Goal: Task Accomplishment & Management: Use online tool/utility

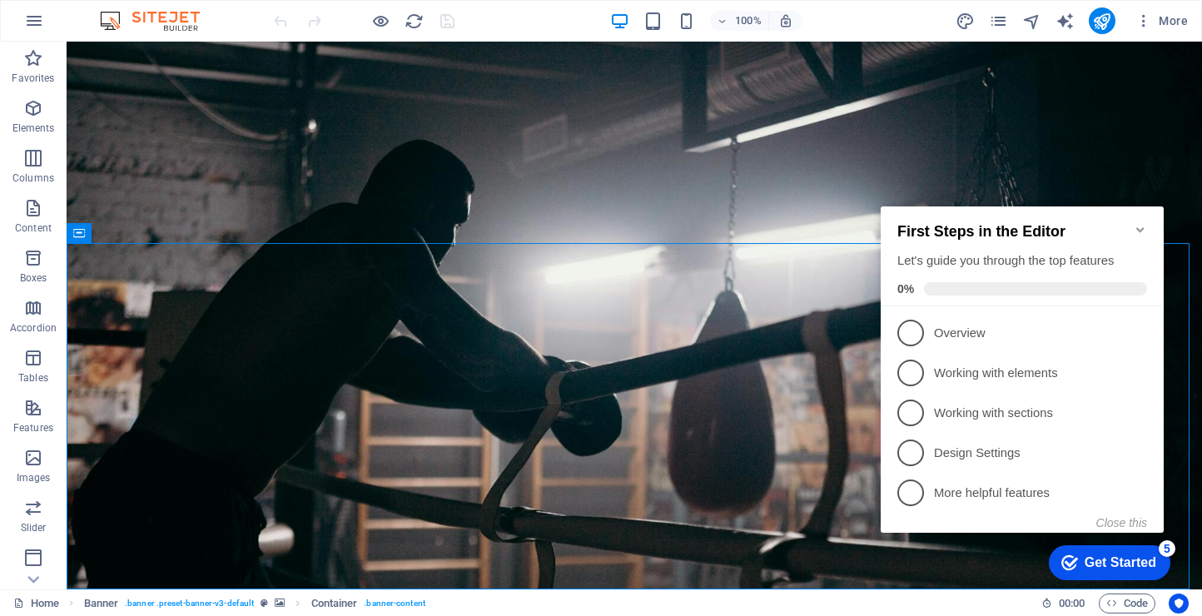
click at [1141, 226] on icon "Minimize checklist" at bounding box center [1140, 229] width 13 height 13
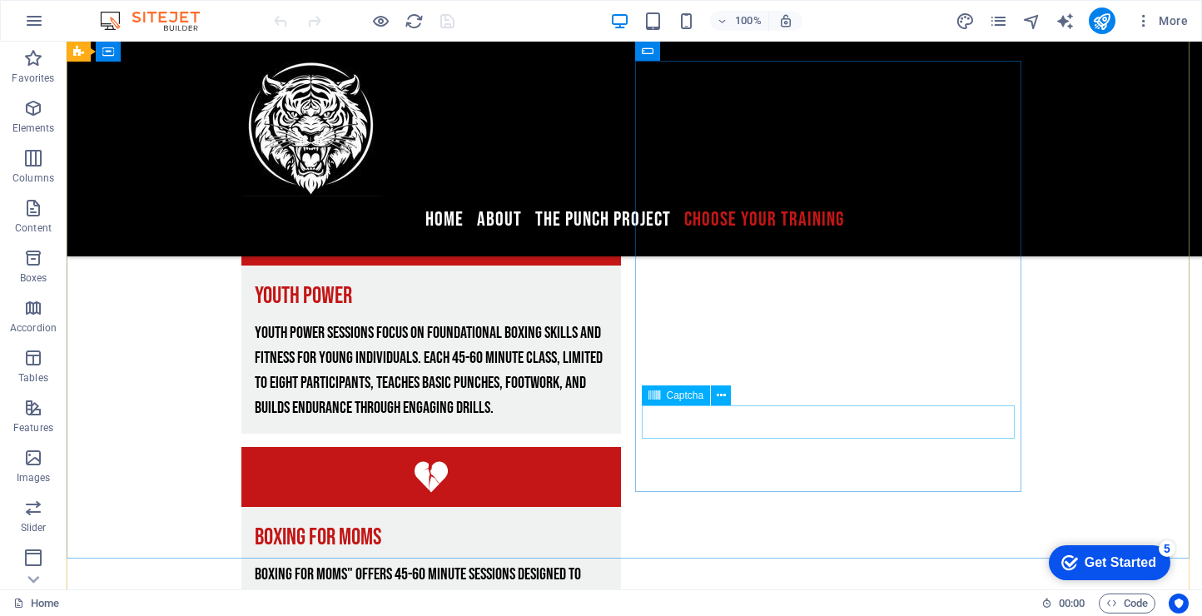
scroll to position [3925, 0]
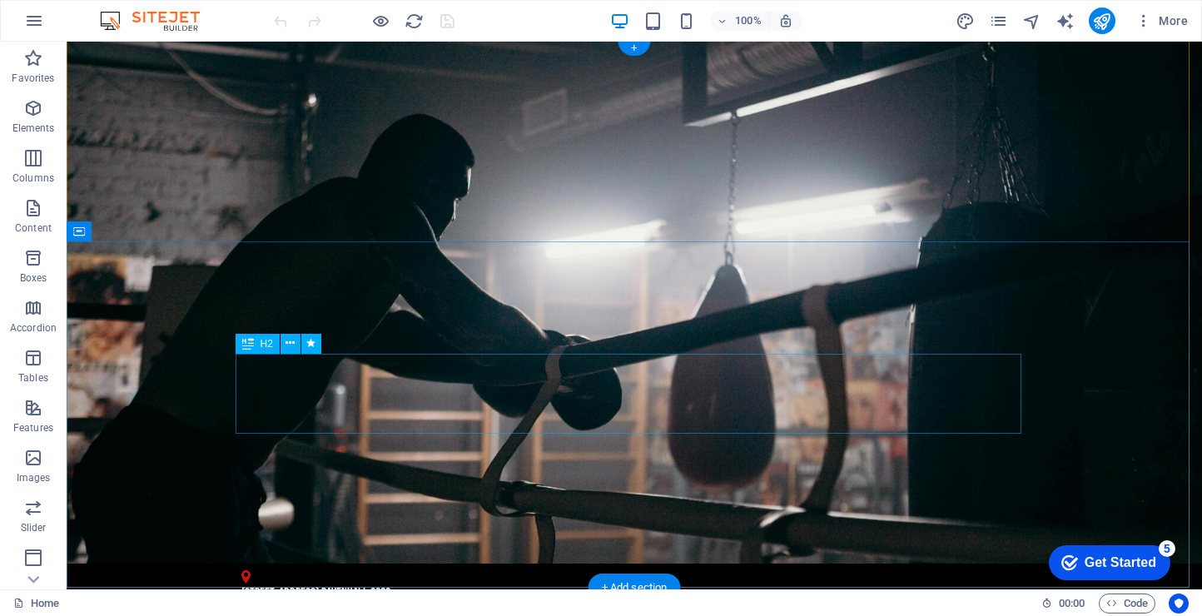
scroll to position [0, 0]
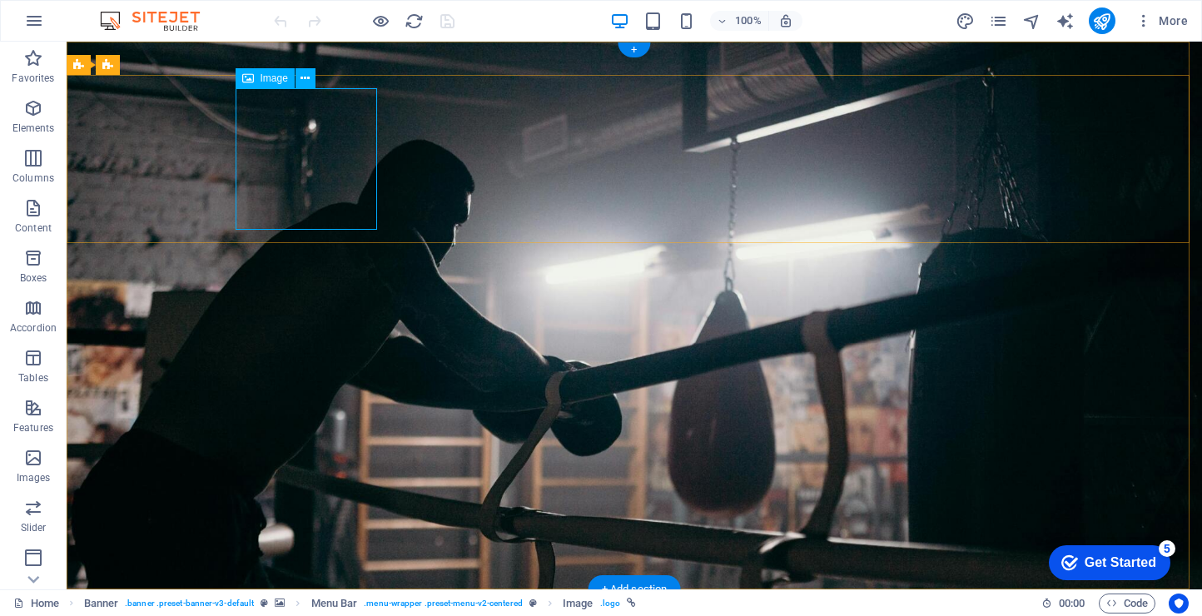
drag, startPoint x: 301, startPoint y: 176, endPoint x: 369, endPoint y: 218, distance: 79.7
select select "px"
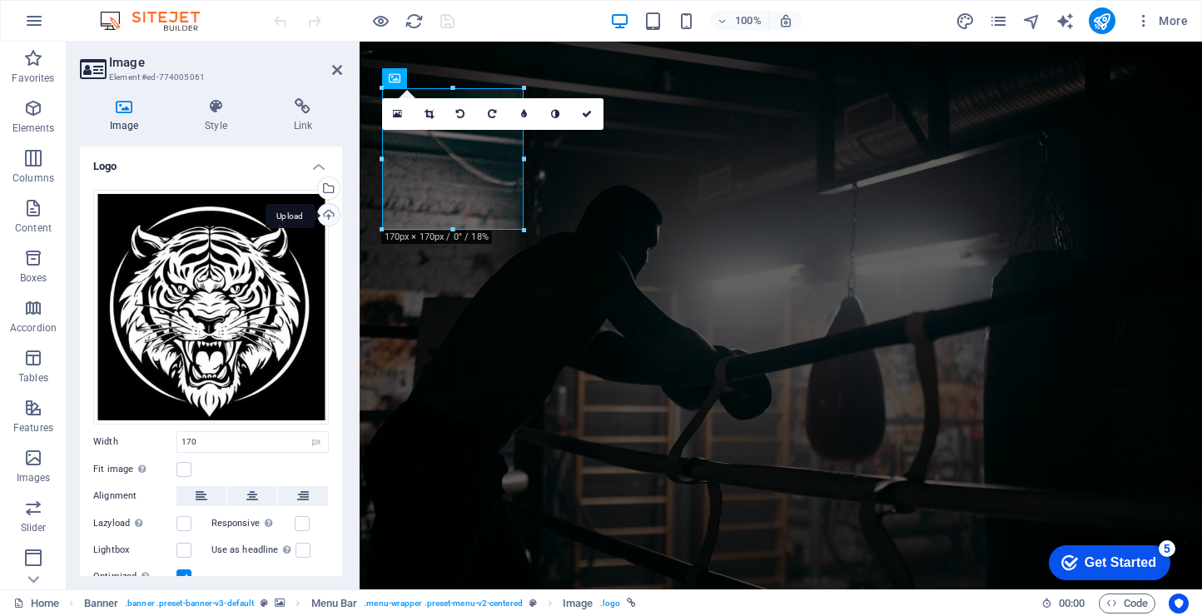
click at [326, 214] on div "Upload" at bounding box center [327, 216] width 25 height 25
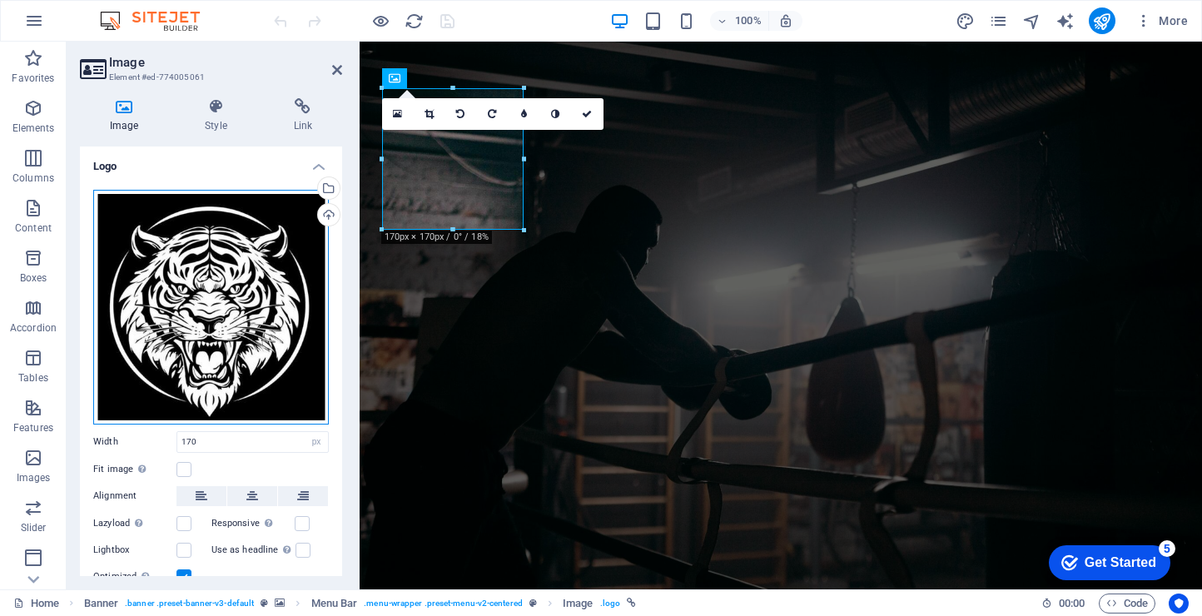
click at [221, 351] on div "Drag files here, click to choose files or select files from Files or our free s…" at bounding box center [211, 307] width 236 height 235
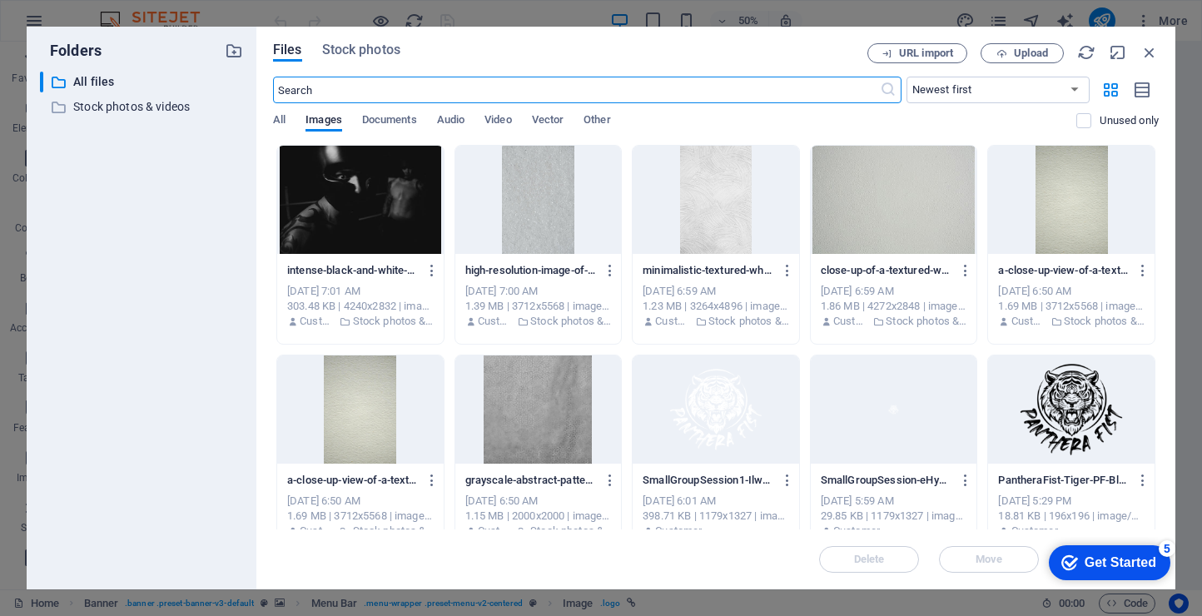
click at [1083, 430] on div at bounding box center [1071, 410] width 167 height 108
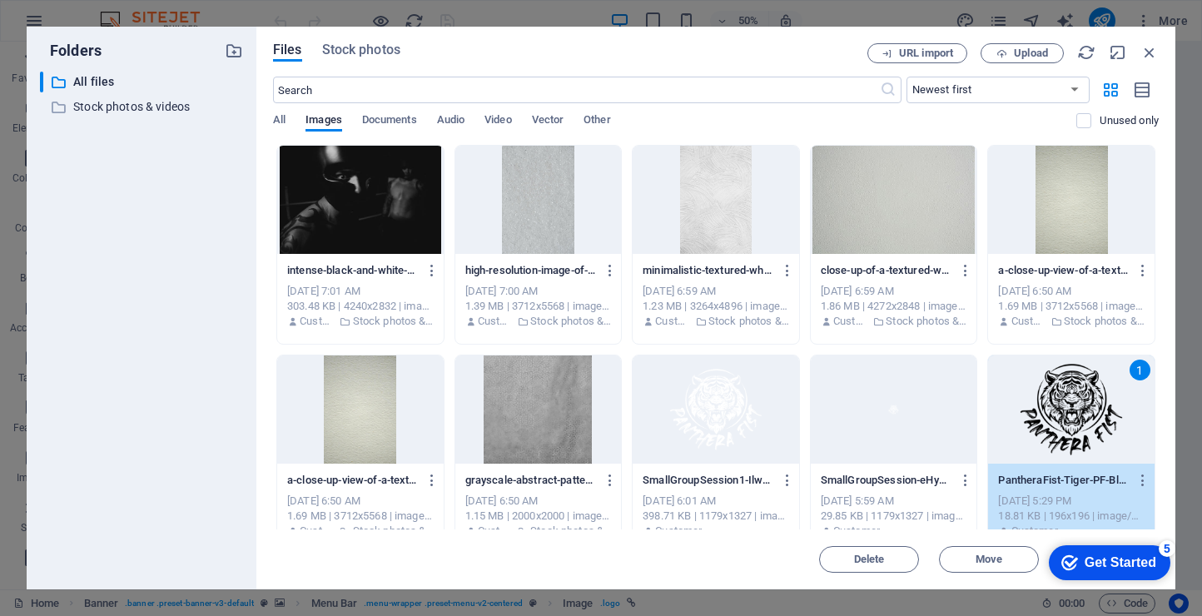
click at [1064, 412] on div "1" at bounding box center [1071, 410] width 167 height 108
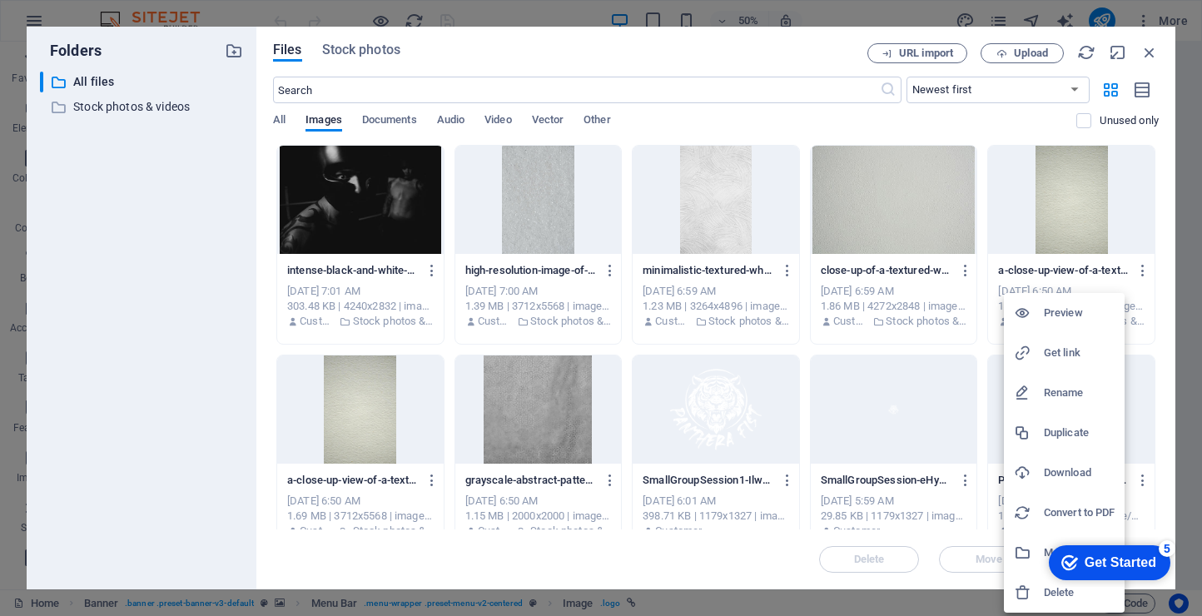
click at [1128, 411] on div at bounding box center [601, 308] width 1202 height 616
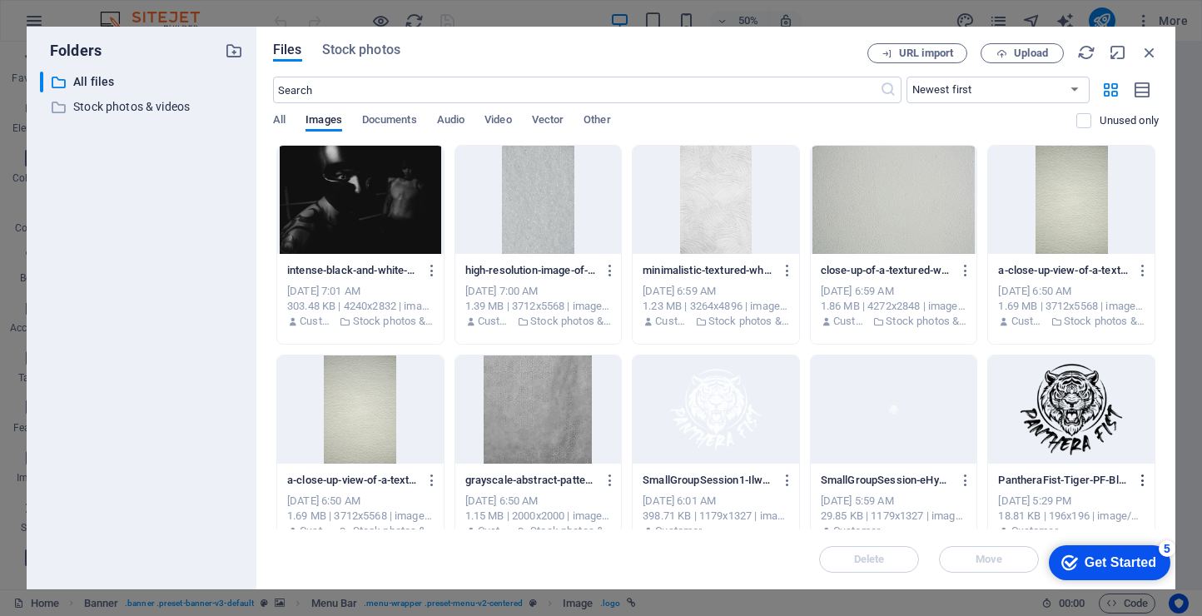
click at [1139, 475] on icon "button" at bounding box center [1144, 480] width 16 height 15
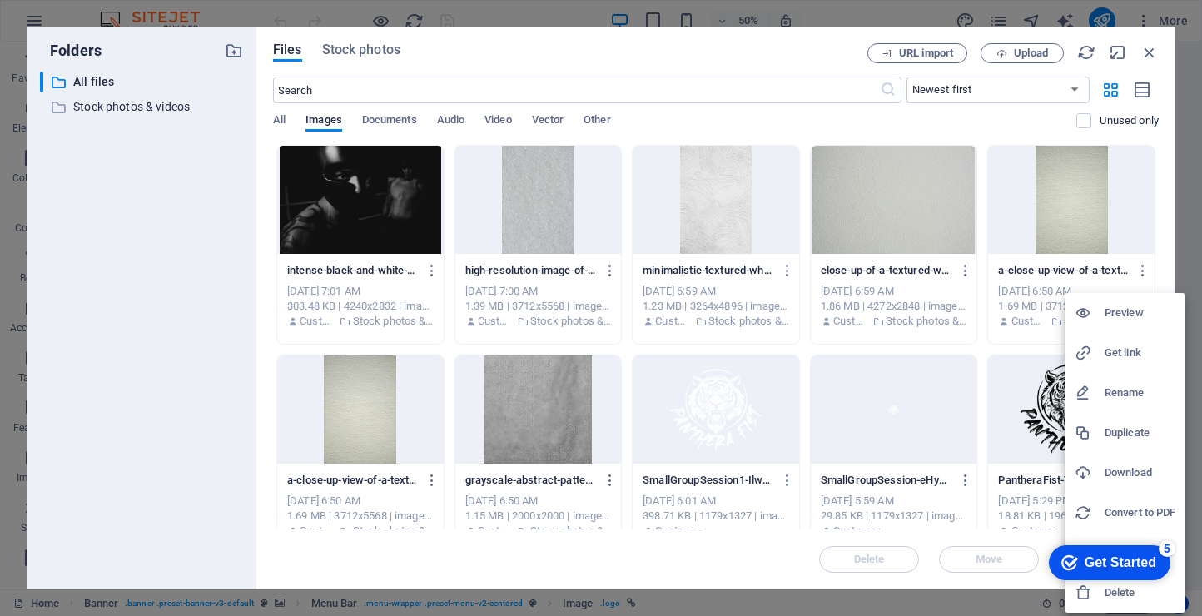
click at [1139, 475] on h6 "Download" at bounding box center [1140, 473] width 71 height 20
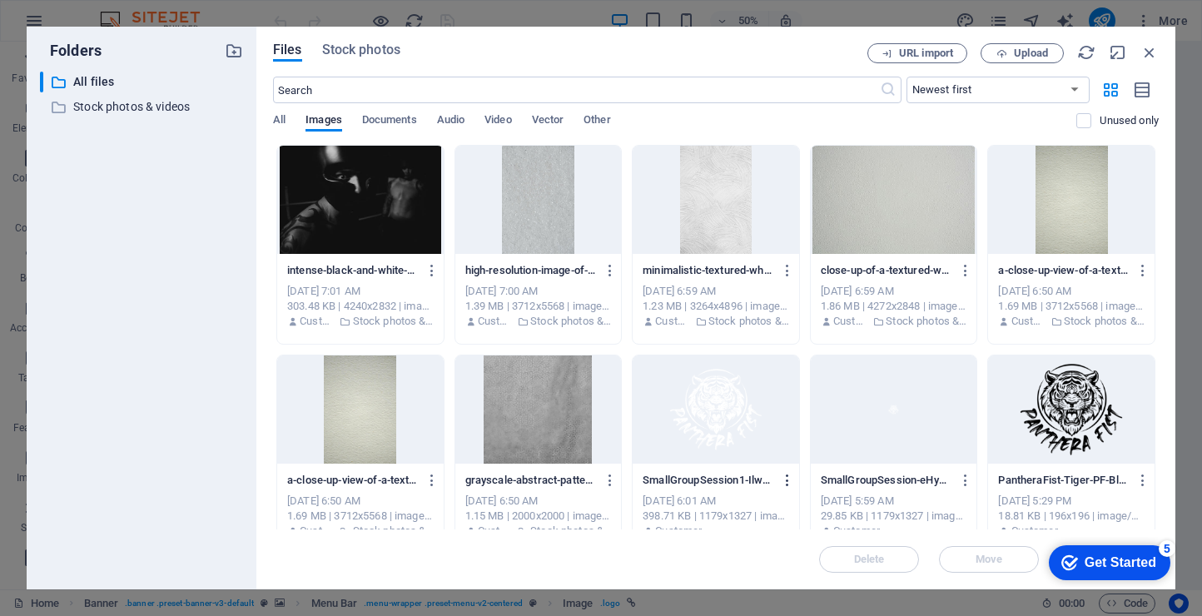
click at [784, 480] on icon "button" at bounding box center [788, 480] width 16 height 15
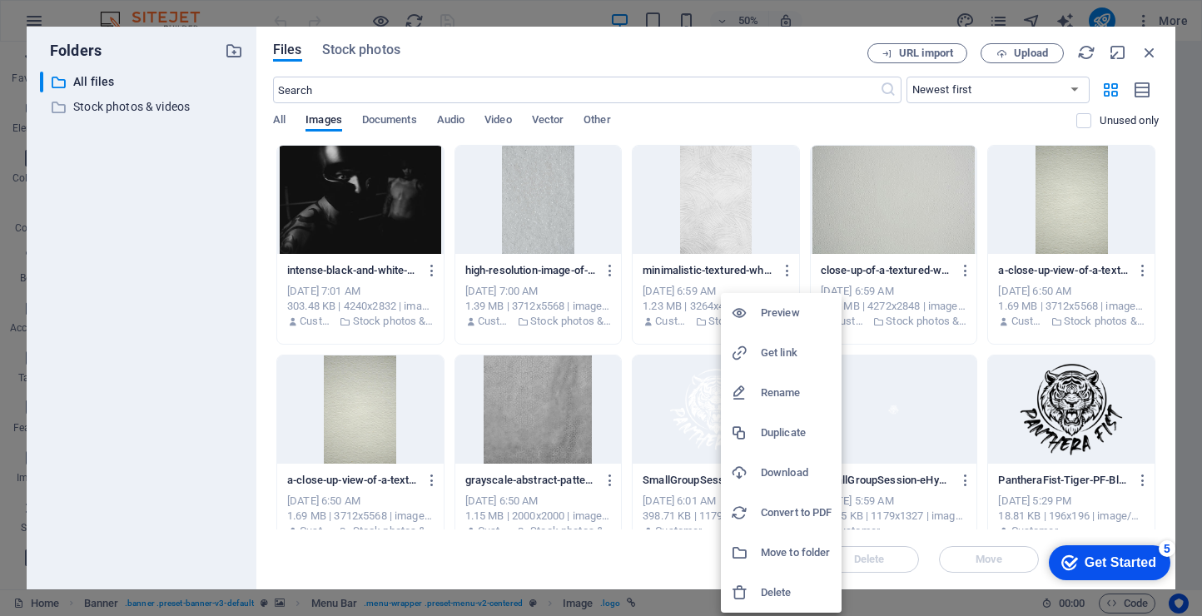
click at [787, 467] on h6 "Download" at bounding box center [796, 473] width 71 height 20
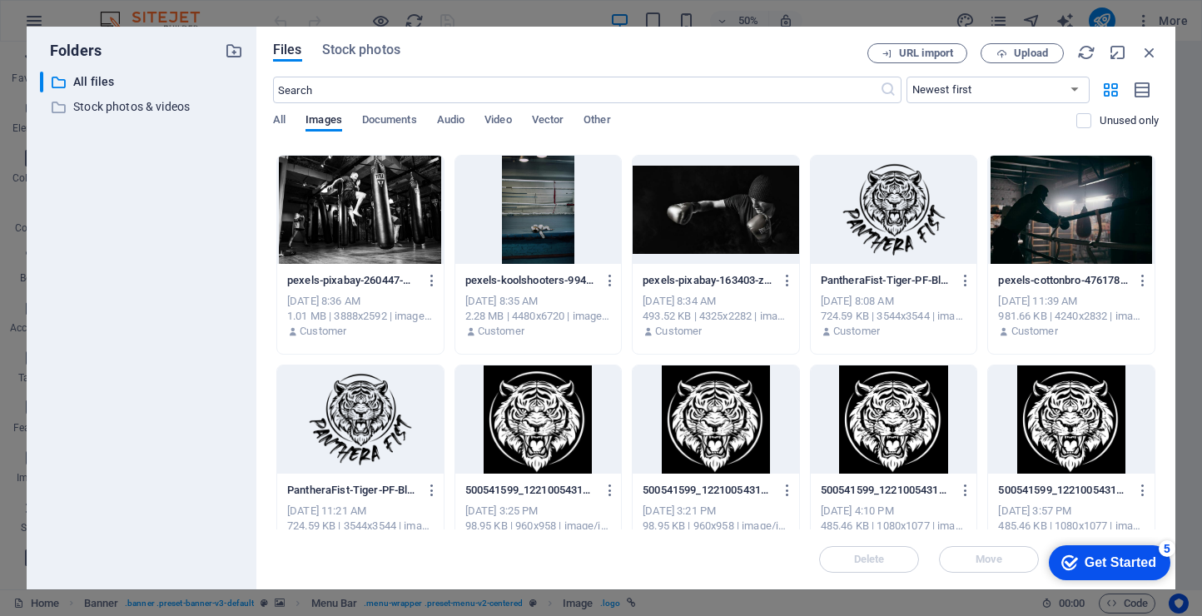
scroll to position [831, 0]
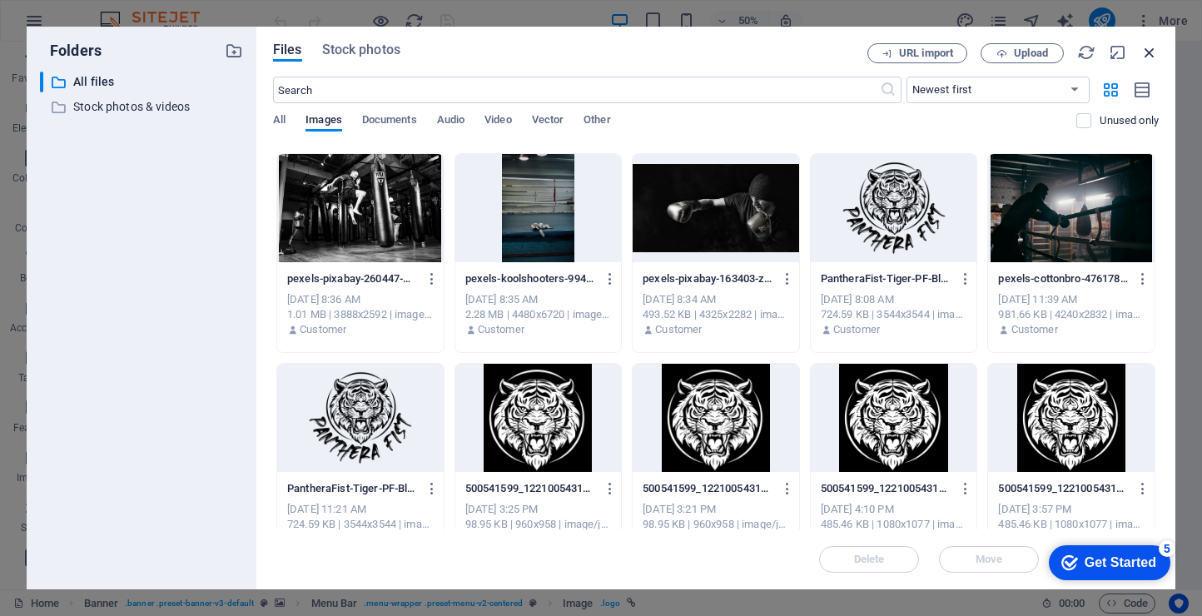
click at [1156, 51] on icon "button" at bounding box center [1150, 52] width 18 height 18
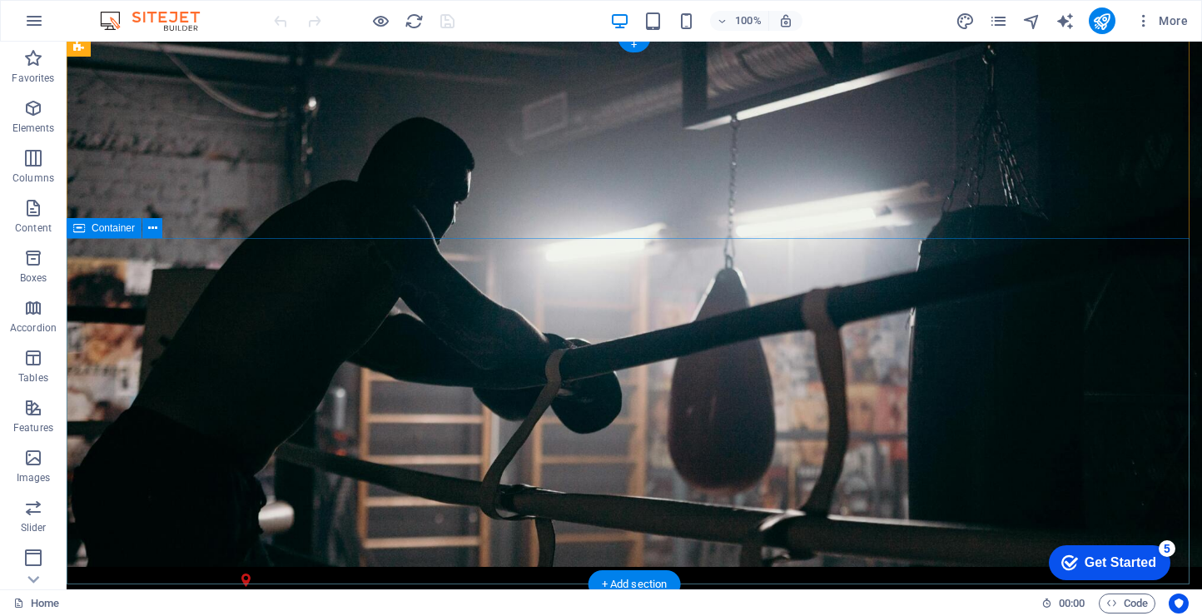
scroll to position [0, 0]
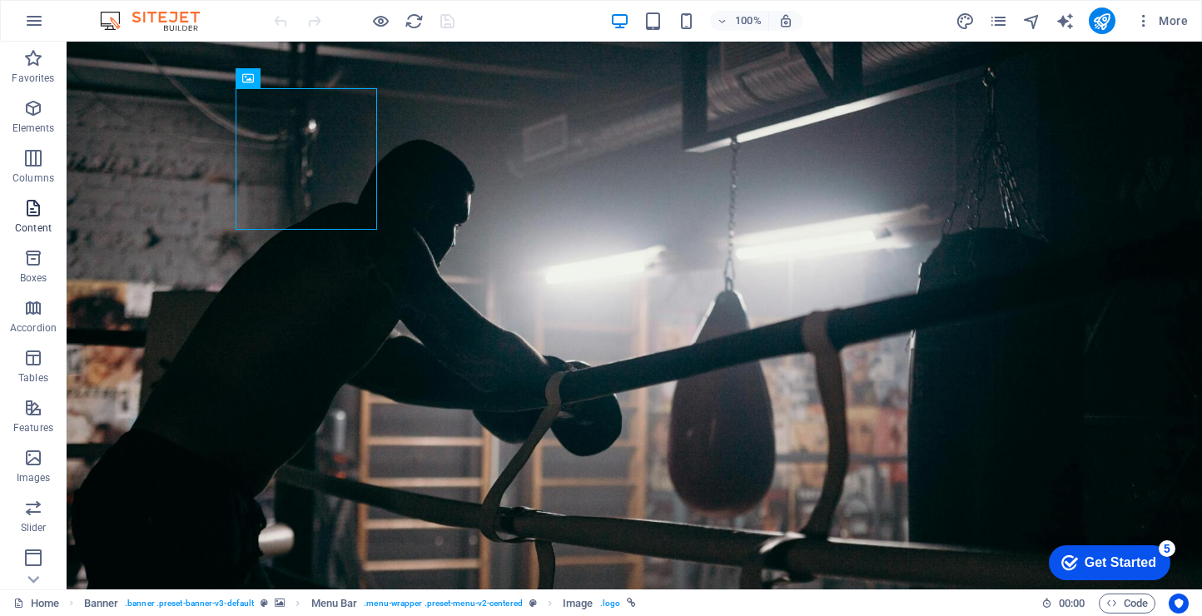
click at [45, 233] on p "Content" at bounding box center [33, 227] width 37 height 13
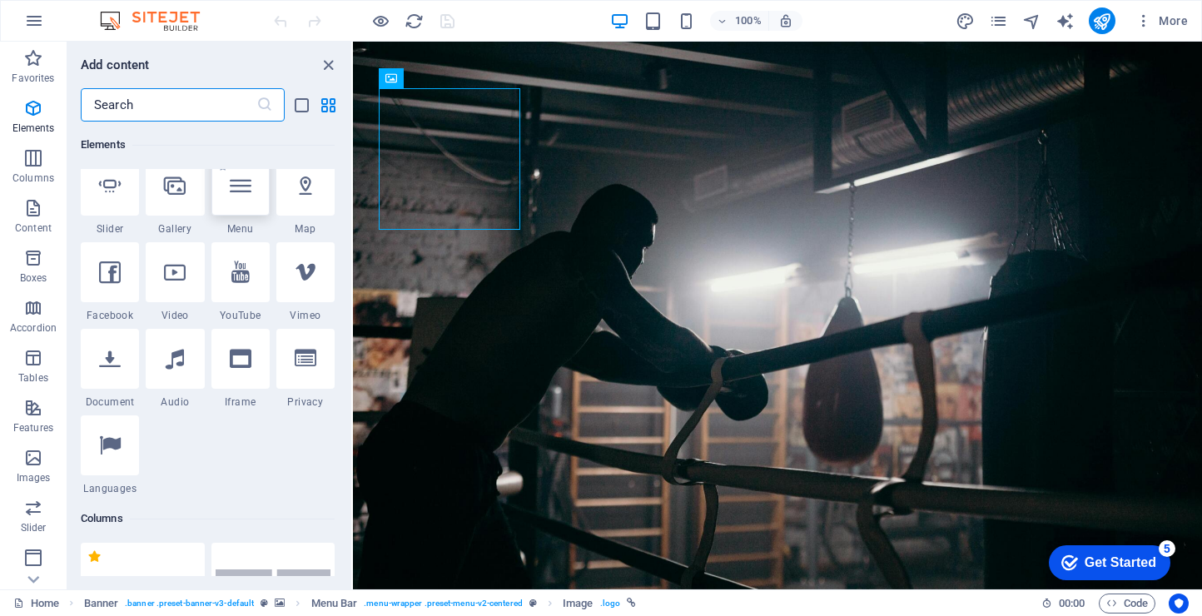
scroll to position [266, 0]
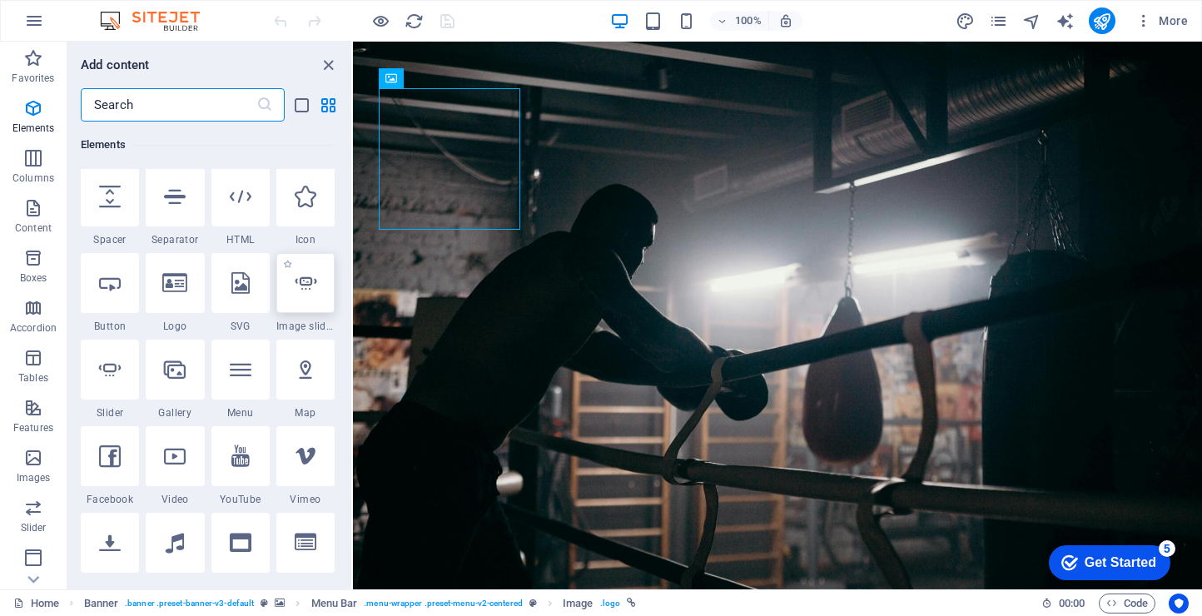
click at [294, 304] on div at bounding box center [305, 283] width 58 height 60
select select "ms"
select select "s"
select select "progressive"
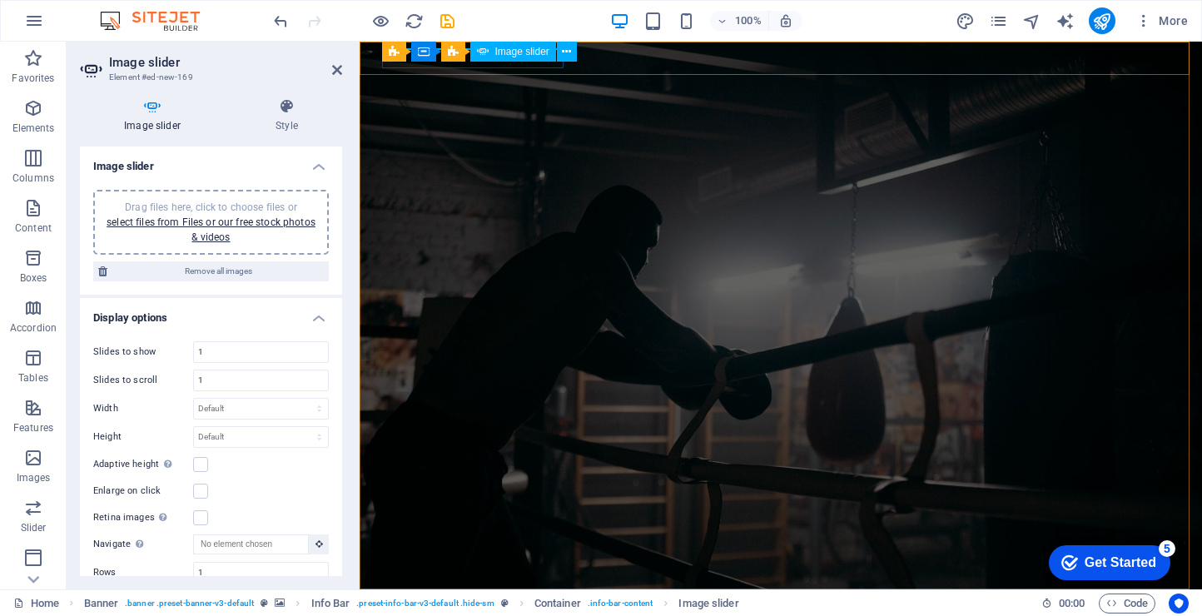
click at [515, 47] on span "Image slider" at bounding box center [522, 52] width 54 height 10
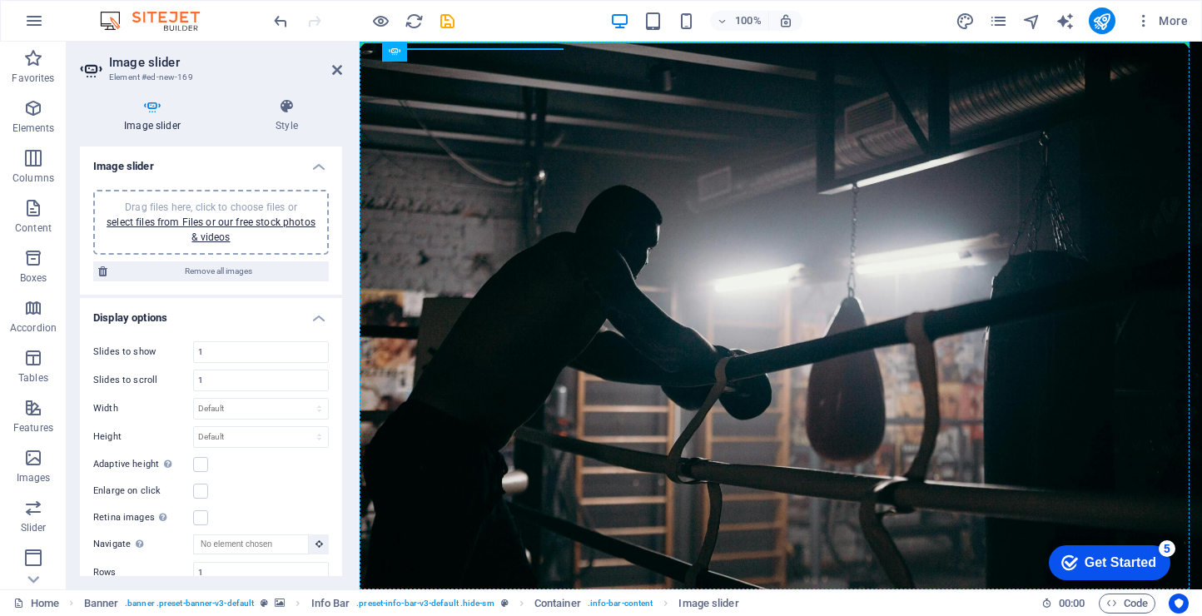
drag, startPoint x: 874, startPoint y: 94, endPoint x: 514, endPoint y: 86, distance: 360.6
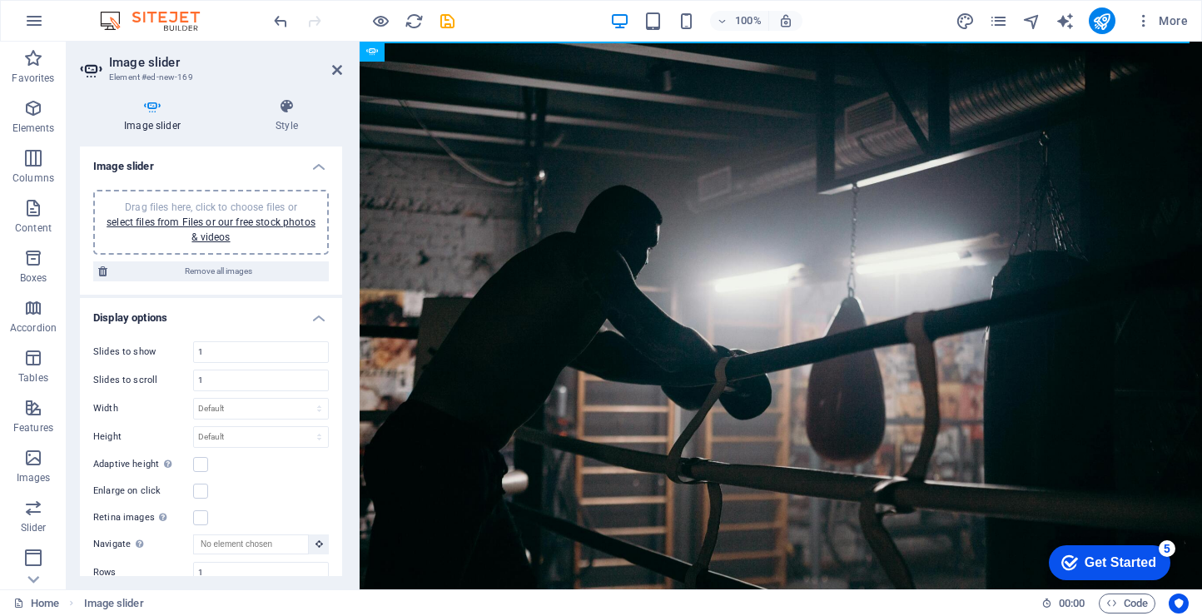
click at [345, 72] on aside "Image slider Element #ed-new-169 Image slider Style Image slider Drag files her…" at bounding box center [213, 316] width 293 height 548
click at [331, 70] on header "Image slider Element #ed-new-169" at bounding box center [211, 63] width 262 height 43
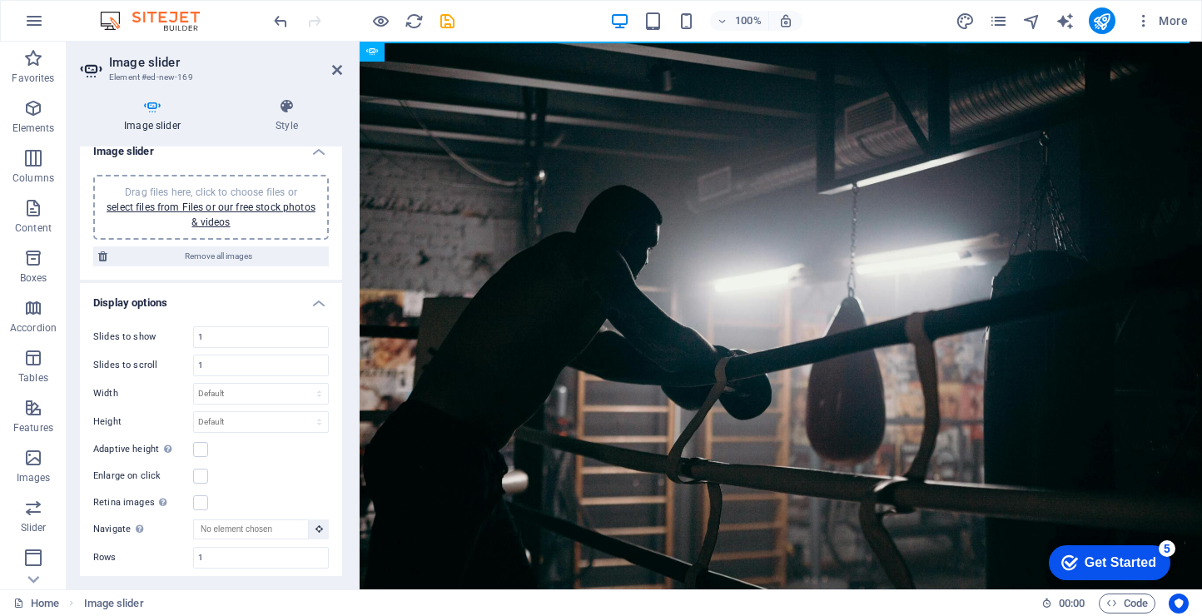
scroll to position [397, 0]
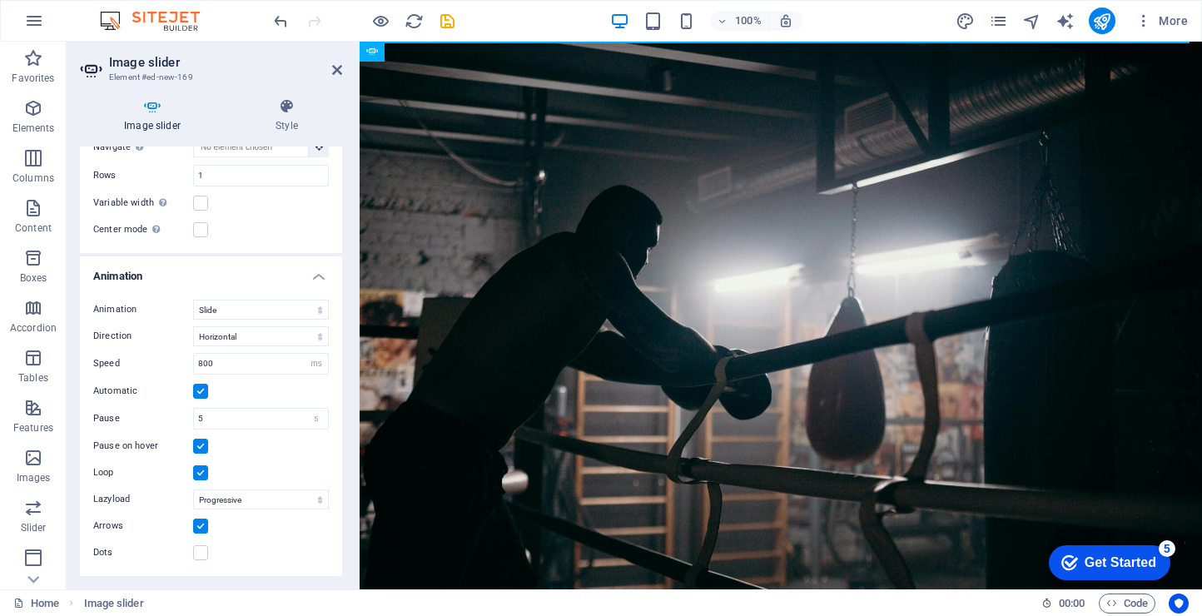
click at [328, 68] on h2 "Image slider" at bounding box center [225, 62] width 233 height 15
click at [337, 64] on icon at bounding box center [337, 69] width 10 height 13
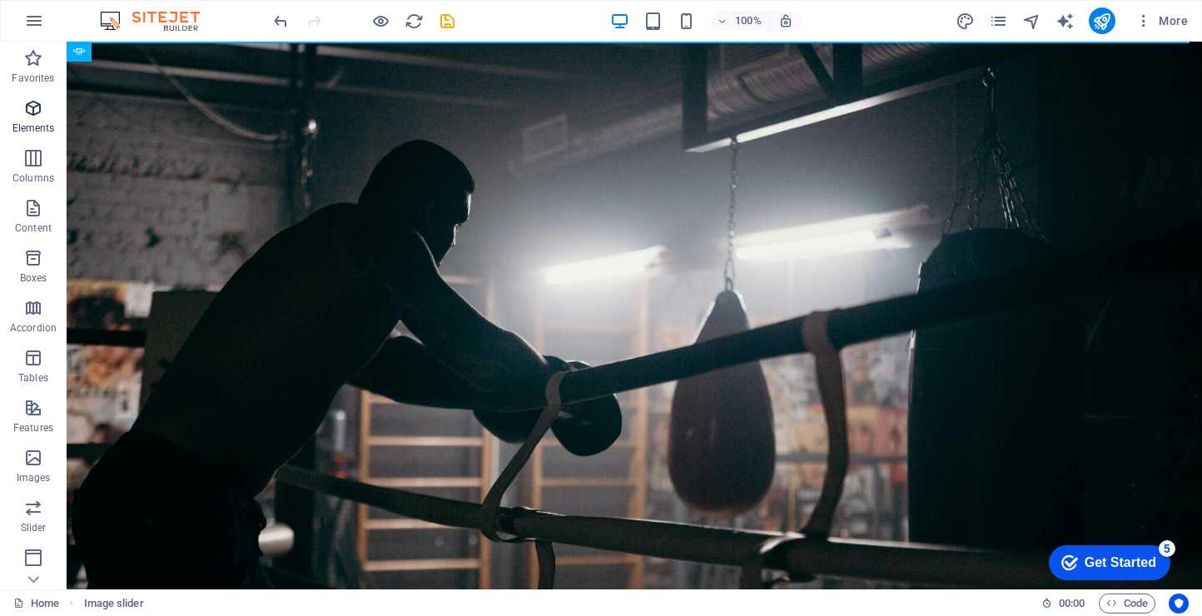
click at [46, 128] on p "Elements" at bounding box center [33, 128] width 42 height 13
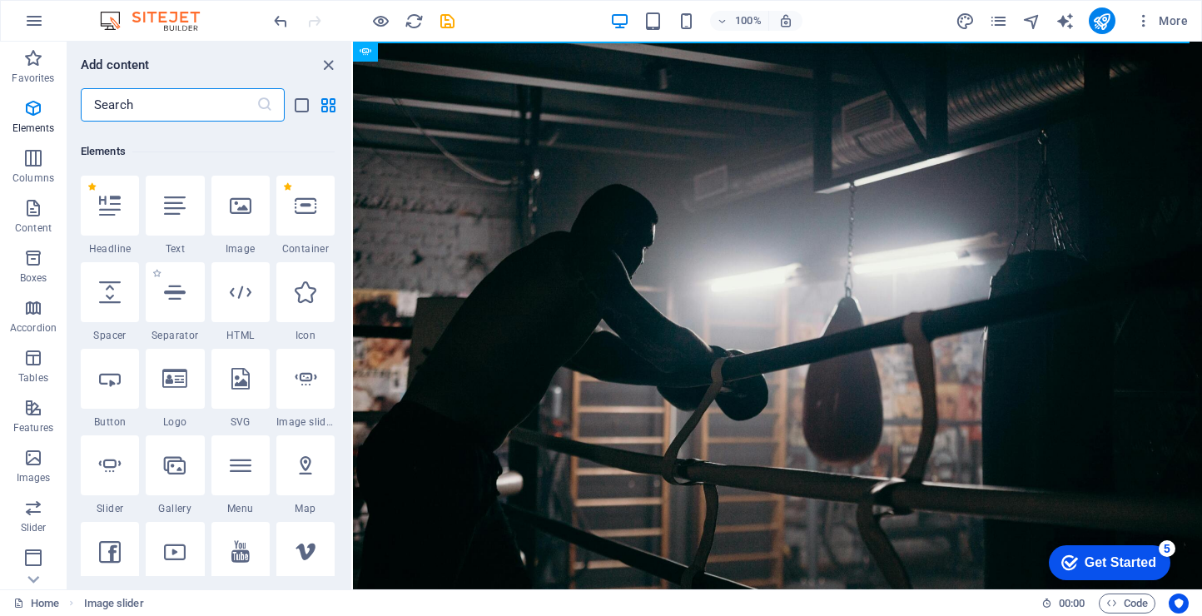
scroll to position [177, 0]
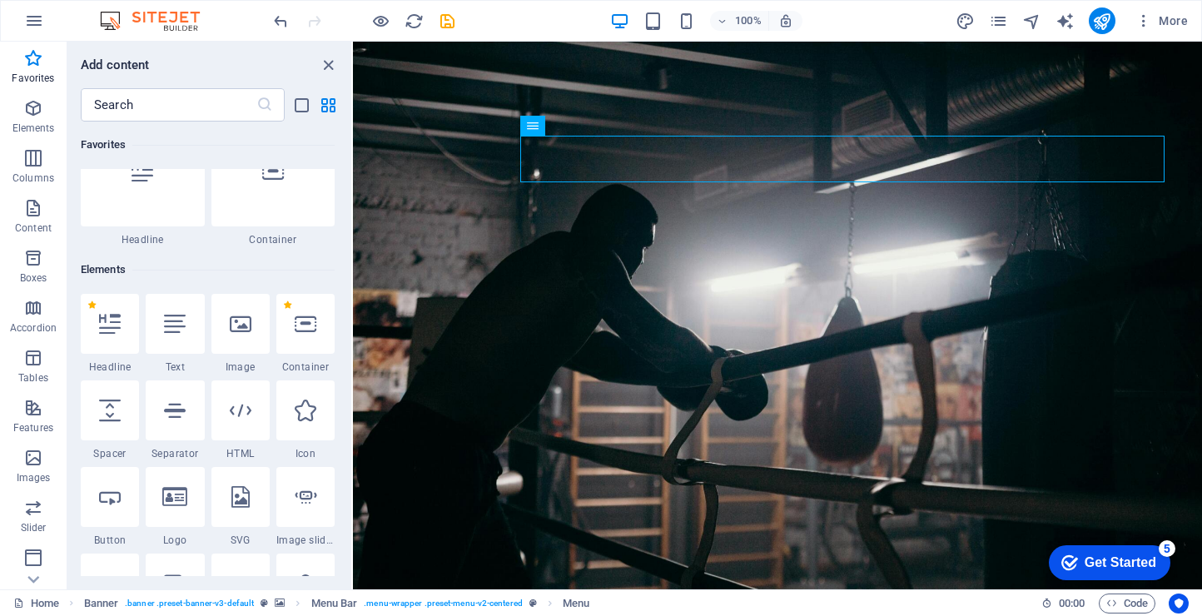
scroll to position [0, 0]
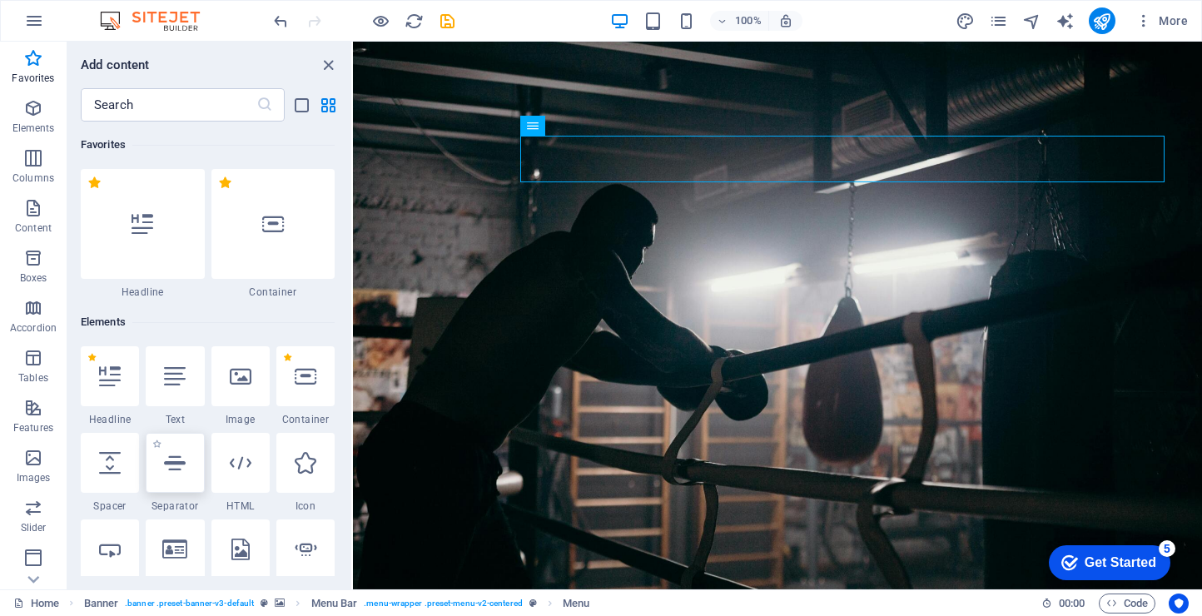
click at [182, 462] on icon at bounding box center [175, 463] width 22 height 22
select select "%"
select select "px"
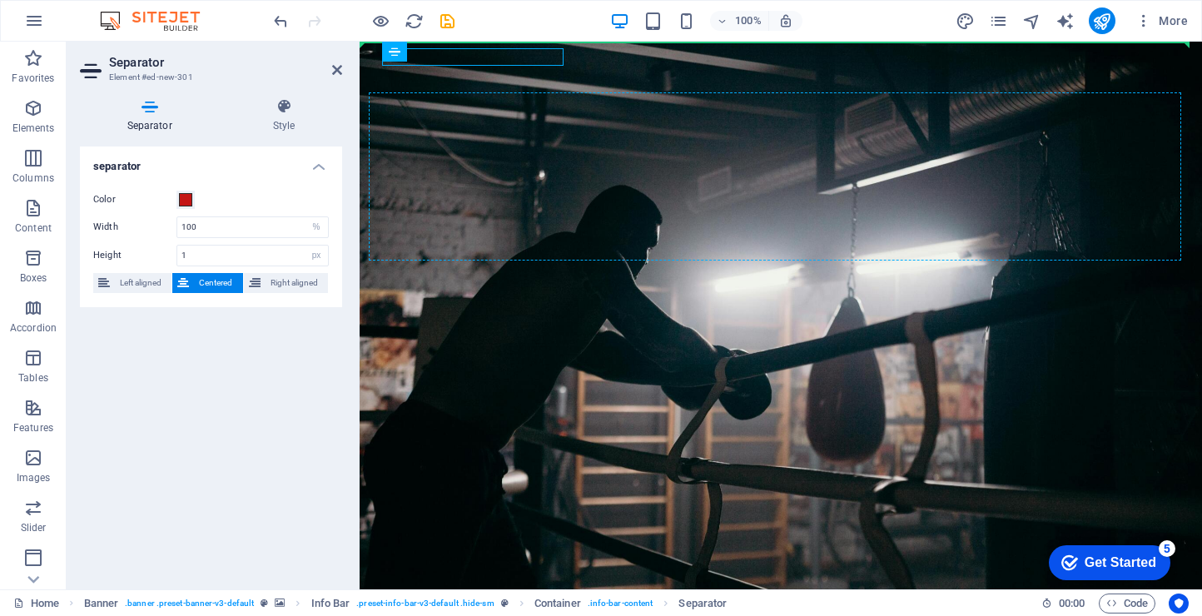
drag, startPoint x: 880, startPoint y: 98, endPoint x: 510, endPoint y: 75, distance: 370.4
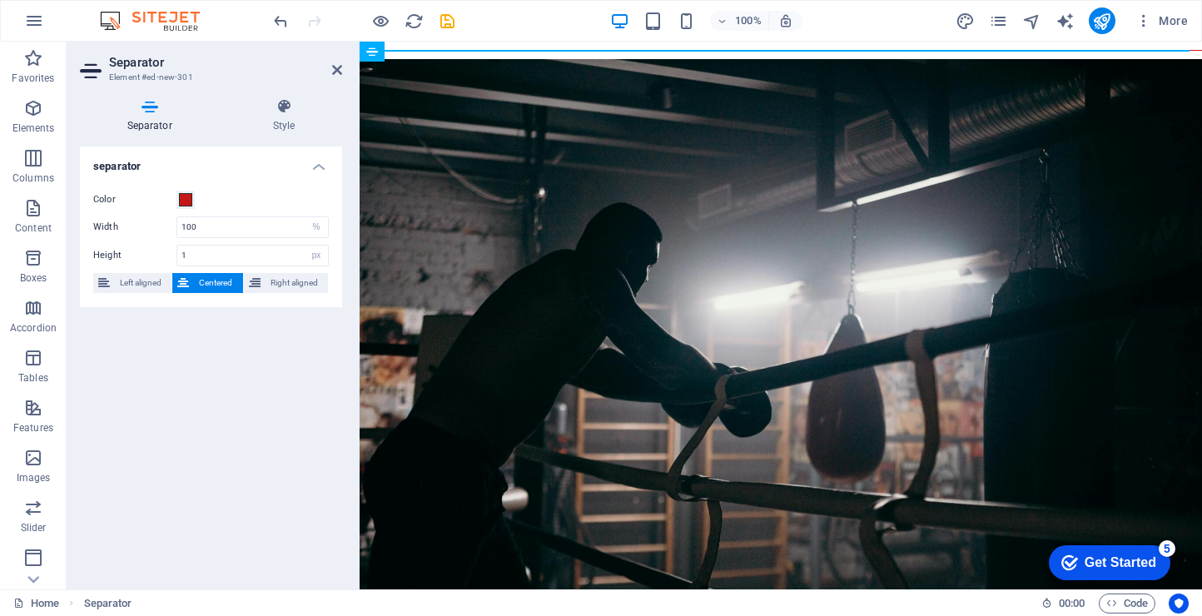
drag, startPoint x: 502, startPoint y: 39, endPoint x: 142, endPoint y: 1, distance: 361.7
click at [502, 39] on div "100% More" at bounding box center [601, 21] width 1201 height 40
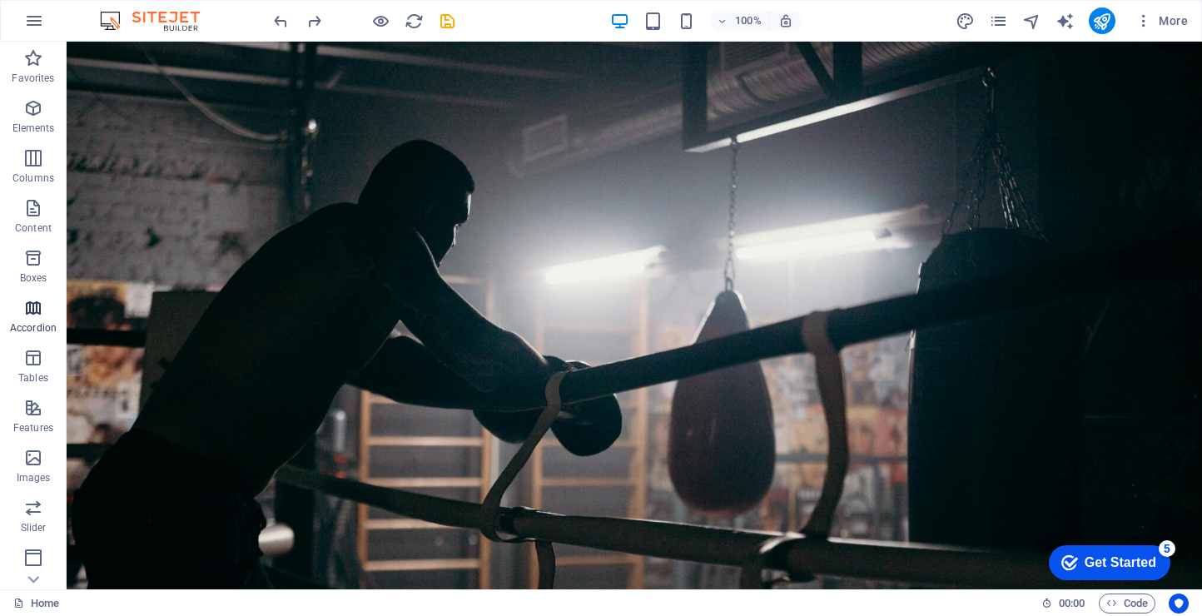
click at [30, 304] on icon "button" at bounding box center [33, 308] width 20 height 20
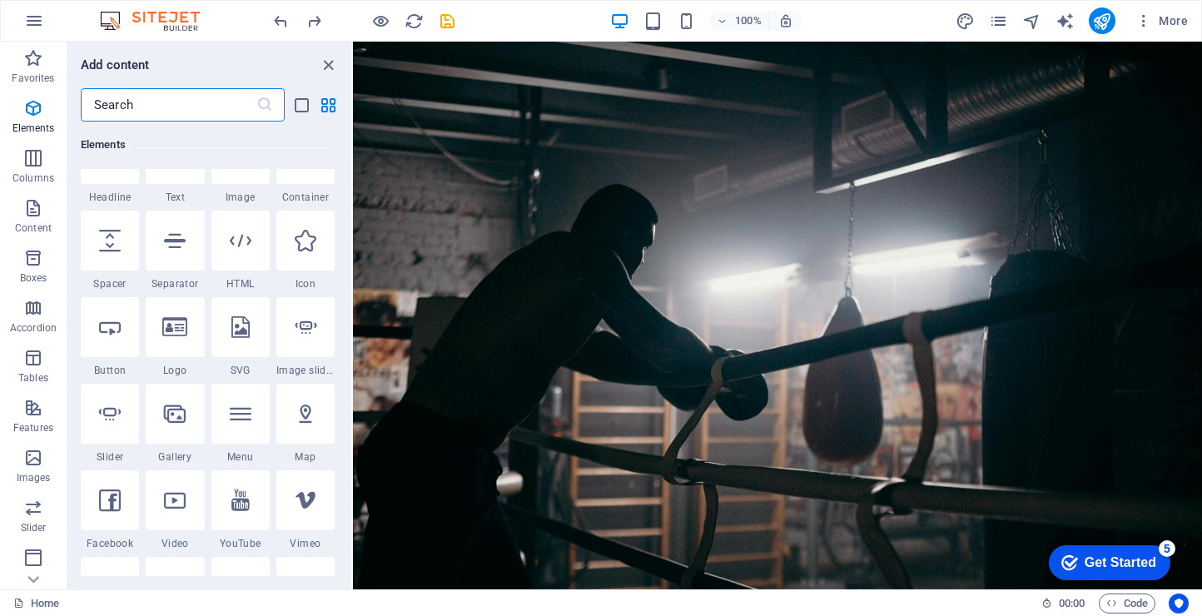
scroll to position [282, 0]
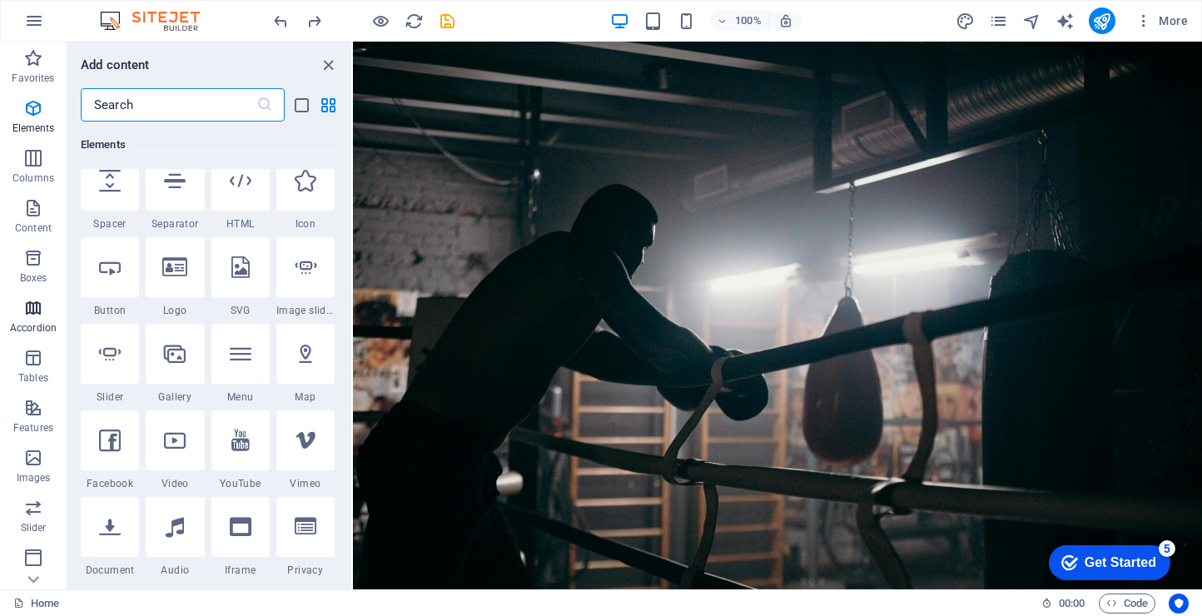
click at [36, 316] on icon "button" at bounding box center [33, 308] width 20 height 20
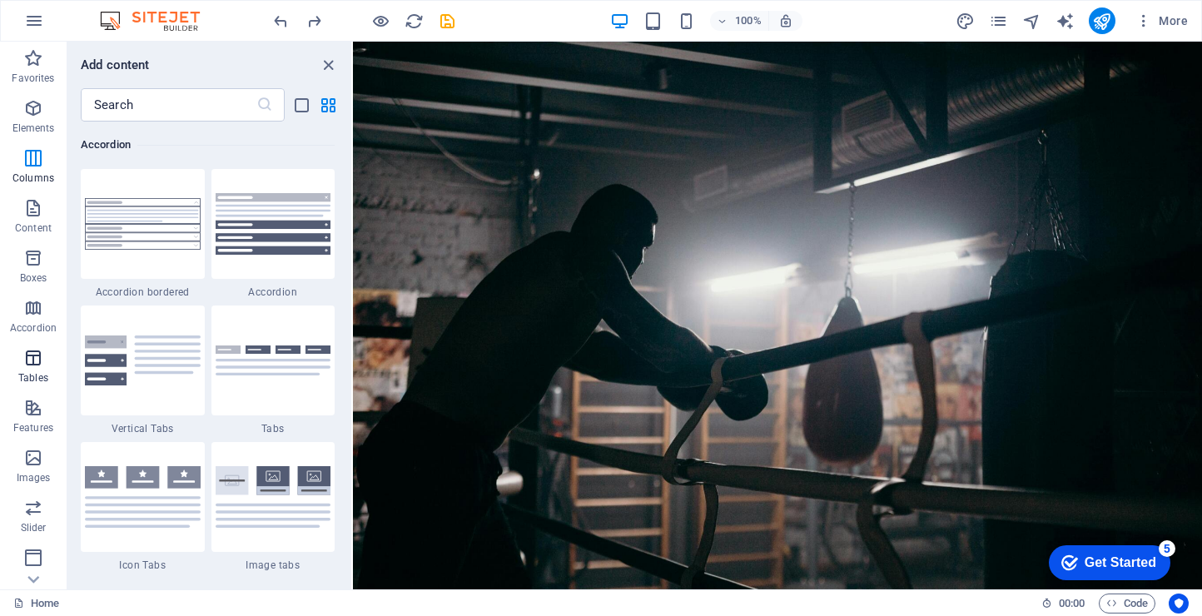
click at [36, 355] on icon "button" at bounding box center [33, 358] width 20 height 20
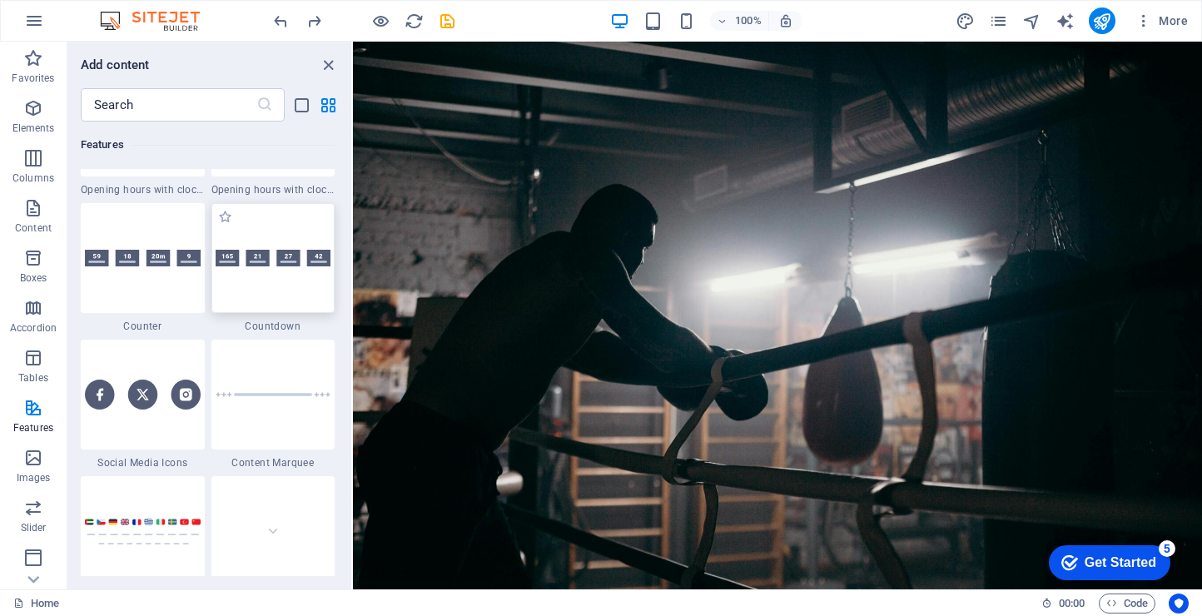
scroll to position [7416, 0]
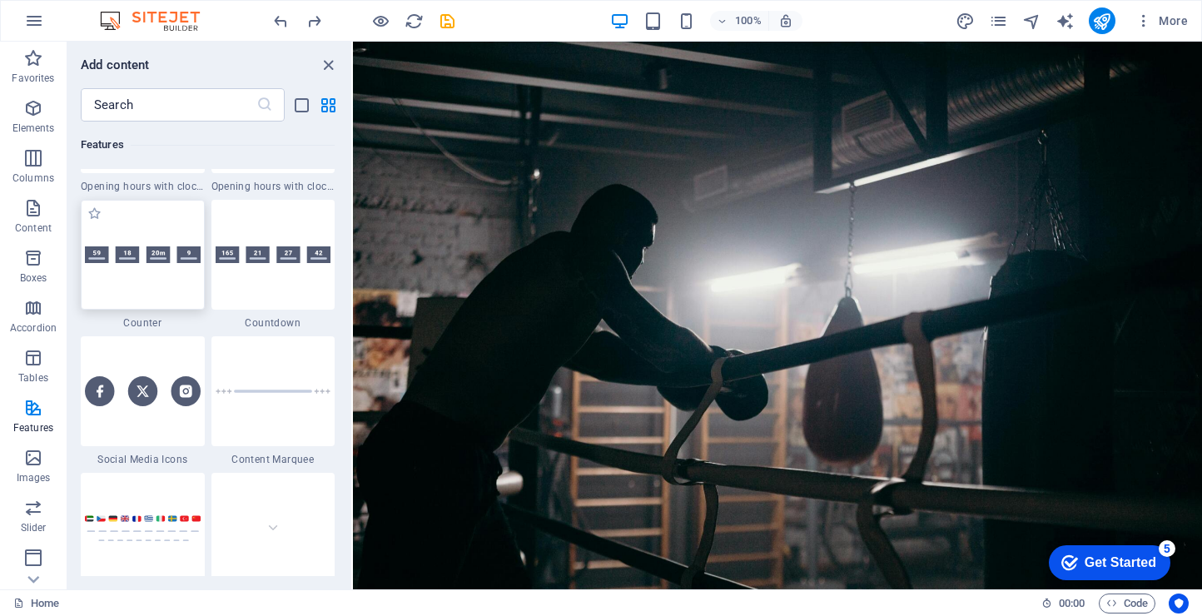
click at [157, 293] on div at bounding box center [143, 255] width 124 height 110
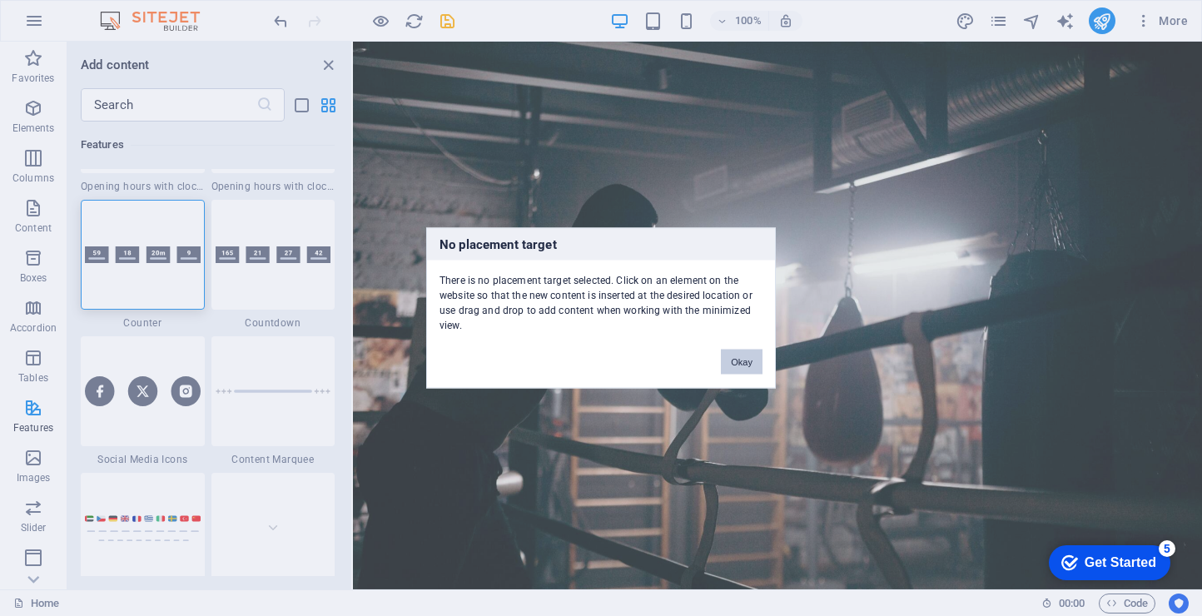
click at [752, 369] on button "Okay" at bounding box center [742, 362] width 42 height 25
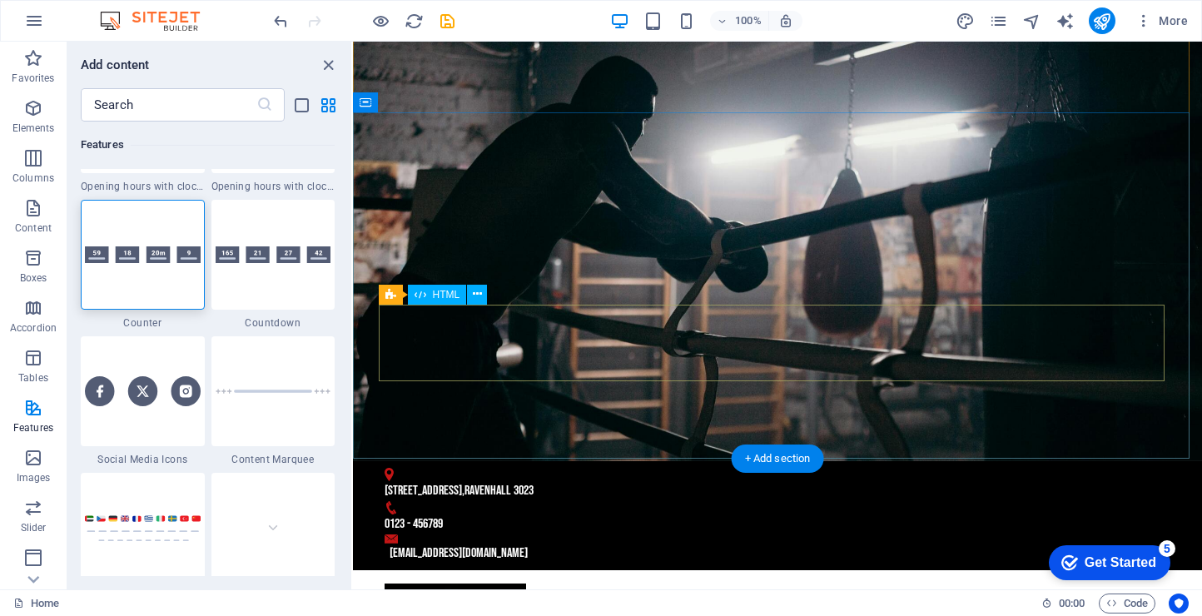
scroll to position [131, 0]
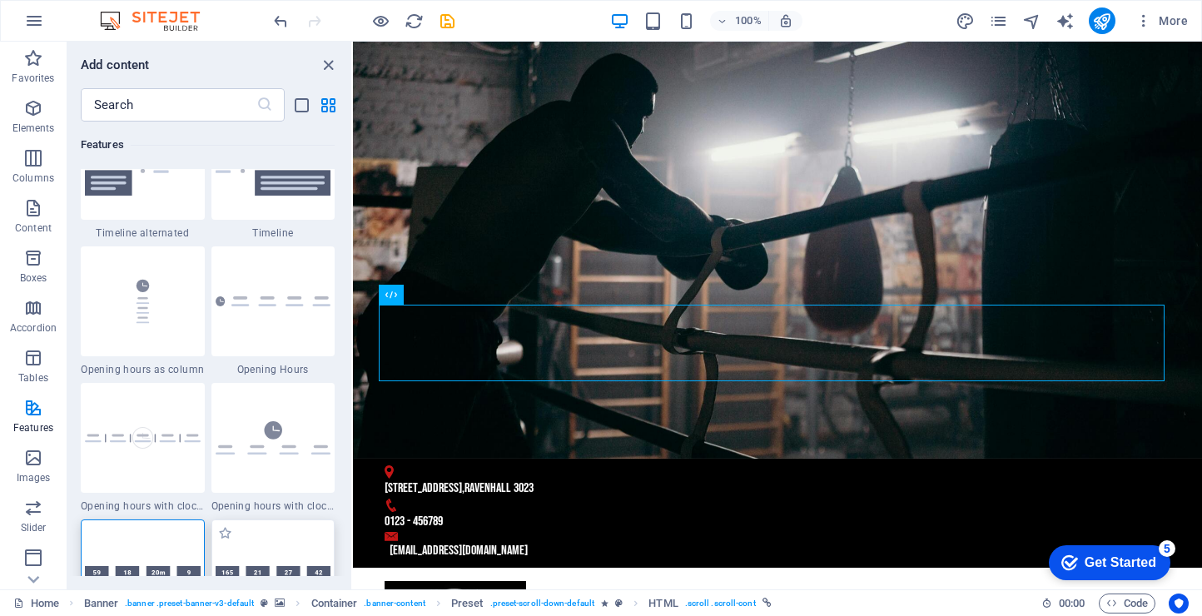
scroll to position [6764, 0]
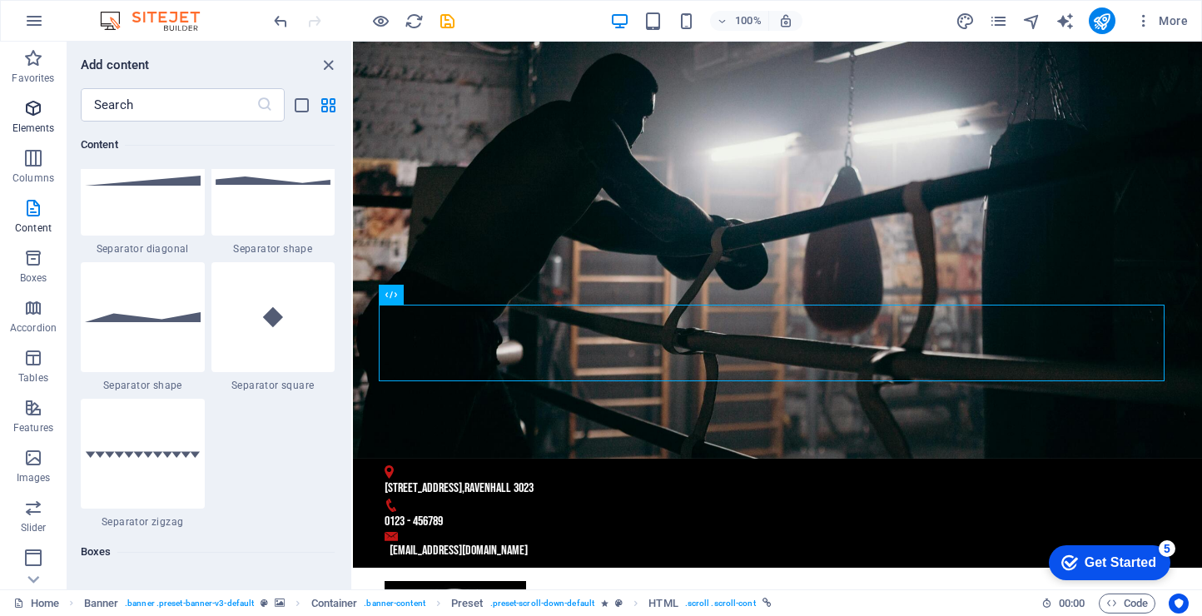
click at [48, 122] on p "Elements" at bounding box center [33, 128] width 42 height 13
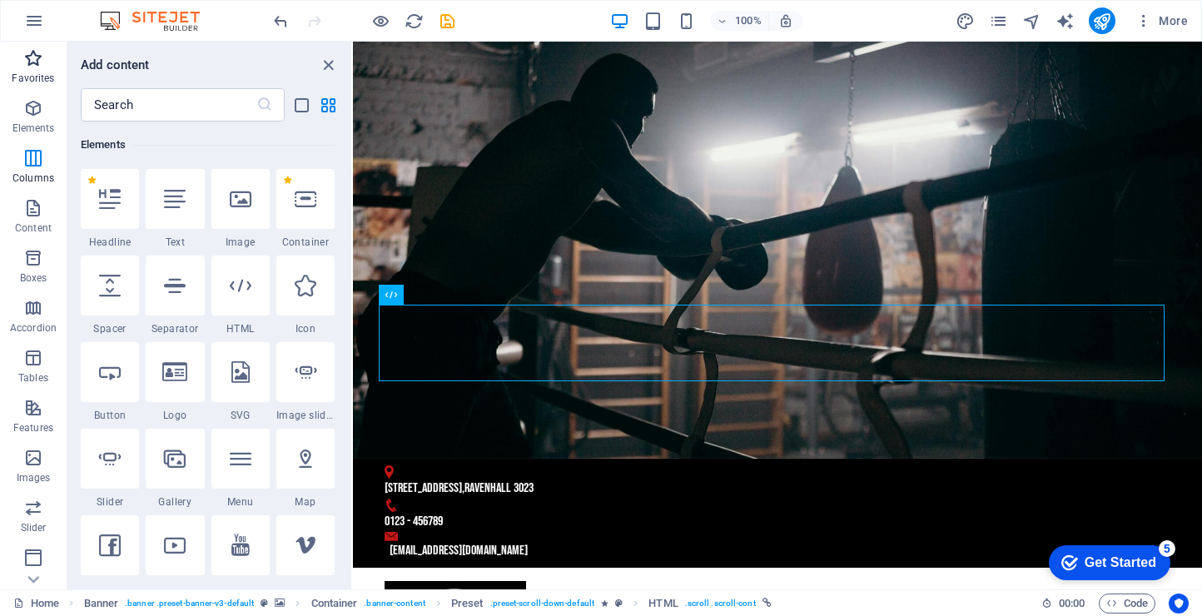
click at [33, 79] on p "Favorites" at bounding box center [33, 78] width 42 height 13
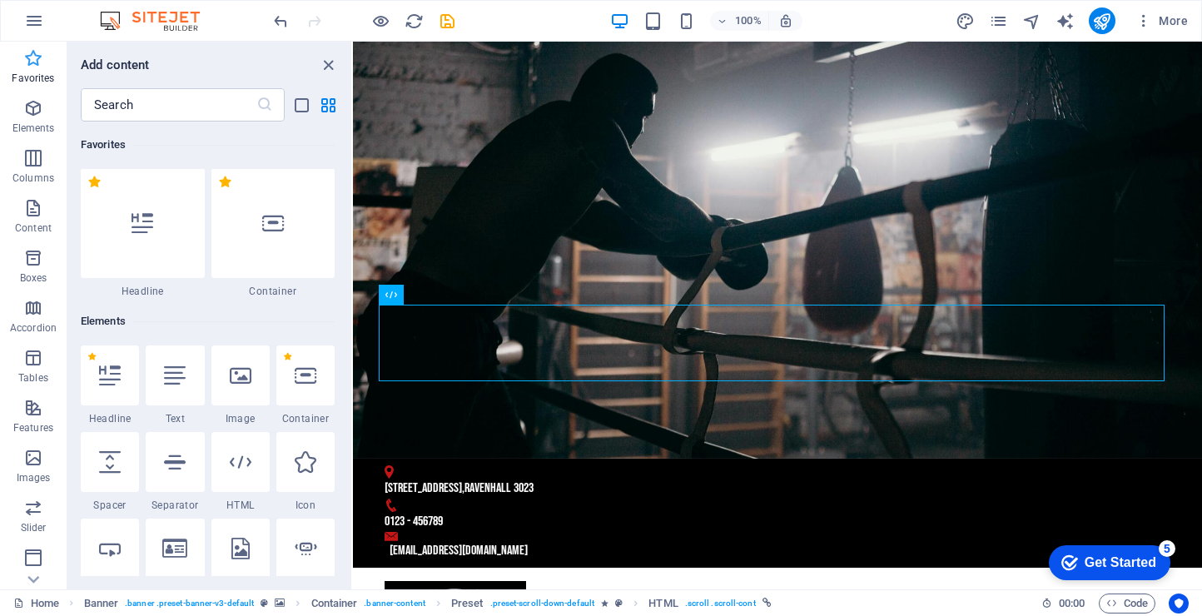
scroll to position [0, 0]
click at [34, 110] on icon "button" at bounding box center [33, 108] width 20 height 20
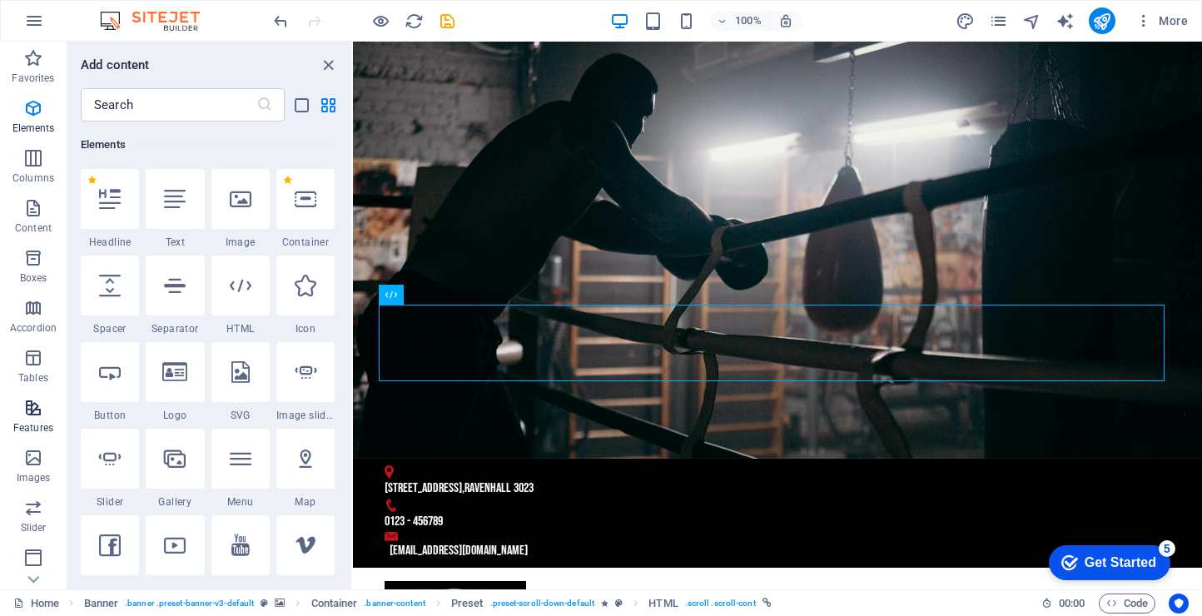
click at [31, 430] on p "Features" at bounding box center [33, 427] width 40 height 13
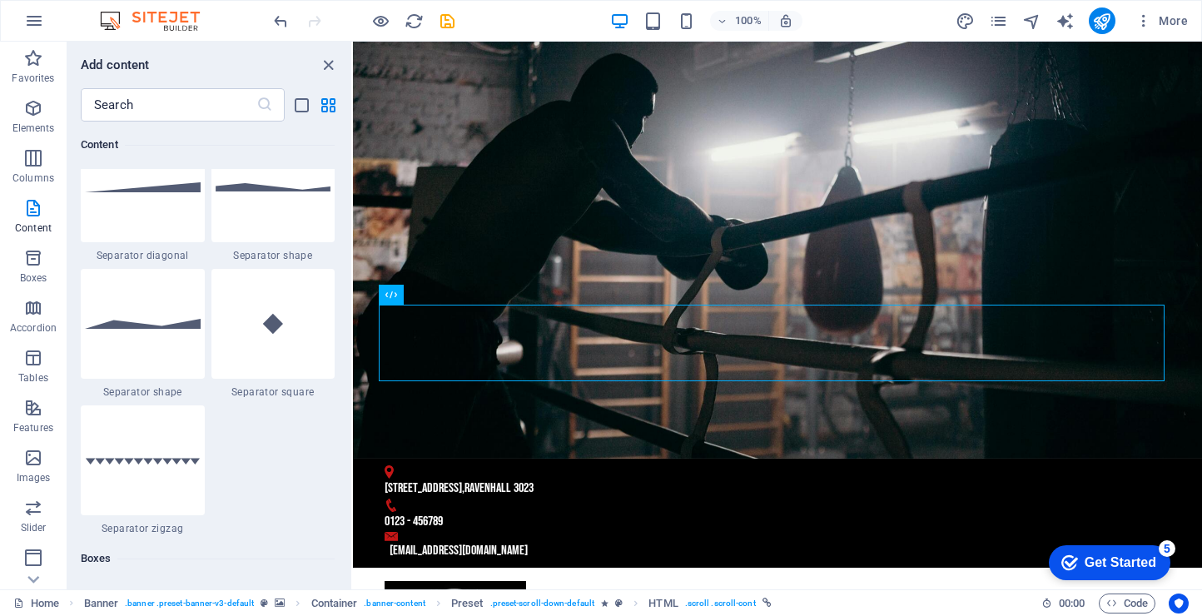
scroll to position [4045, 0]
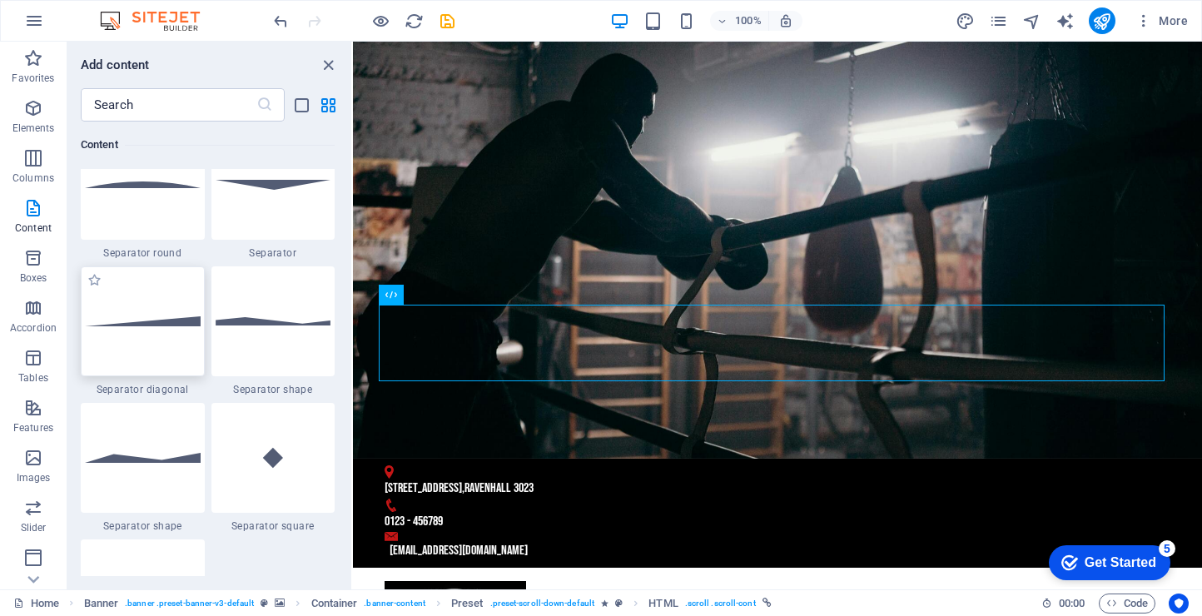
click at [150, 339] on div at bounding box center [143, 321] width 124 height 110
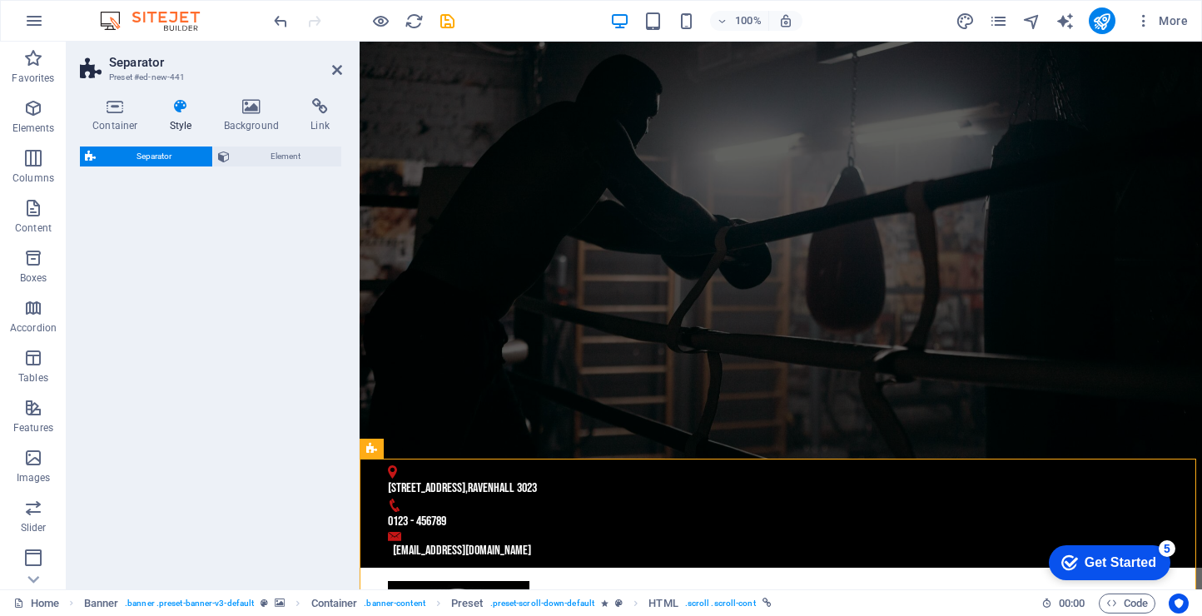
select select "diagonal"
select select "rem"
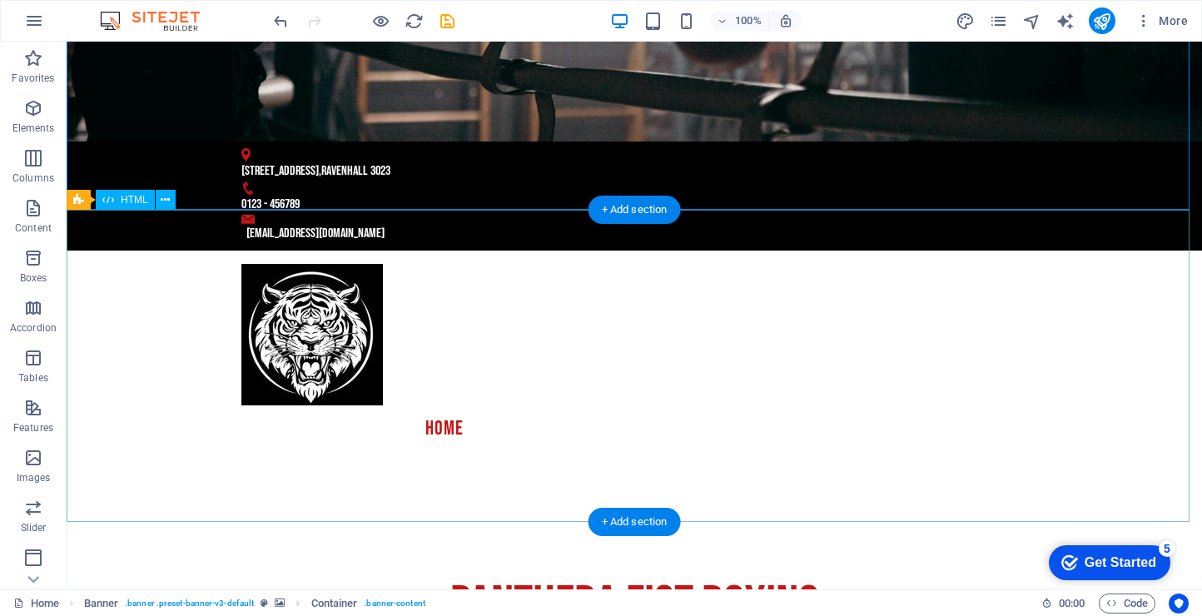
scroll to position [452, 0]
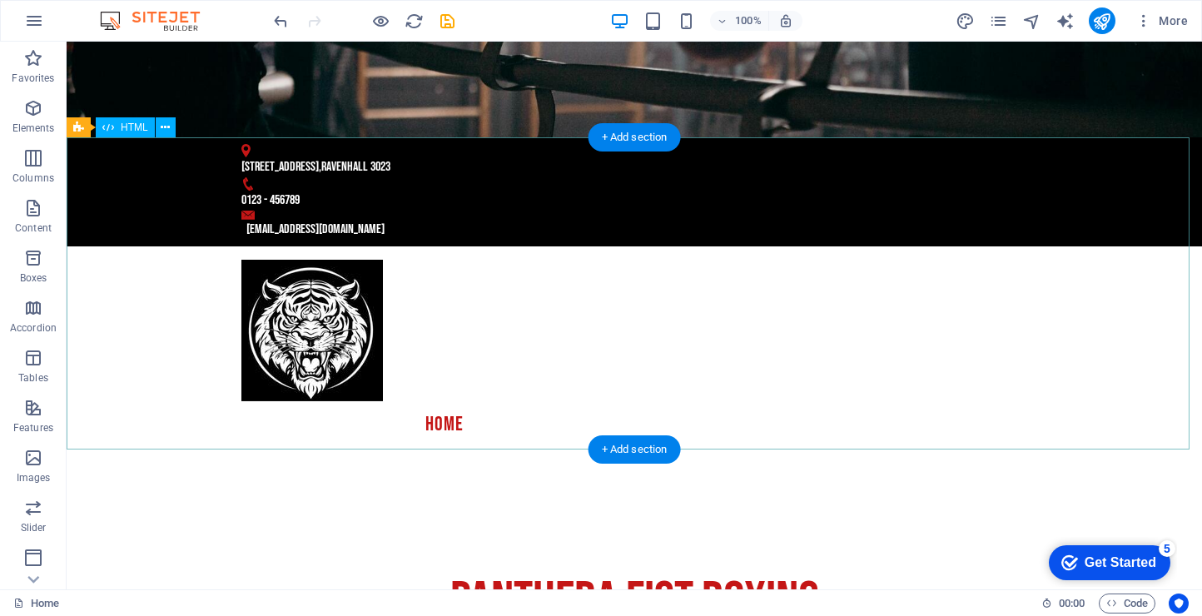
drag, startPoint x: 712, startPoint y: 490, endPoint x: 644, endPoint y: 410, distance: 105.1
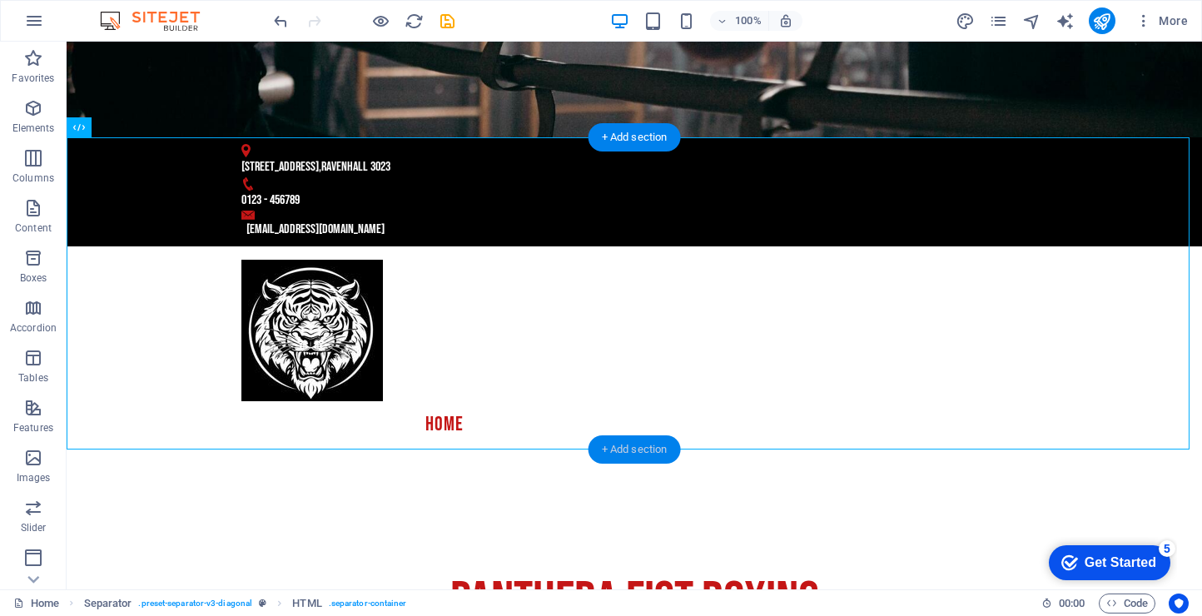
click at [639, 440] on div "+ Add section" at bounding box center [635, 449] width 92 height 28
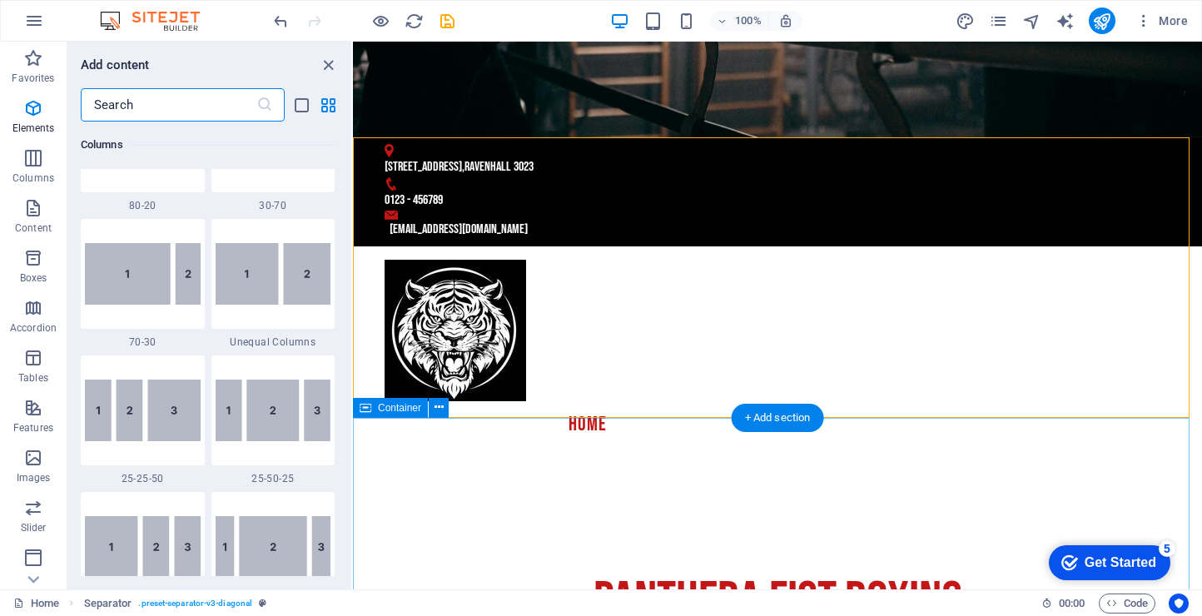
scroll to position [2913, 0]
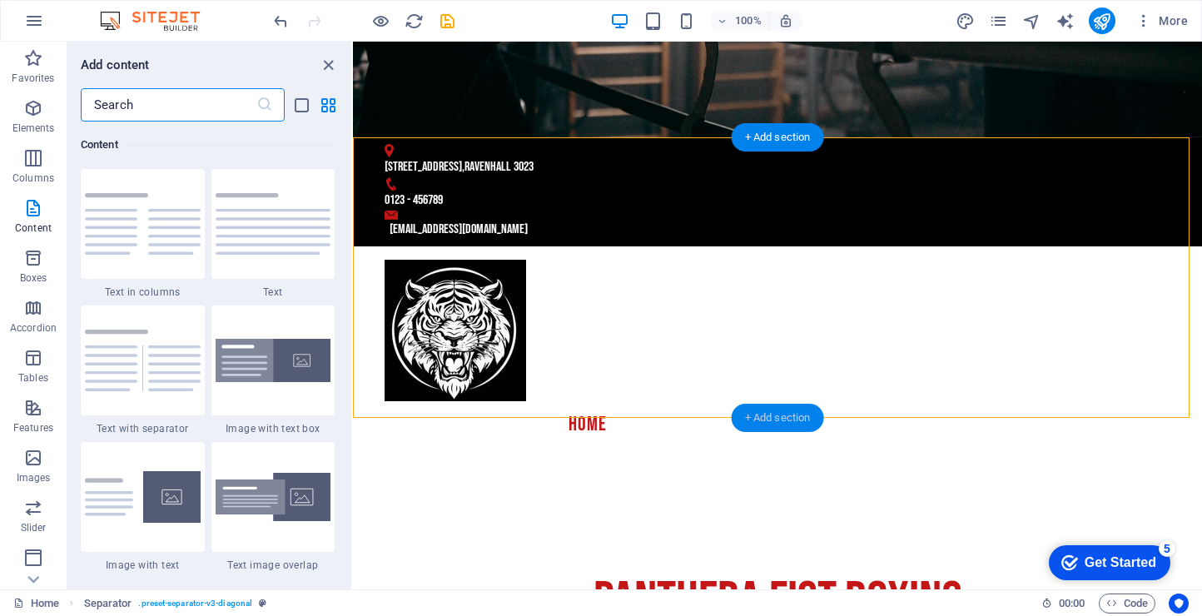
click at [772, 415] on div "+ Add section" at bounding box center [778, 418] width 92 height 28
click at [744, 135] on div "+ Add section" at bounding box center [778, 137] width 92 height 28
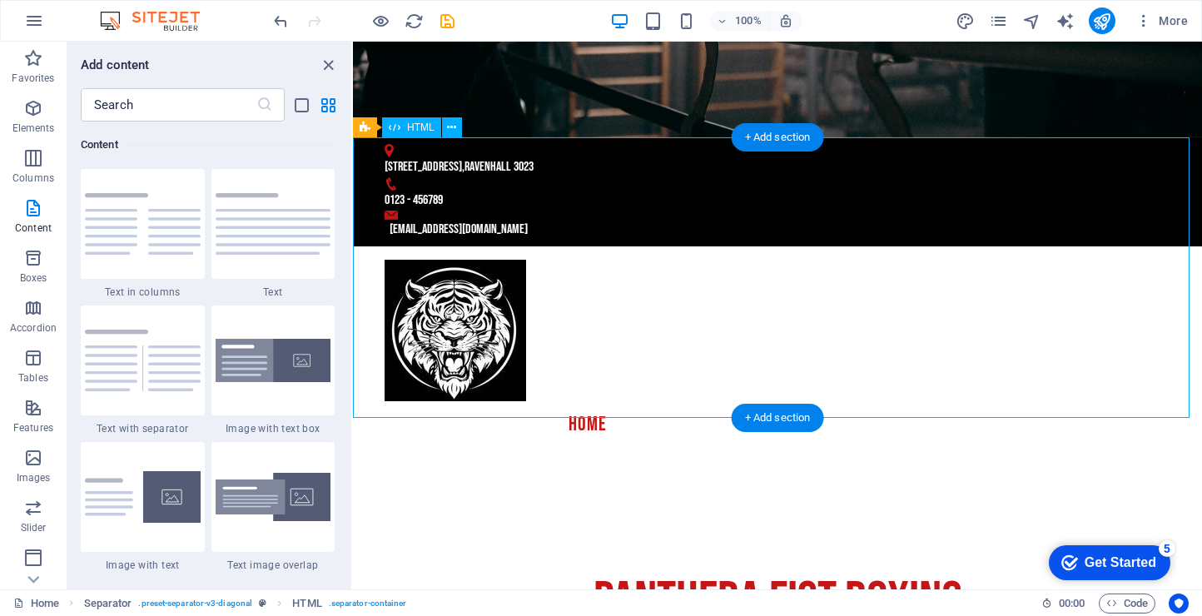
drag, startPoint x: 748, startPoint y: 249, endPoint x: 749, endPoint y: 288, distance: 39.1
click at [450, 122] on icon at bounding box center [451, 127] width 9 height 17
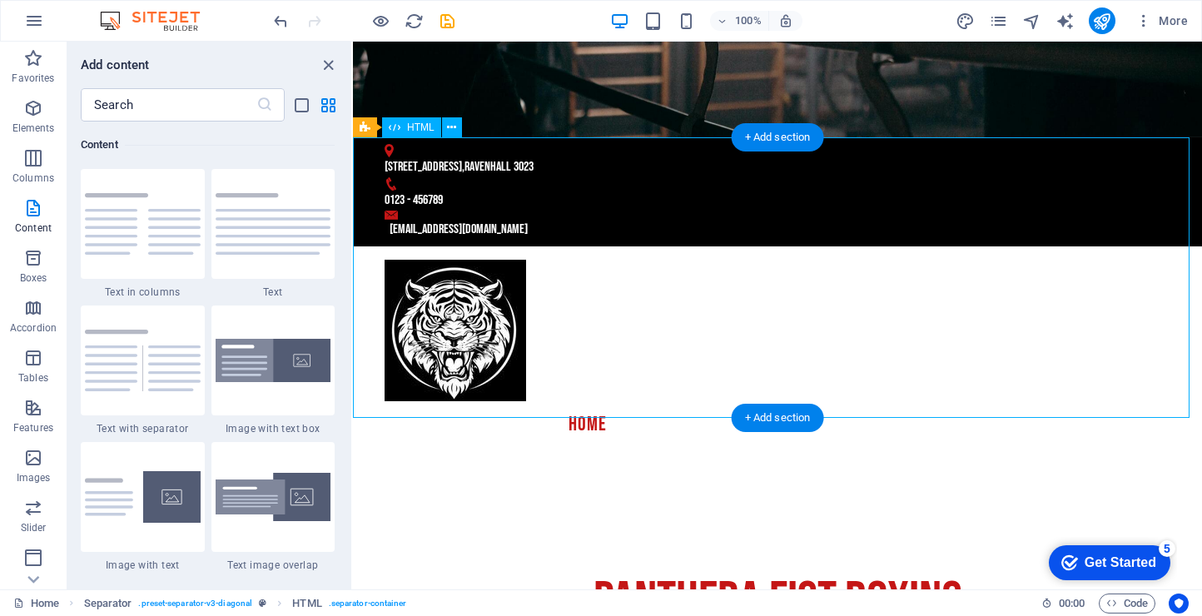
drag, startPoint x: 1078, startPoint y: 266, endPoint x: 799, endPoint y: 236, distance: 280.5
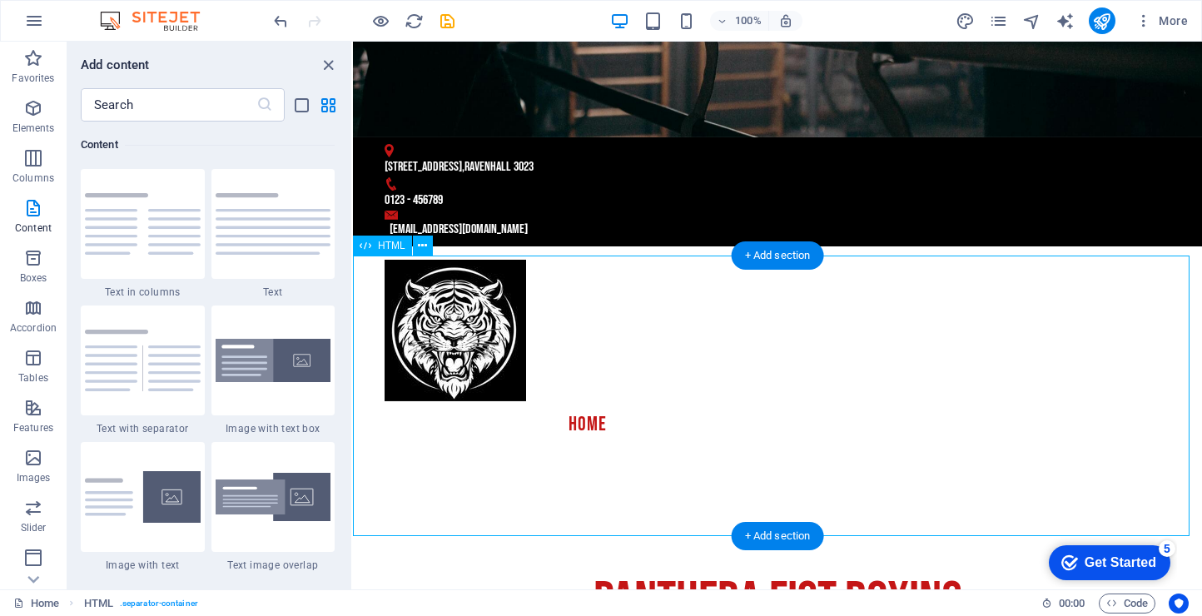
drag, startPoint x: 1147, startPoint y: 293, endPoint x: 918, endPoint y: 287, distance: 229.1
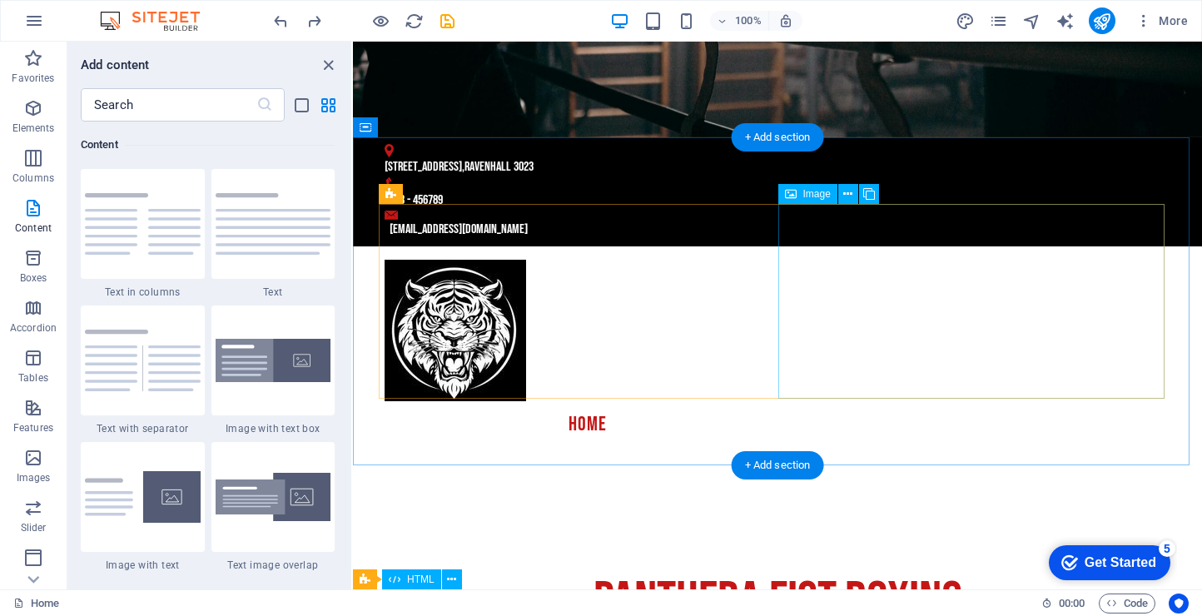
scroll to position [449, 0]
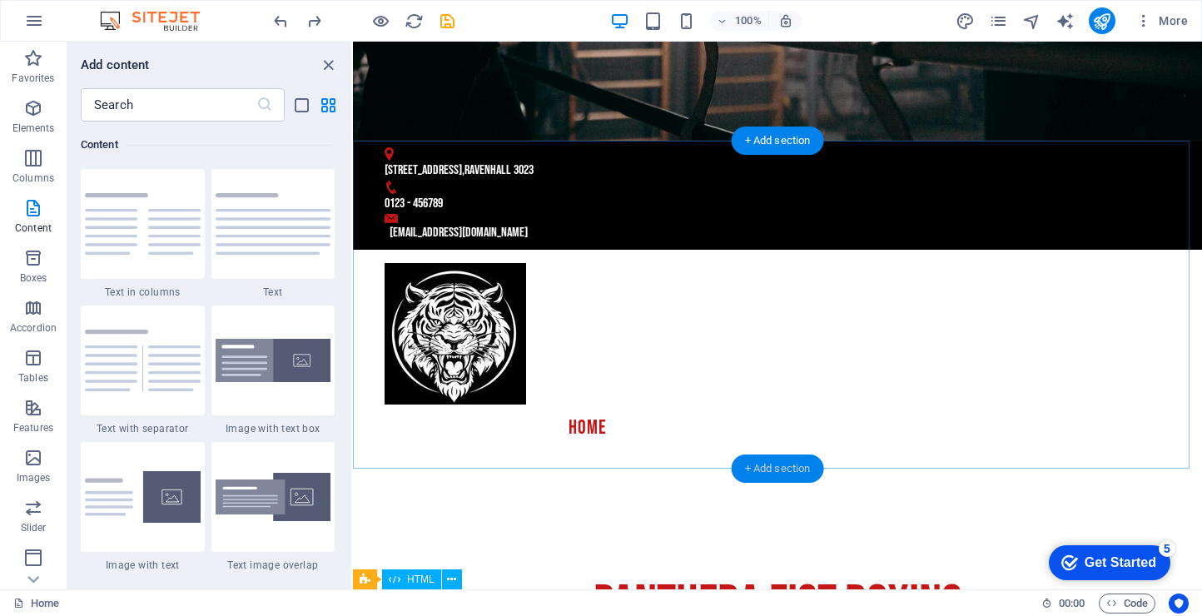
drag, startPoint x: 790, startPoint y: 460, endPoint x: 799, endPoint y: 477, distance: 19.7
click at [799, 477] on div "+ Add section" at bounding box center [778, 469] width 92 height 28
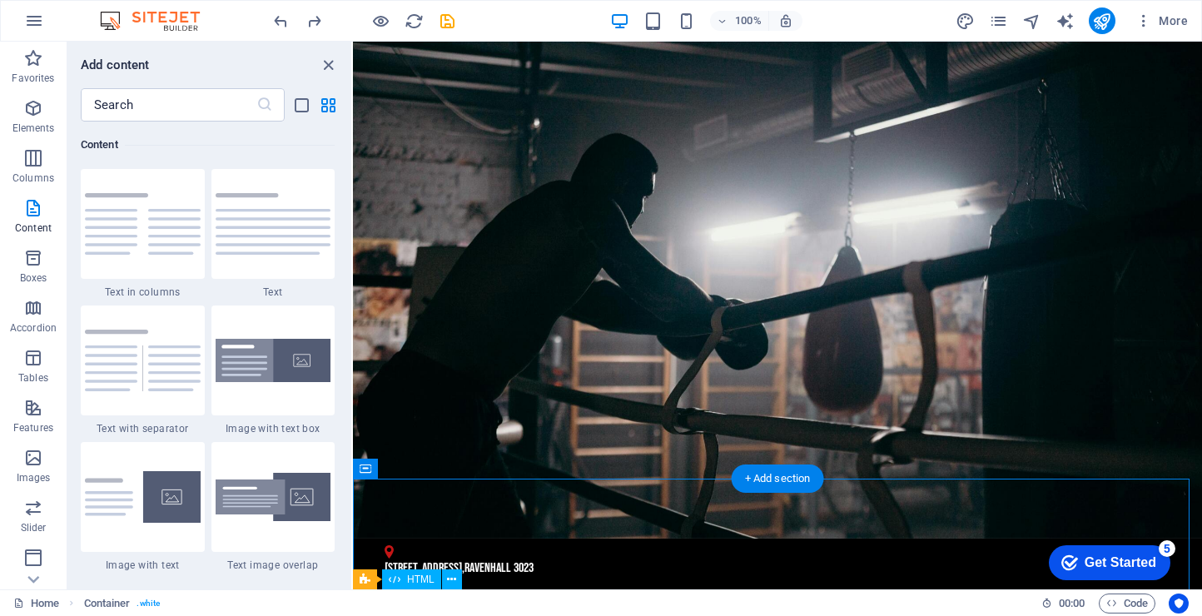
scroll to position [0, 0]
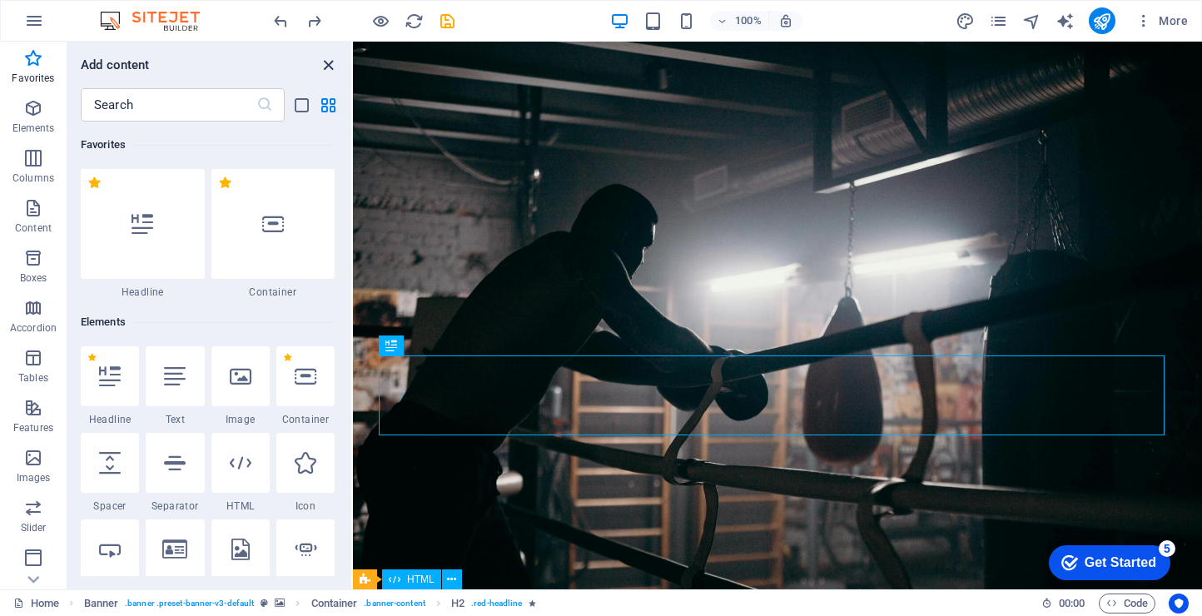
click at [337, 58] on icon "close panel" at bounding box center [328, 65] width 19 height 19
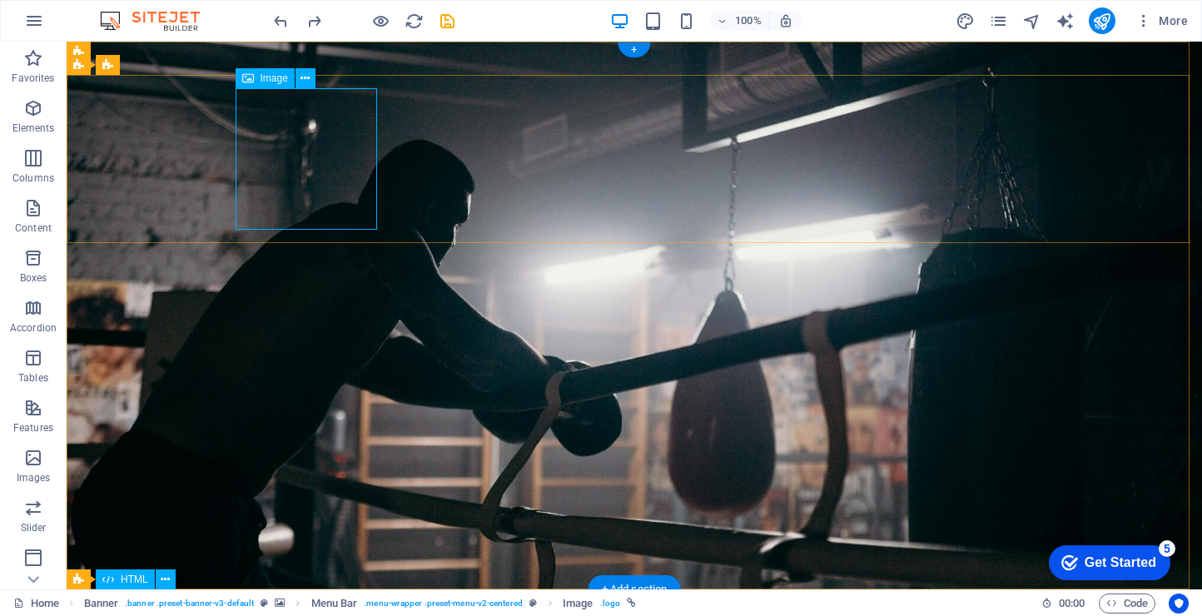
select select "px"
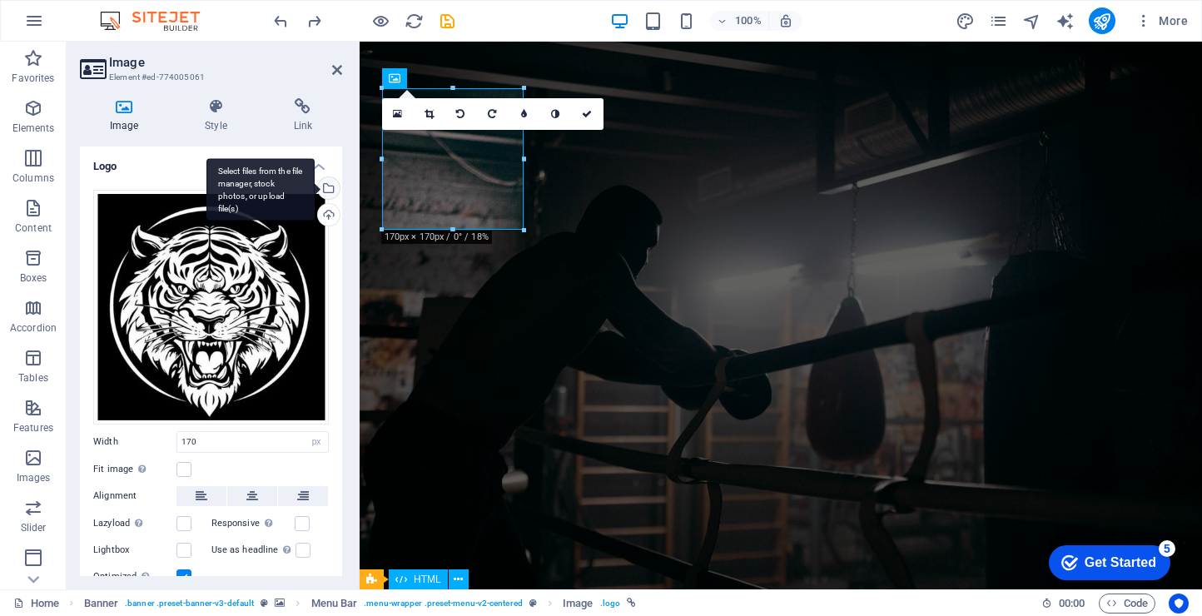
click at [315, 184] on div "Select files from the file manager, stock photos, or upload file(s)" at bounding box center [260, 189] width 108 height 62
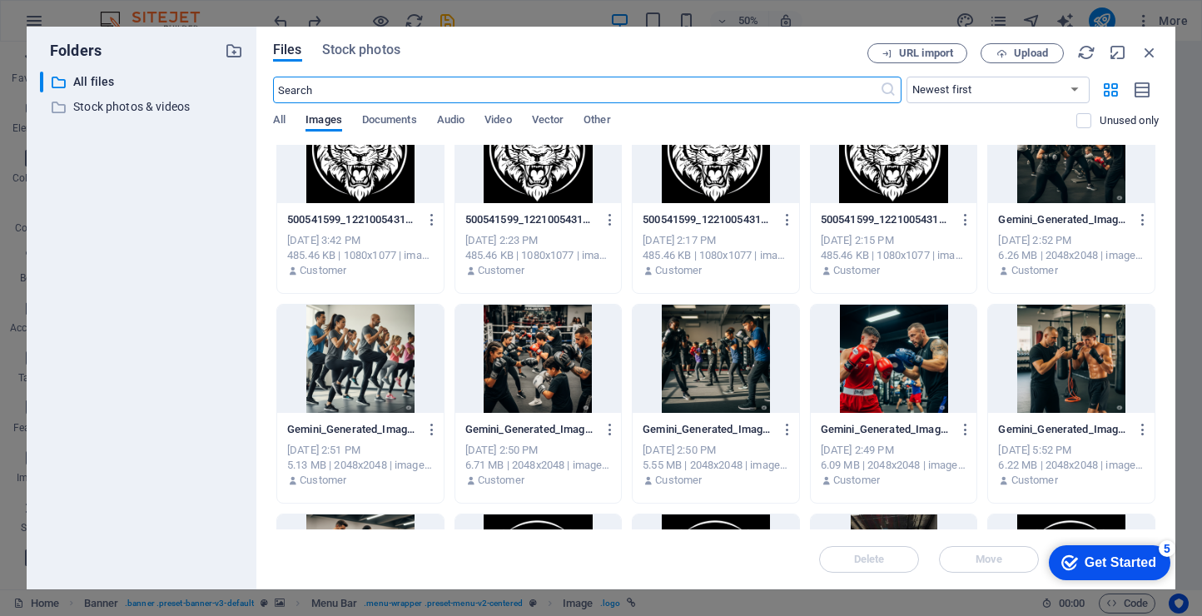
scroll to position [1704, 0]
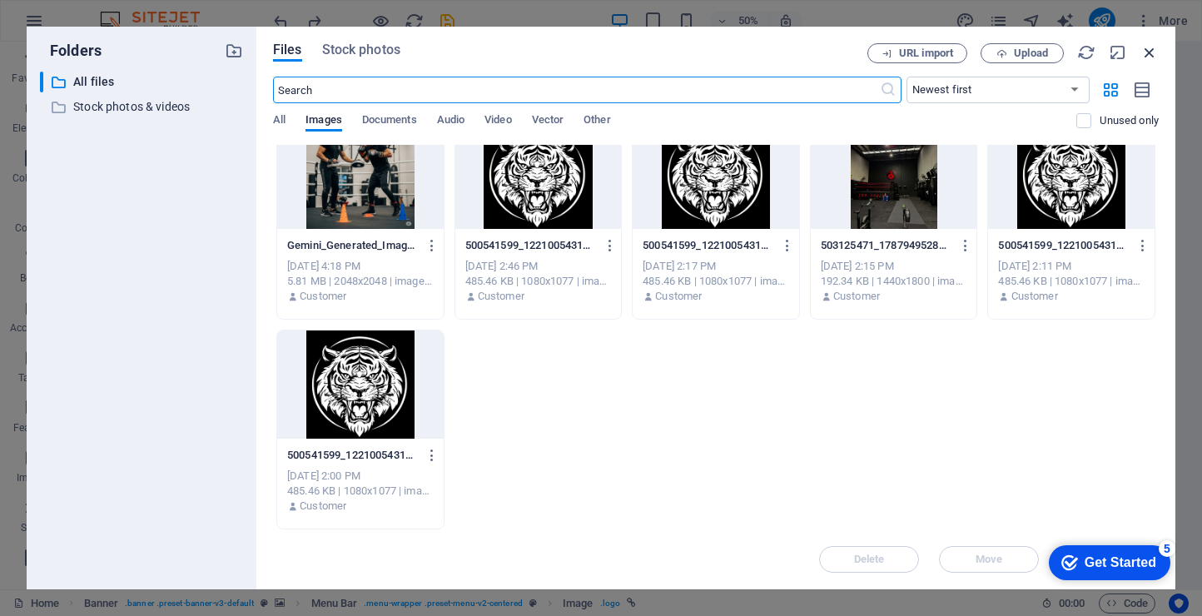
click at [1144, 53] on icon "button" at bounding box center [1150, 52] width 18 height 18
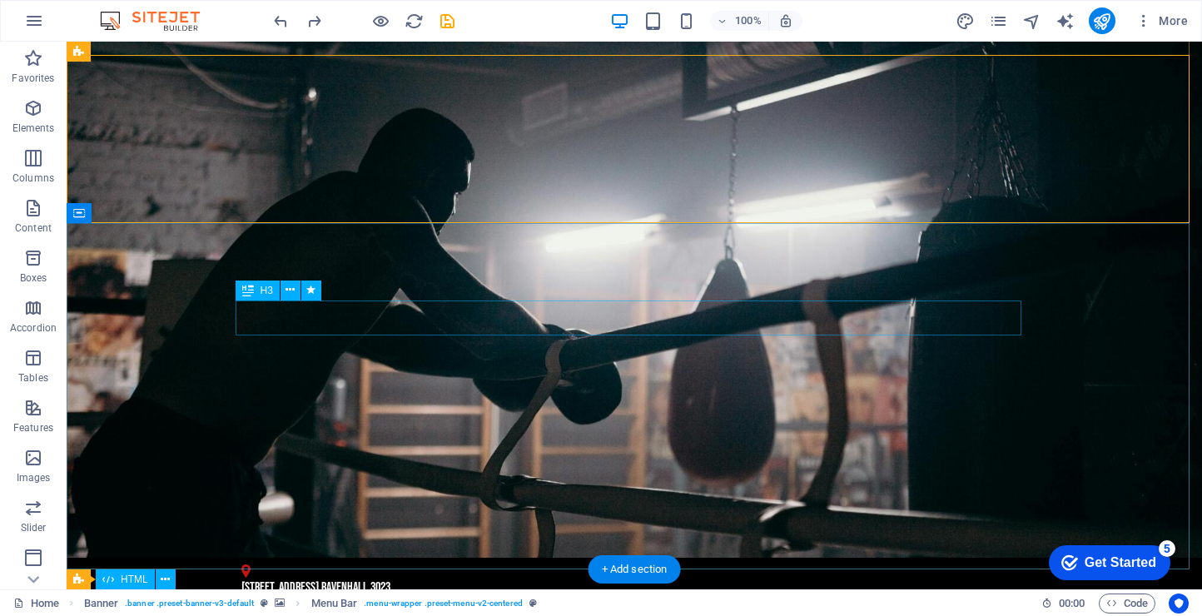
scroll to position [0, 0]
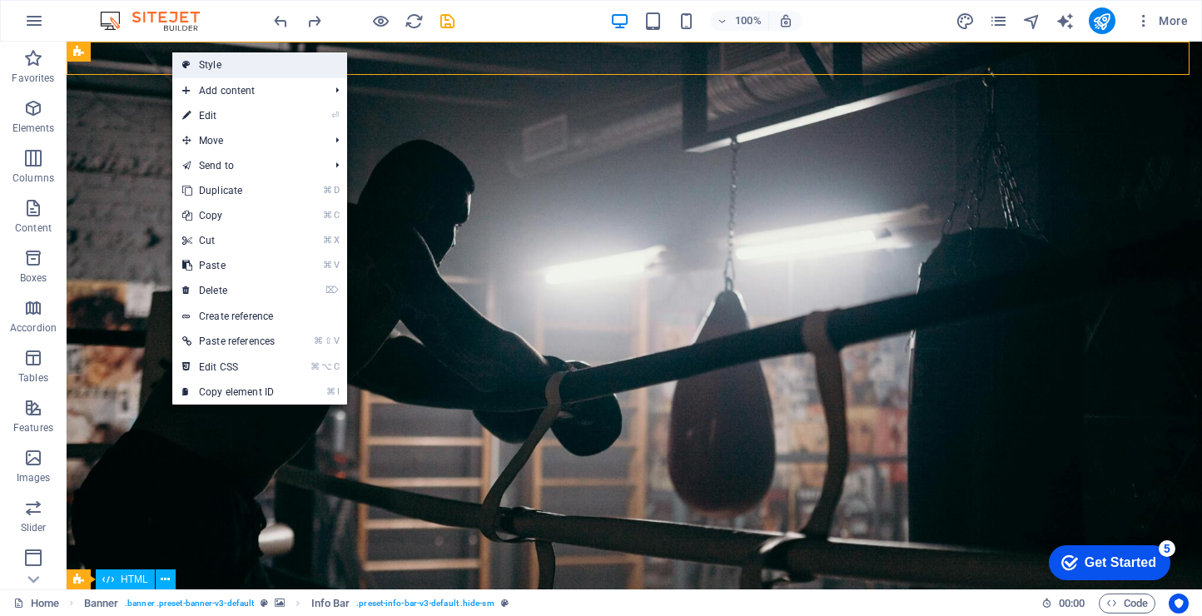
click at [189, 62] on icon at bounding box center [186, 64] width 8 height 25
select select "rem"
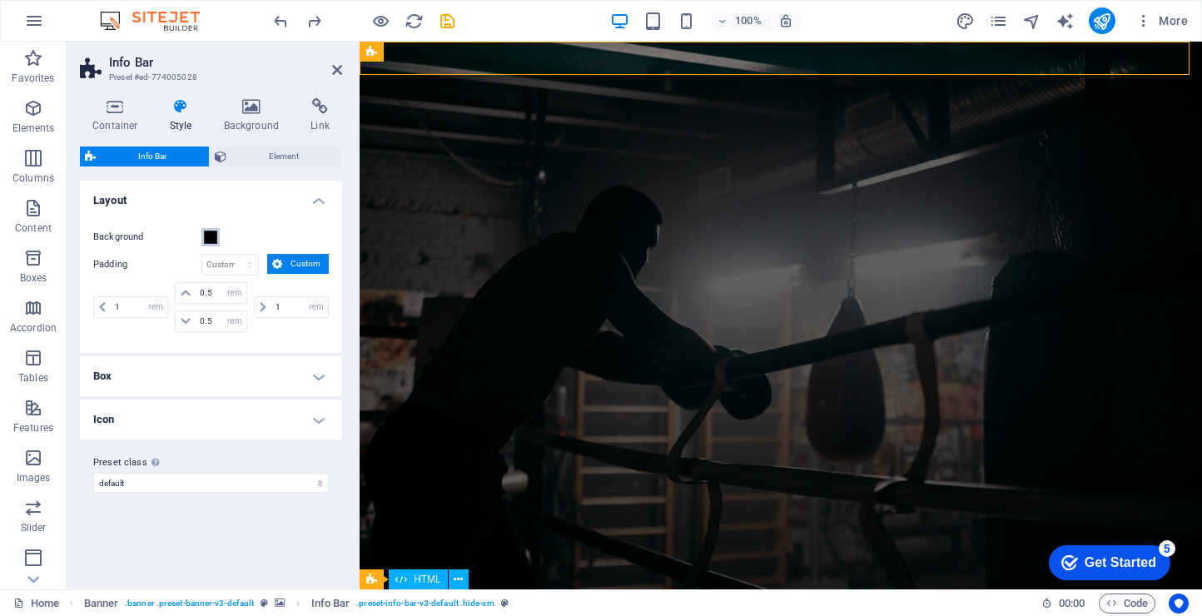
click at [209, 236] on span at bounding box center [210, 237] width 13 height 13
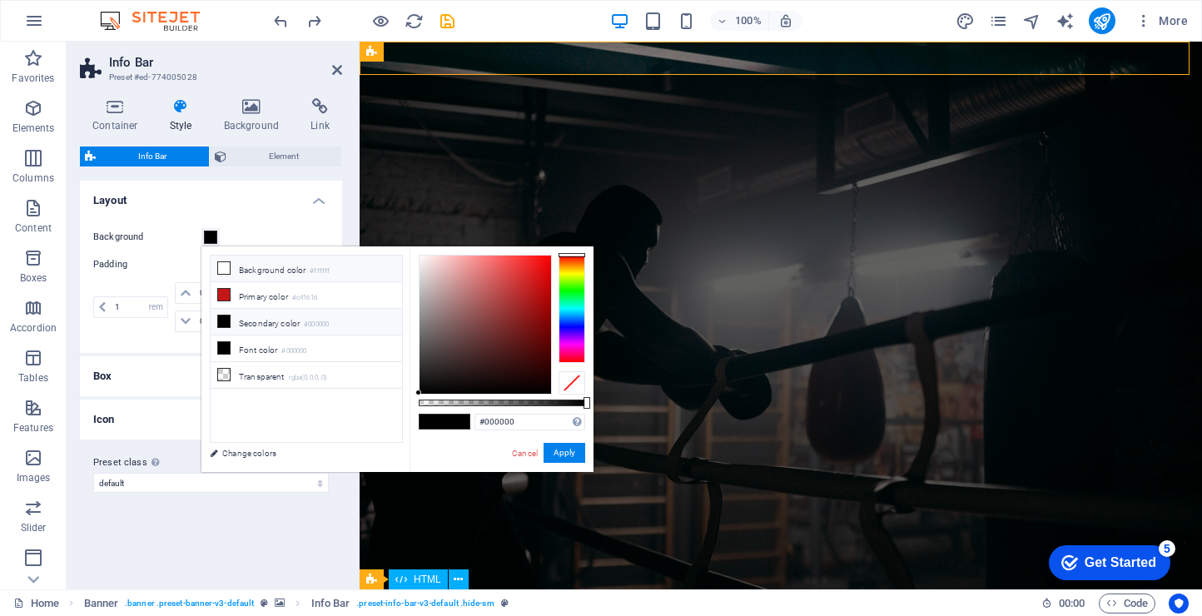
click at [225, 264] on icon at bounding box center [224, 268] width 12 height 12
click at [450, 425] on span at bounding box center [457, 422] width 25 height 14
click at [229, 295] on icon at bounding box center [224, 295] width 12 height 12
type input "#c41616"
click at [564, 457] on button "Apply" at bounding box center [565, 453] width 42 height 20
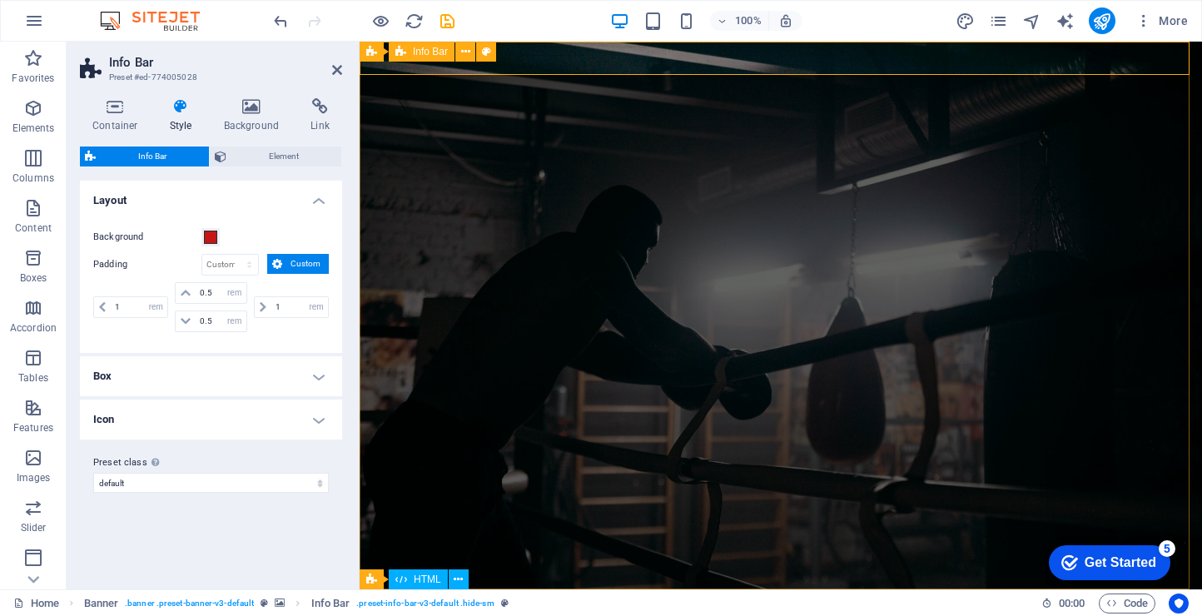
click at [333, 67] on icon at bounding box center [337, 69] width 10 height 13
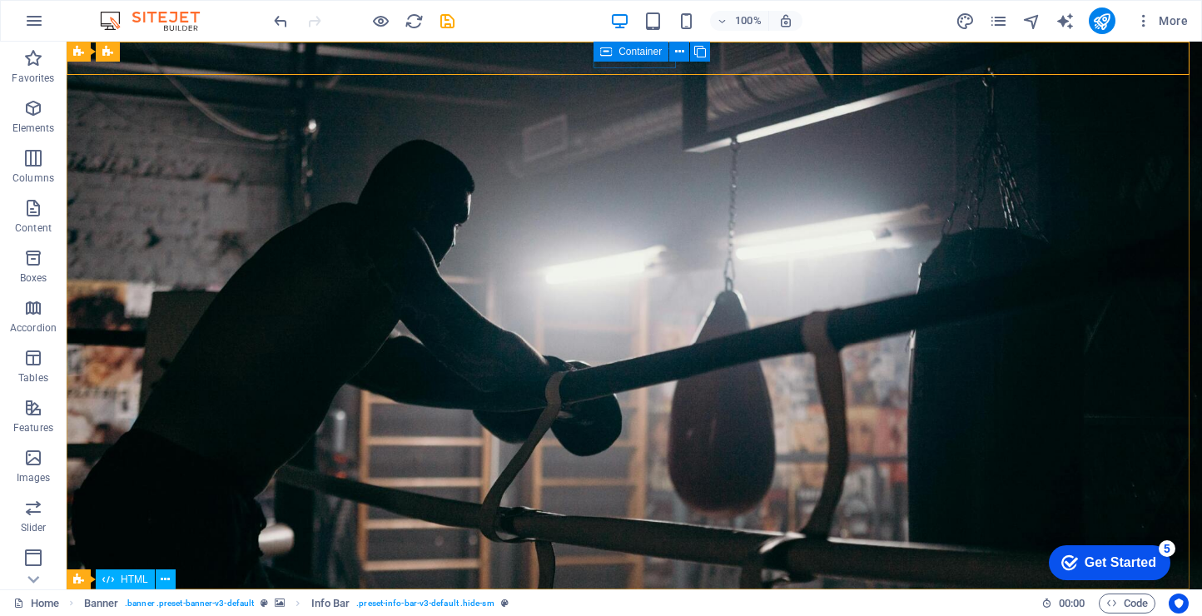
click at [605, 58] on icon at bounding box center [606, 52] width 12 height 20
click at [608, 56] on icon at bounding box center [606, 52] width 12 height 20
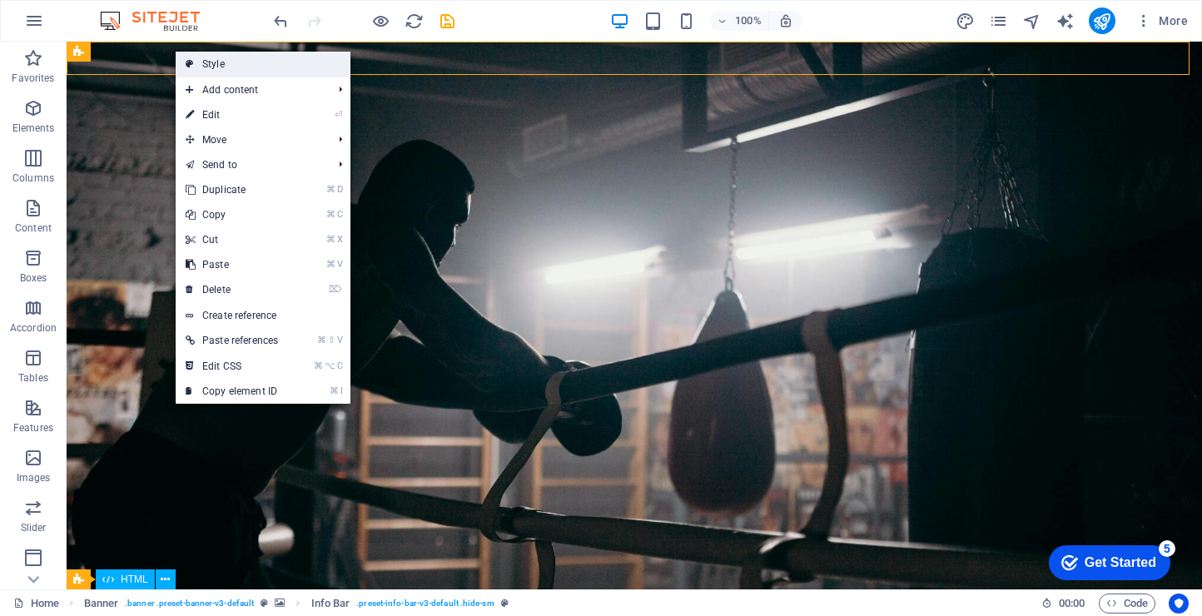
click at [219, 65] on link "Style" at bounding box center [263, 64] width 175 height 25
select select "rem"
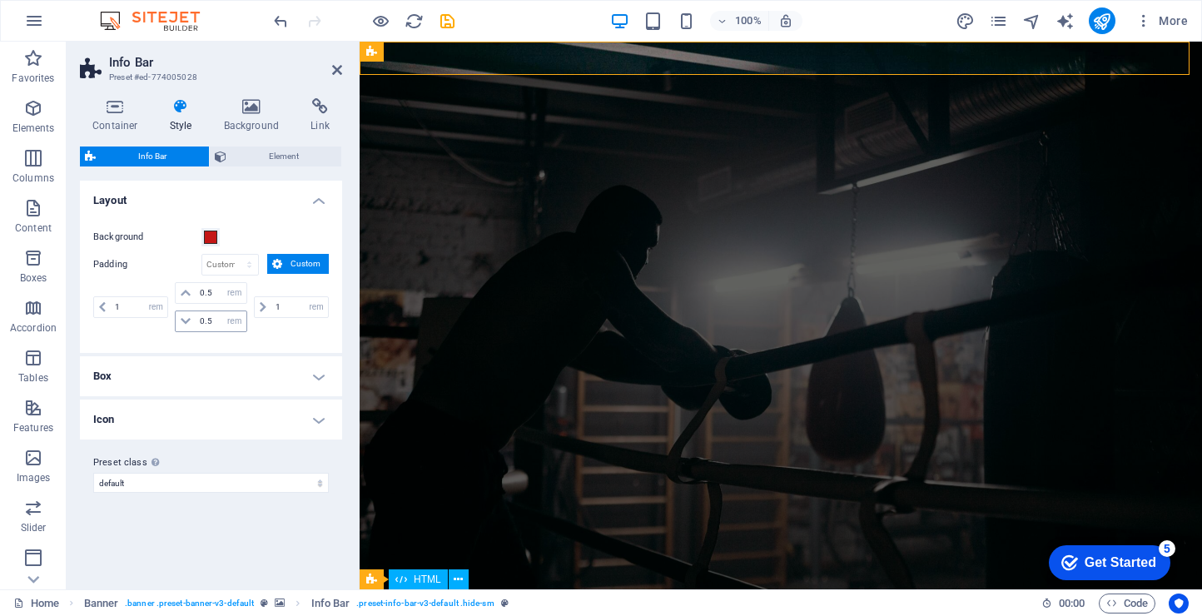
click at [188, 318] on icon at bounding box center [186, 321] width 10 height 10
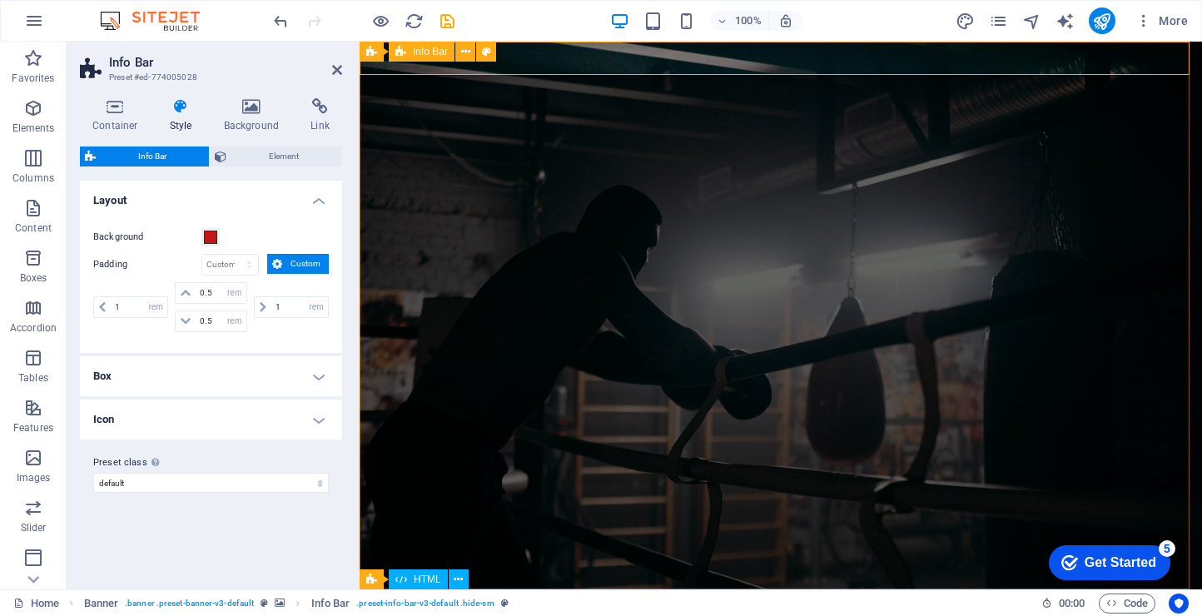
click at [112, 124] on h4 "Container" at bounding box center [118, 115] width 77 height 35
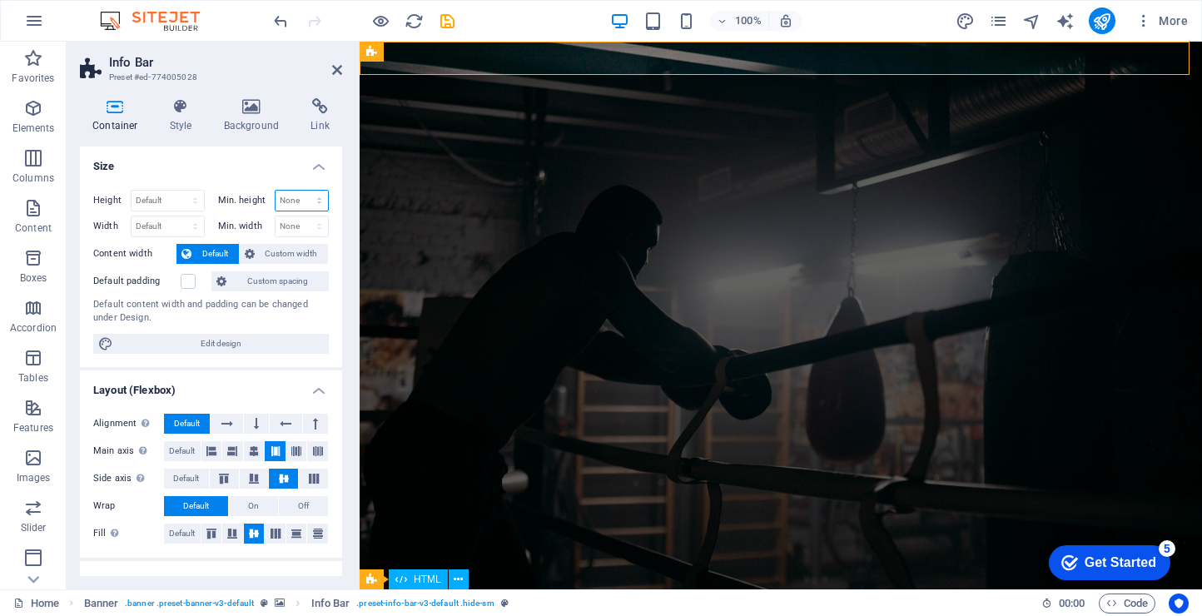
click at [289, 202] on select "None px rem % vh vw" at bounding box center [302, 201] width 53 height 20
click at [276, 191] on select "None px rem % vh vw" at bounding box center [302, 201] width 53 height 20
select select "DISABLED_OPTION_VALUE"
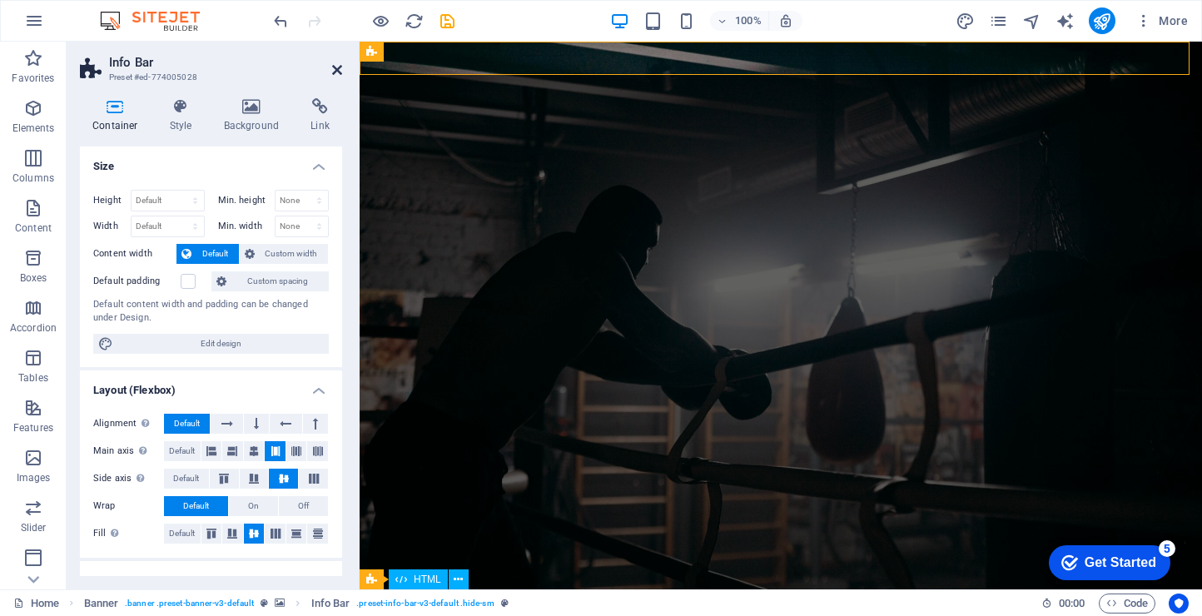
click at [339, 67] on icon at bounding box center [337, 69] width 10 height 13
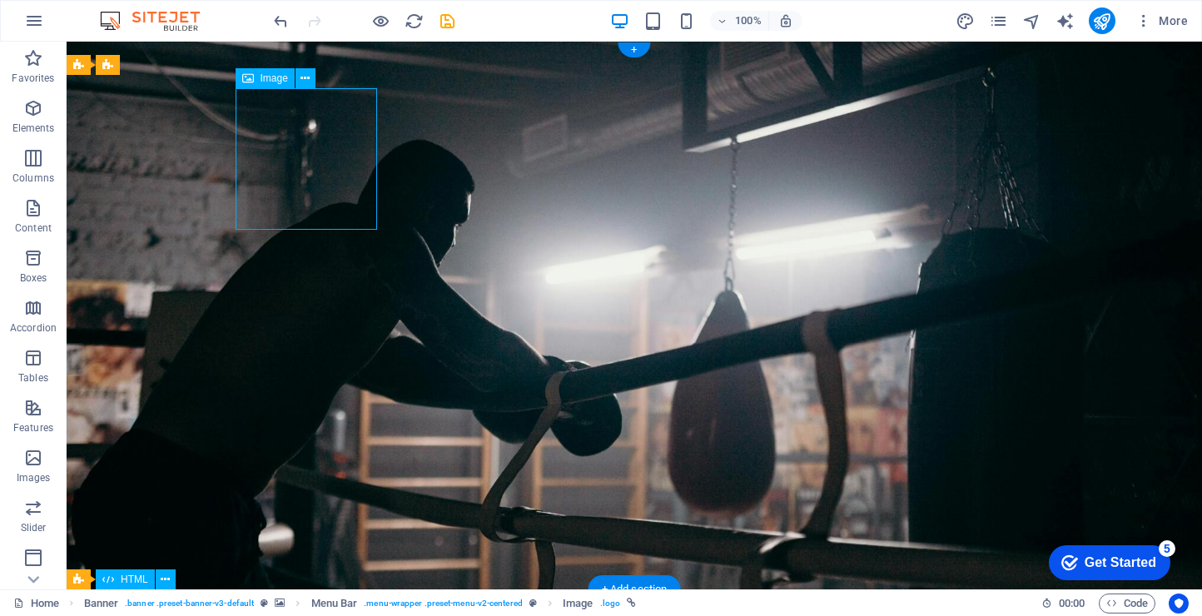
select select "px"
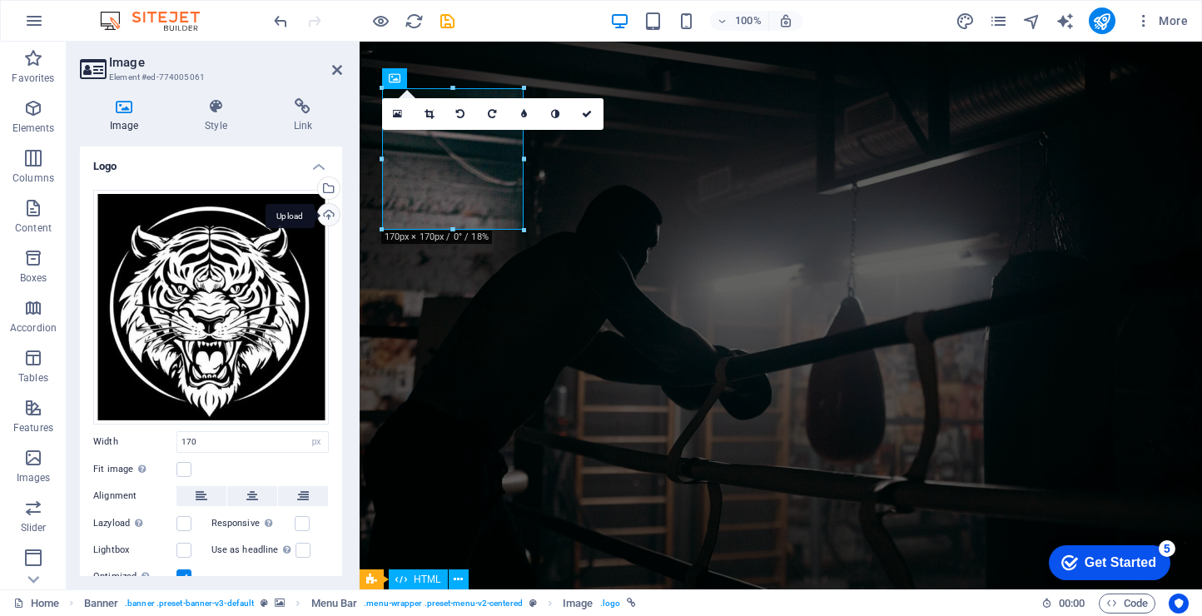
click at [329, 215] on div "Upload" at bounding box center [327, 216] width 25 height 25
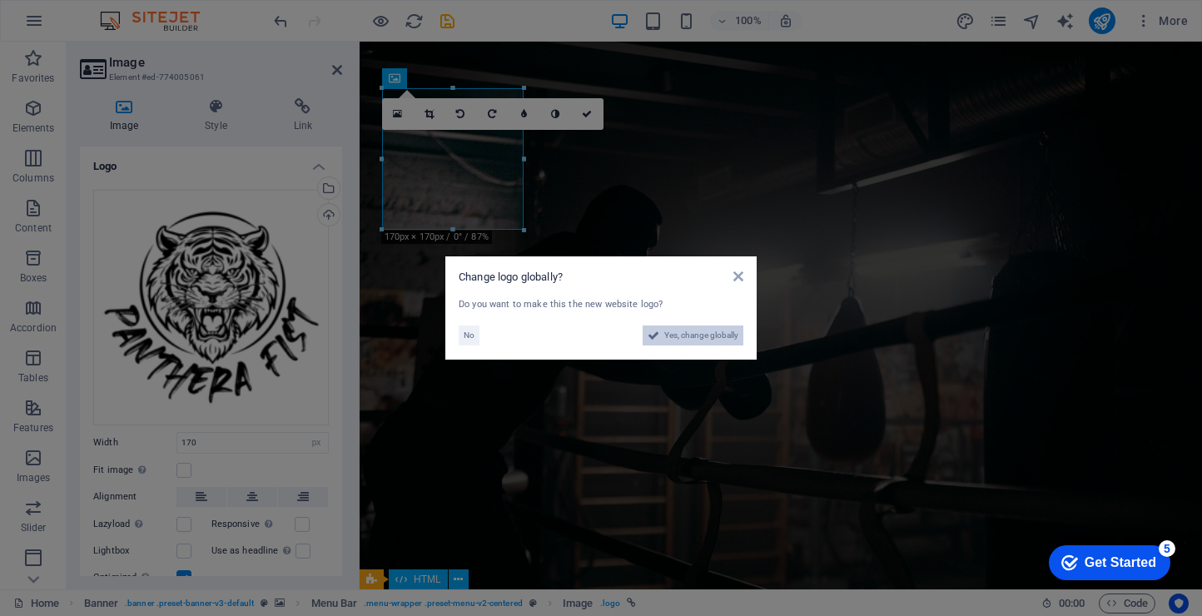
click at [712, 336] on span "Yes, change globally" at bounding box center [701, 336] width 74 height 20
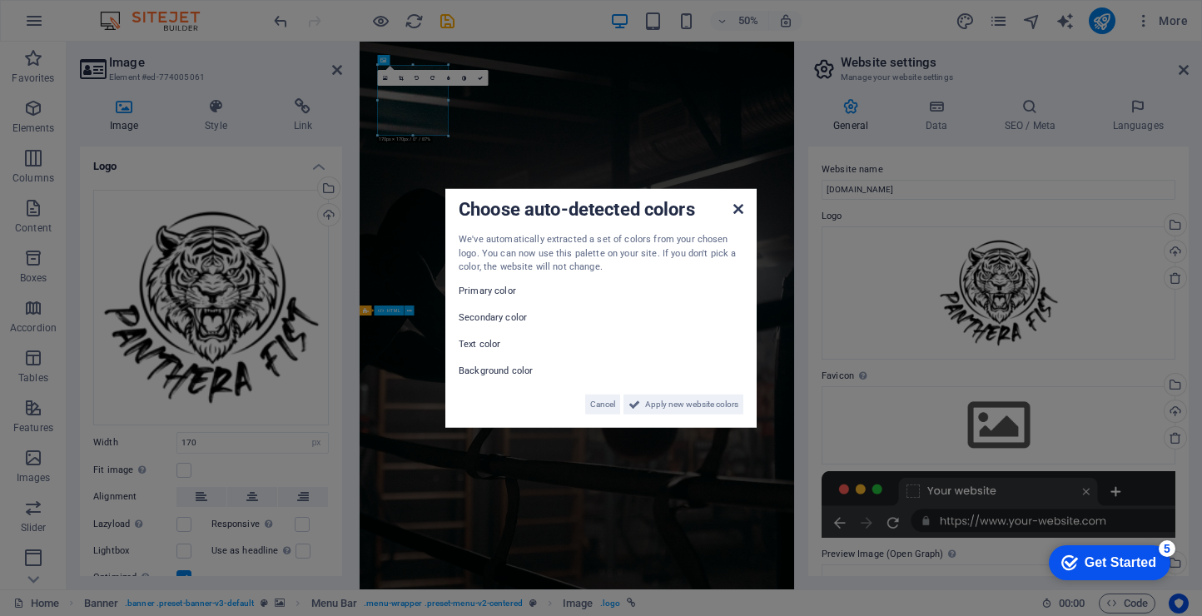
click at [737, 211] on icon at bounding box center [739, 208] width 10 height 13
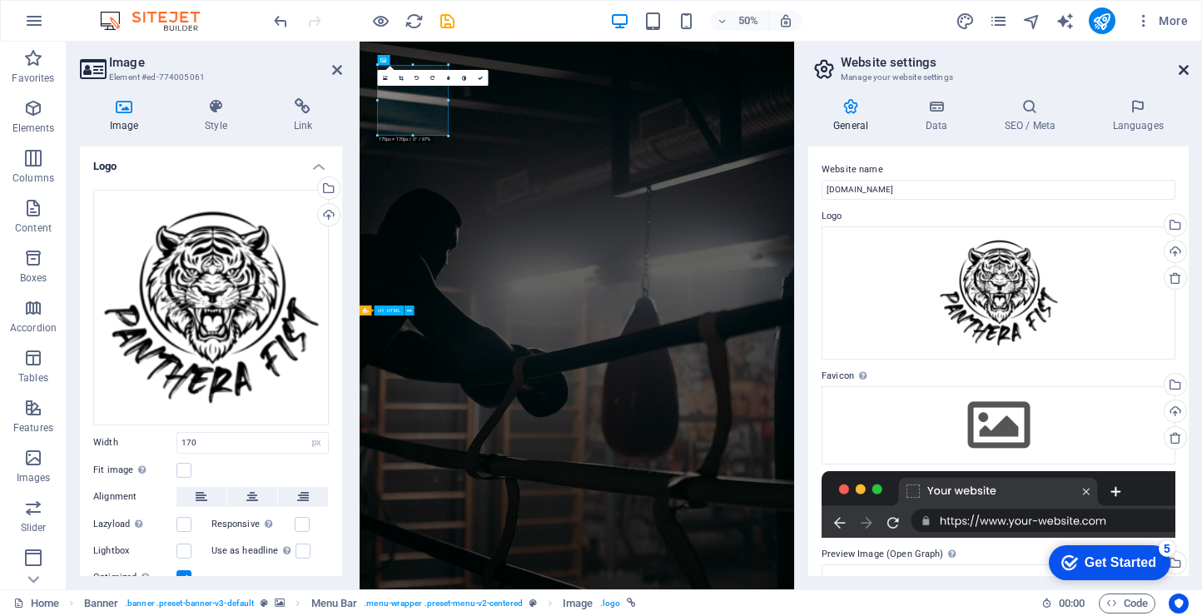
click at [1182, 66] on icon at bounding box center [1184, 69] width 10 height 13
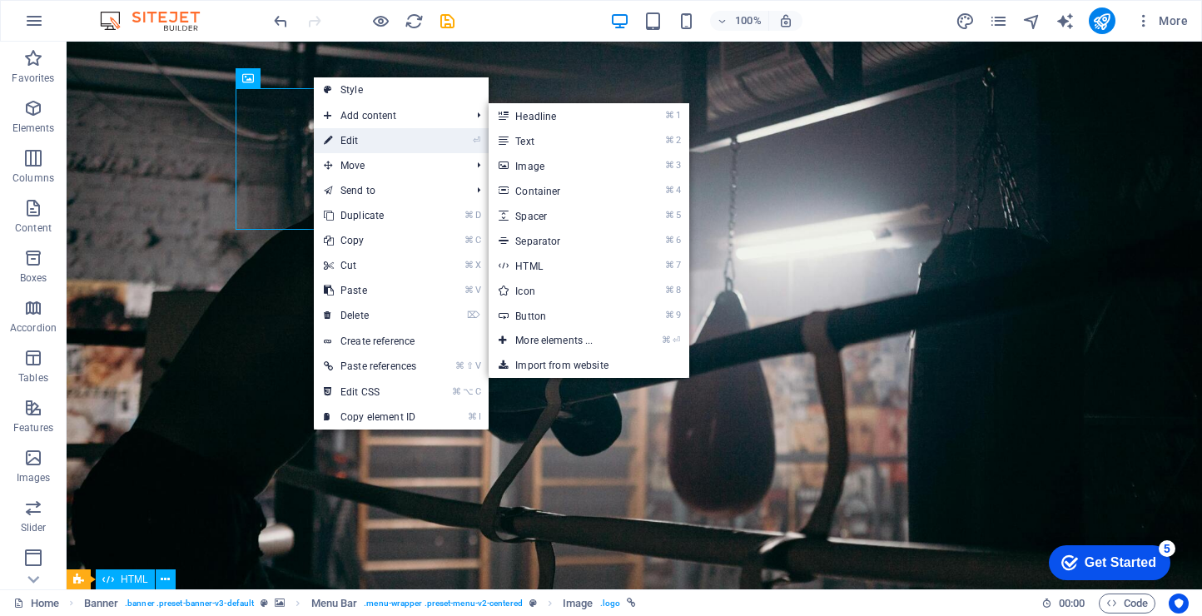
click at [354, 133] on link "⏎ Edit" at bounding box center [370, 140] width 112 height 25
select select "px"
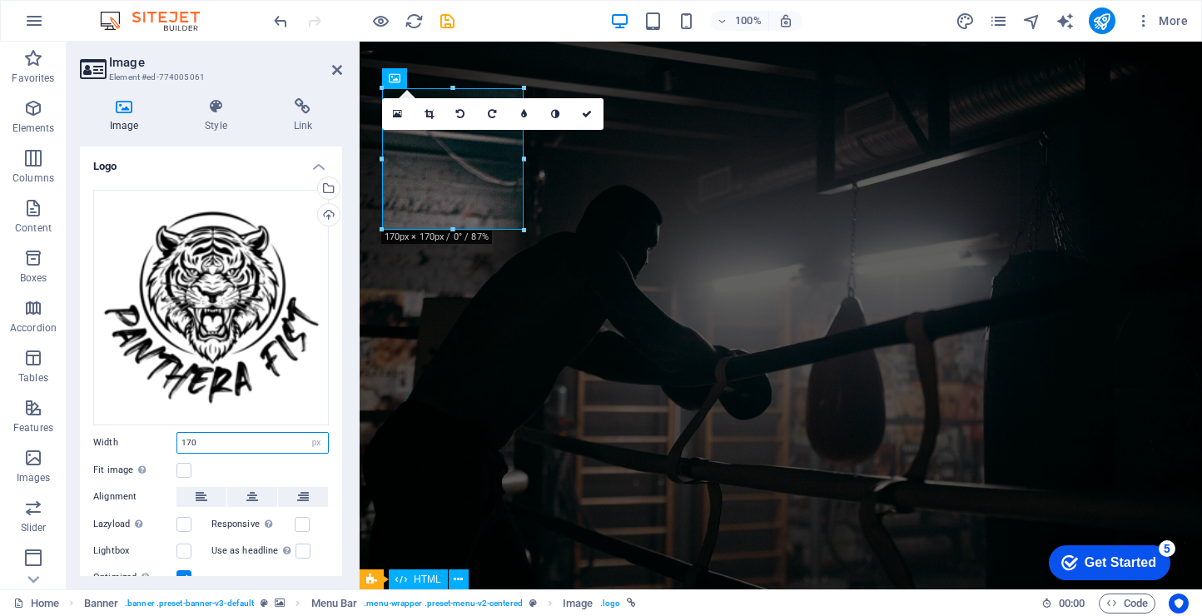
click at [296, 445] on input "170" at bounding box center [252, 443] width 151 height 20
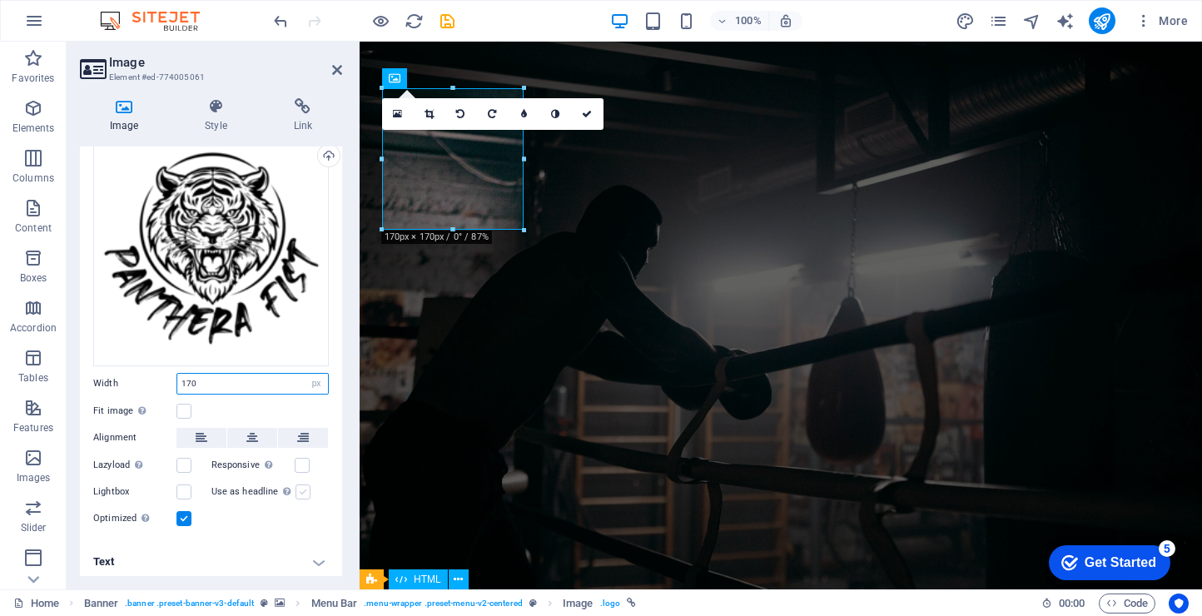
scroll to position [62, 0]
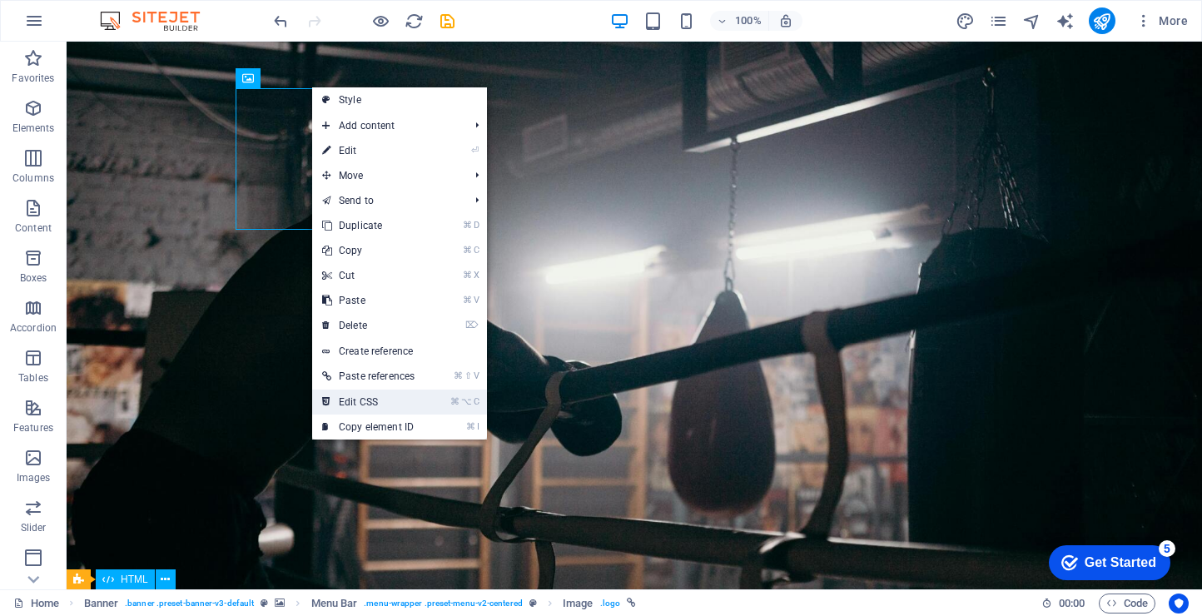
click at [415, 409] on link "⌘ ⌥ C Edit CSS" at bounding box center [368, 402] width 112 height 25
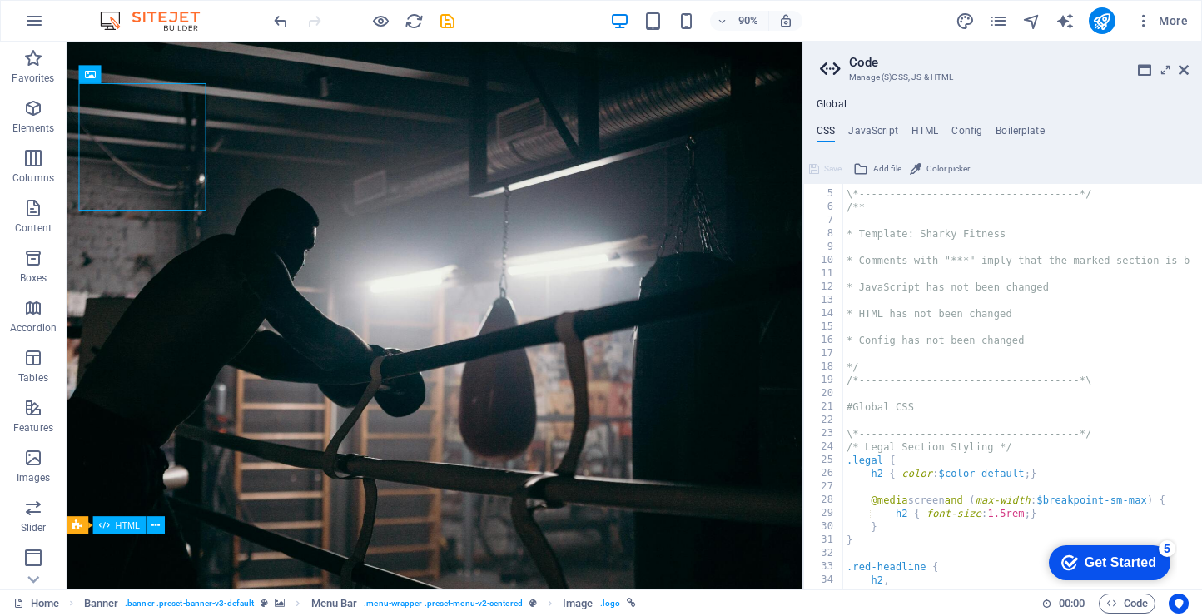
scroll to position [0, 0]
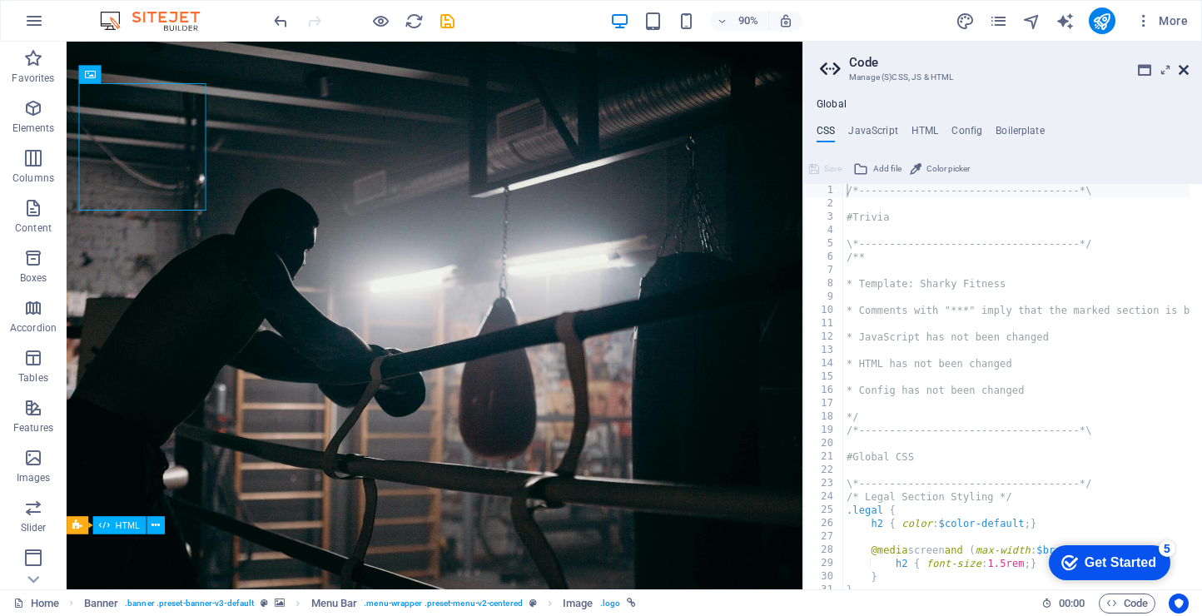
click at [1187, 71] on icon at bounding box center [1184, 69] width 10 height 13
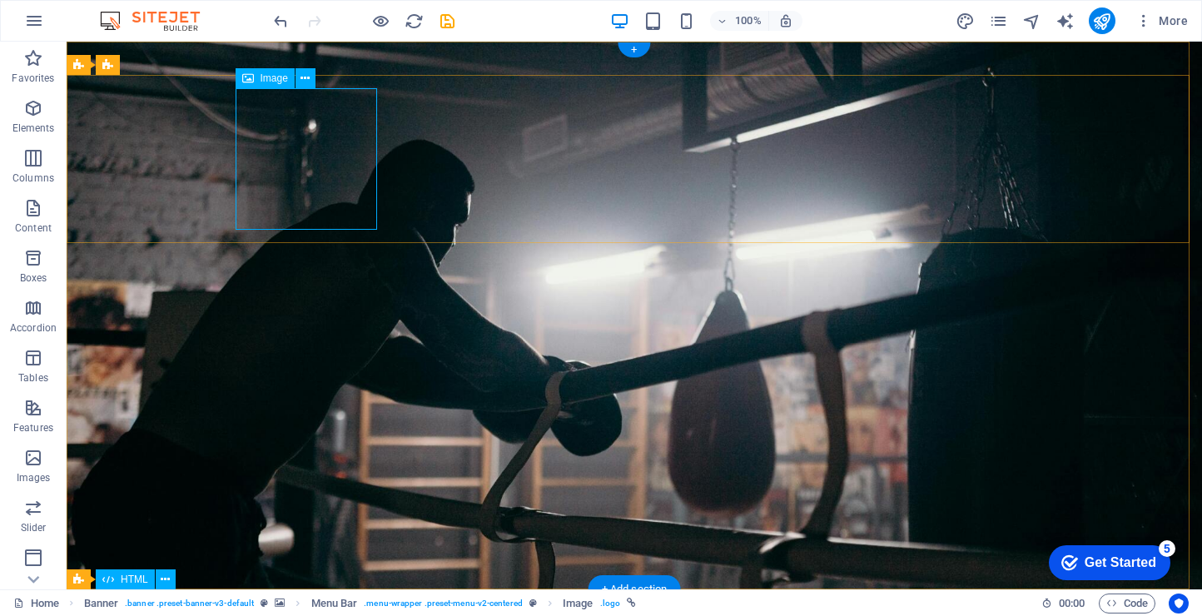
select select "px"
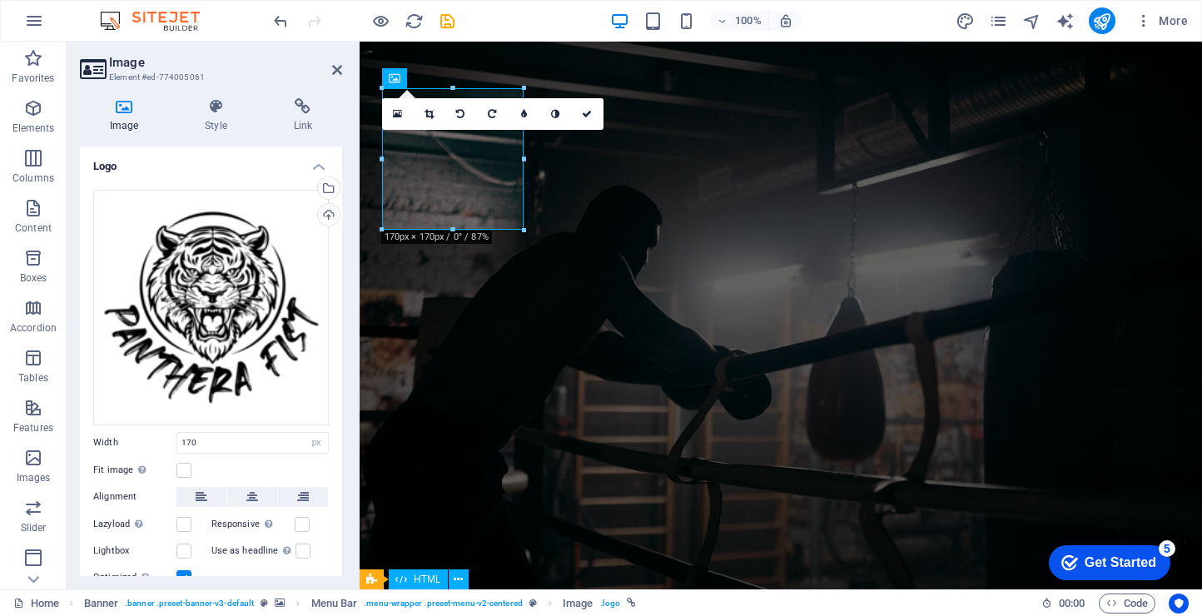
scroll to position [62, 0]
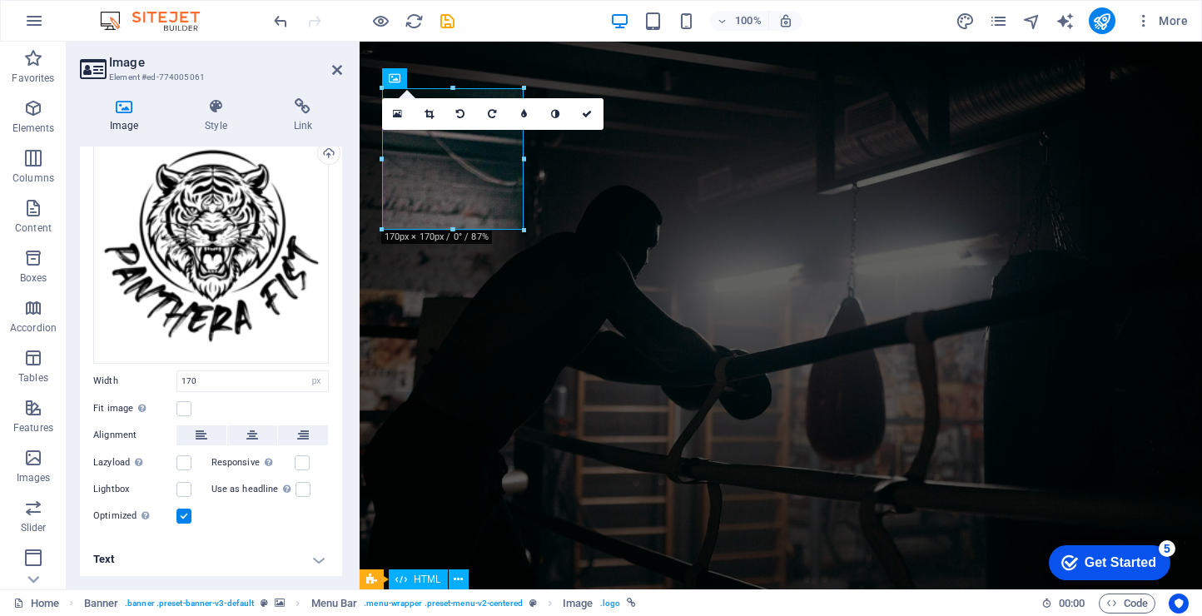
click at [305, 556] on h4 "Text" at bounding box center [211, 560] width 262 height 40
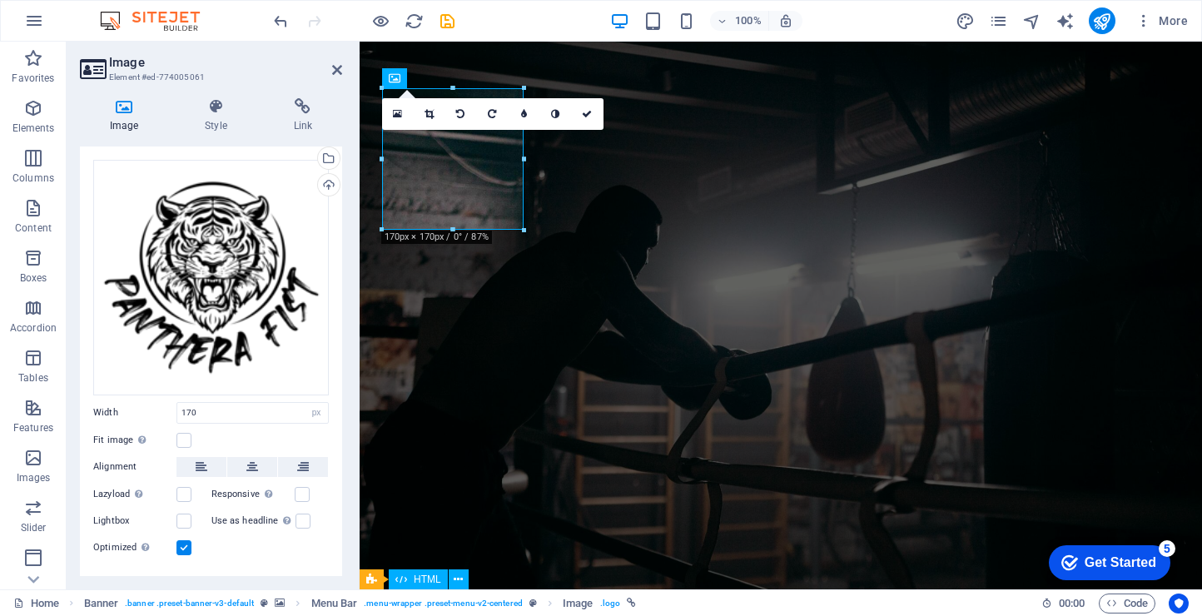
scroll to position [0, 0]
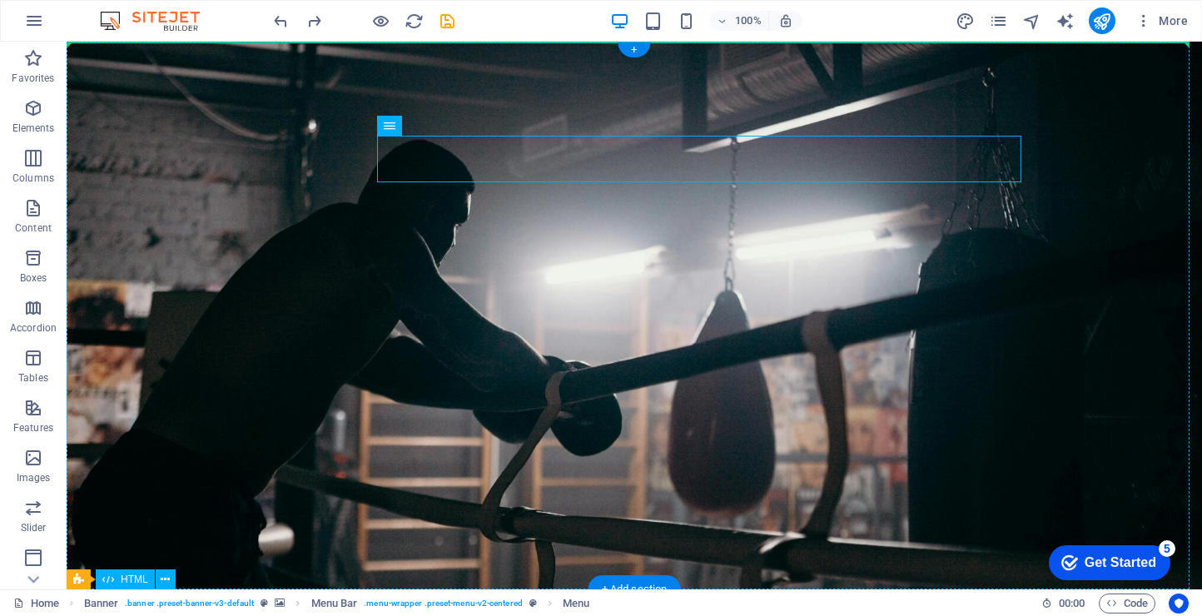
drag, startPoint x: 638, startPoint y: 157, endPoint x: 643, endPoint y: 126, distance: 31.2
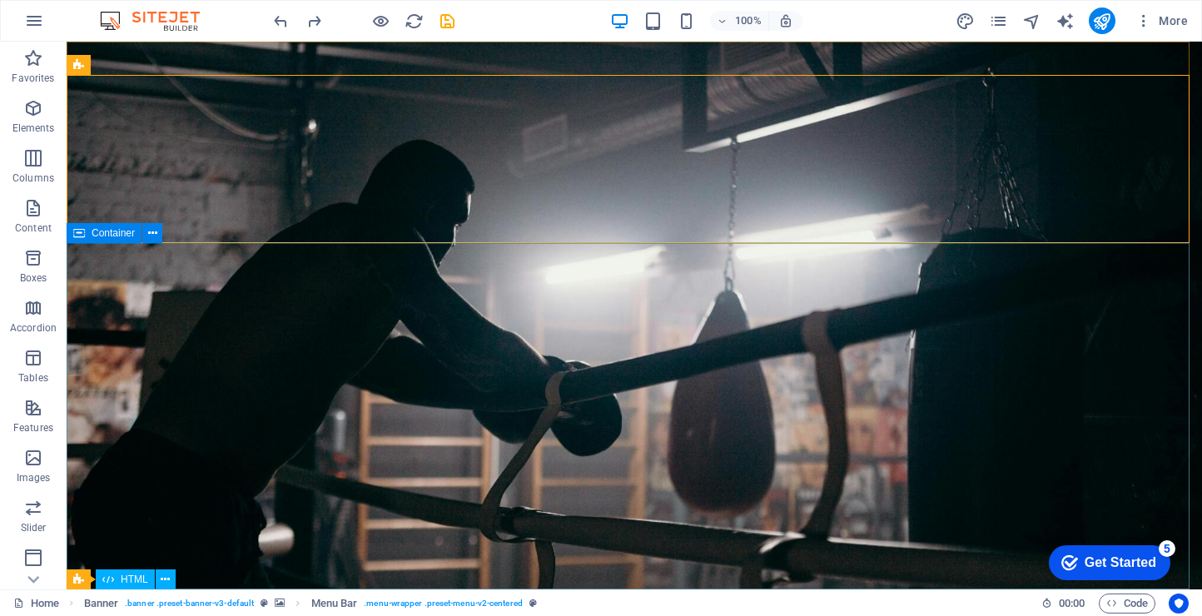
click at [0, 0] on span "Container" at bounding box center [0, 0] width 0 height 0
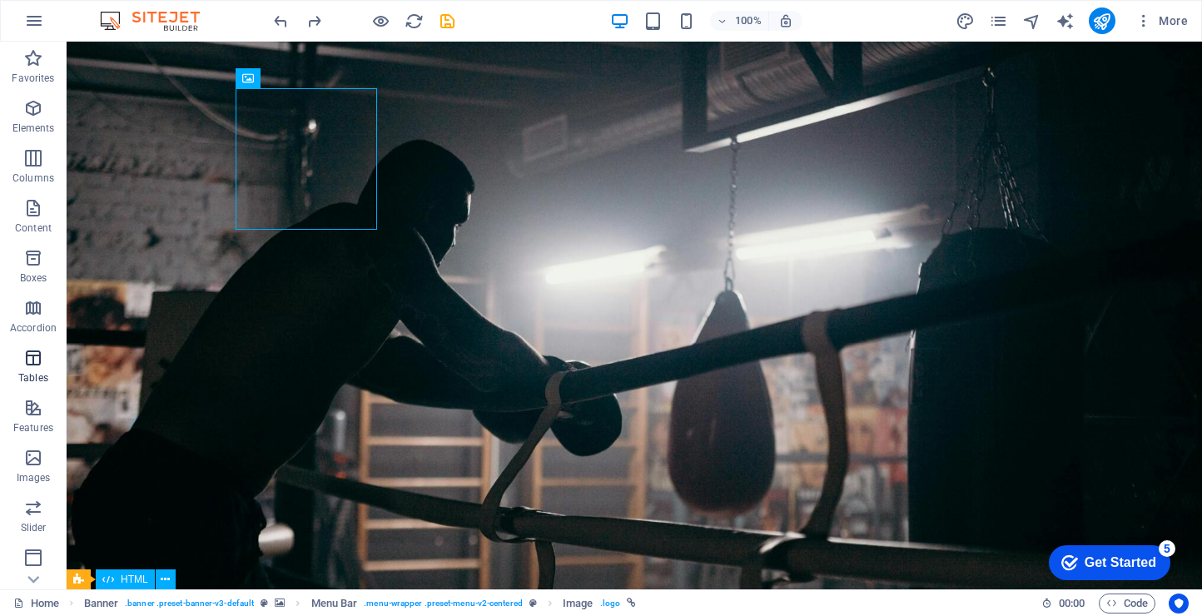
click at [22, 370] on span "Tables" at bounding box center [33, 368] width 67 height 40
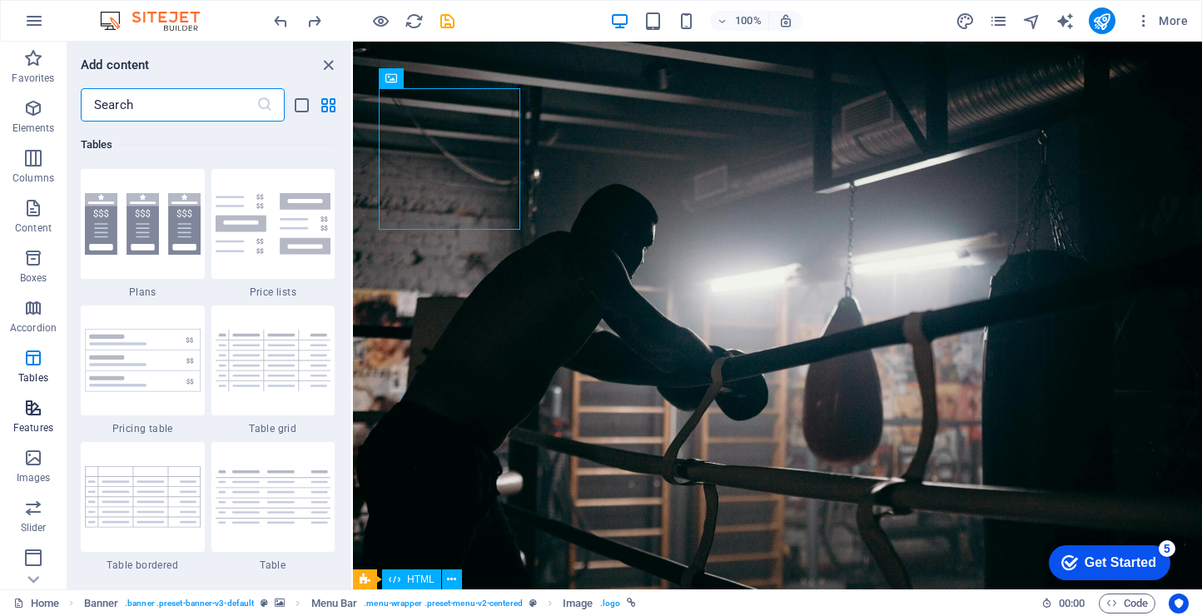
click at [27, 423] on p "Features" at bounding box center [33, 427] width 40 height 13
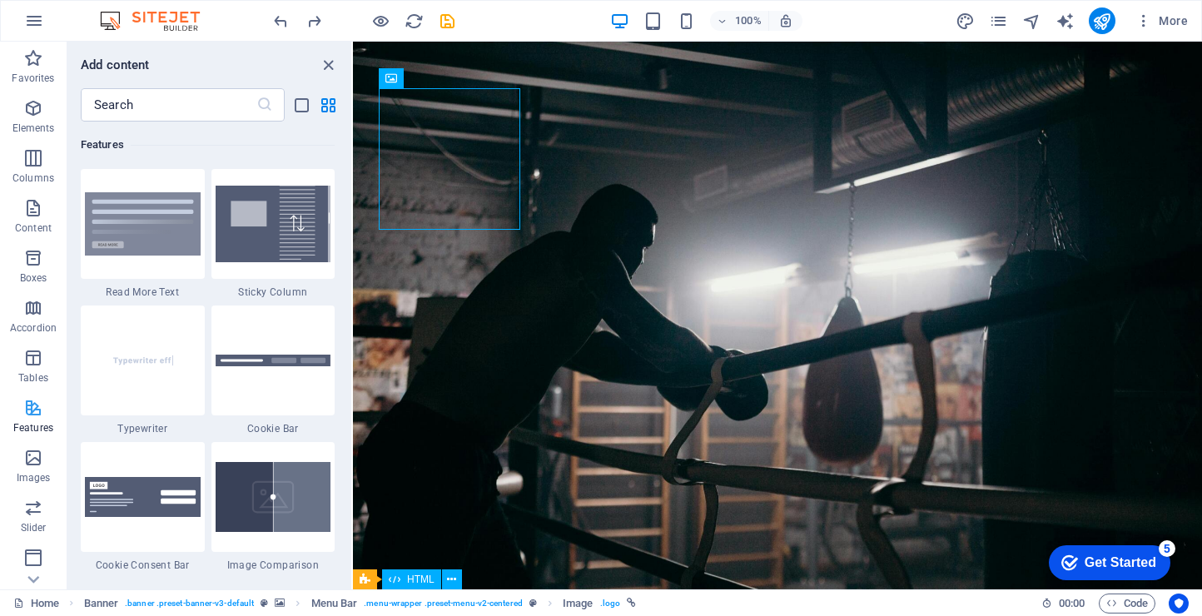
scroll to position [6491, 0]
click at [28, 466] on icon "button" at bounding box center [33, 458] width 20 height 20
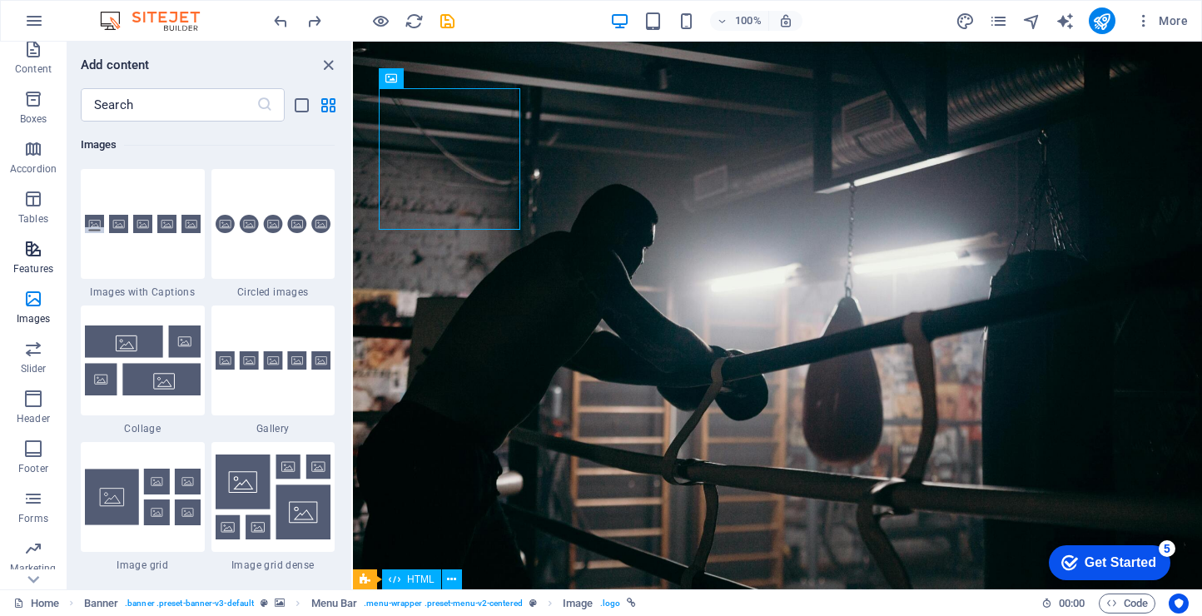
scroll to position [202, 0]
click at [37, 513] on icon "button" at bounding box center [33, 506] width 20 height 20
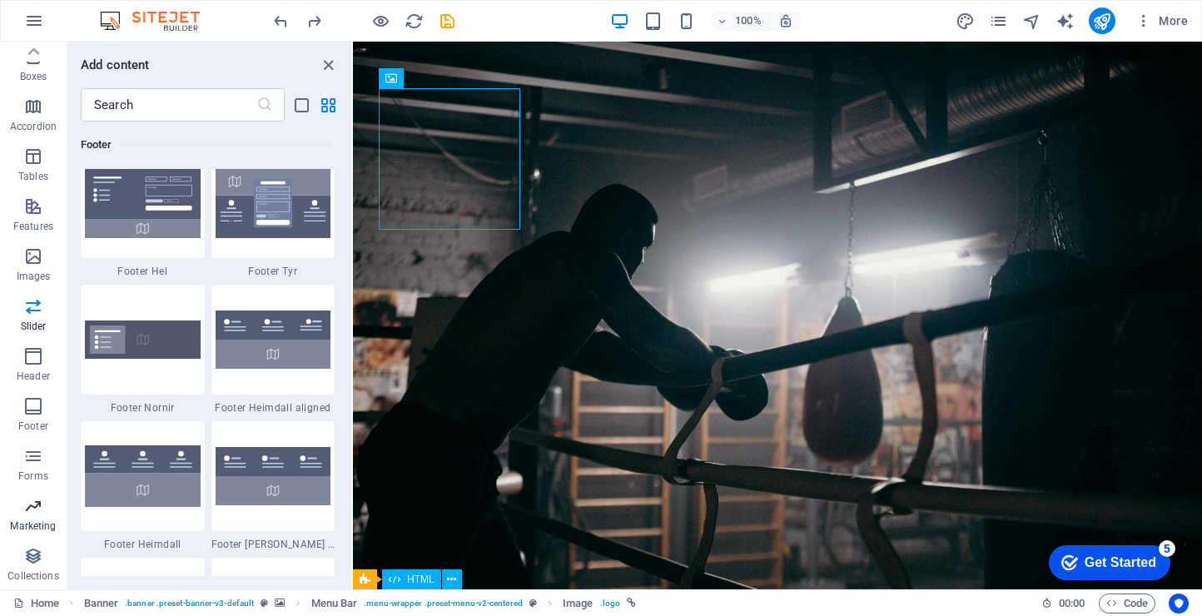
scroll to position [13563, 0]
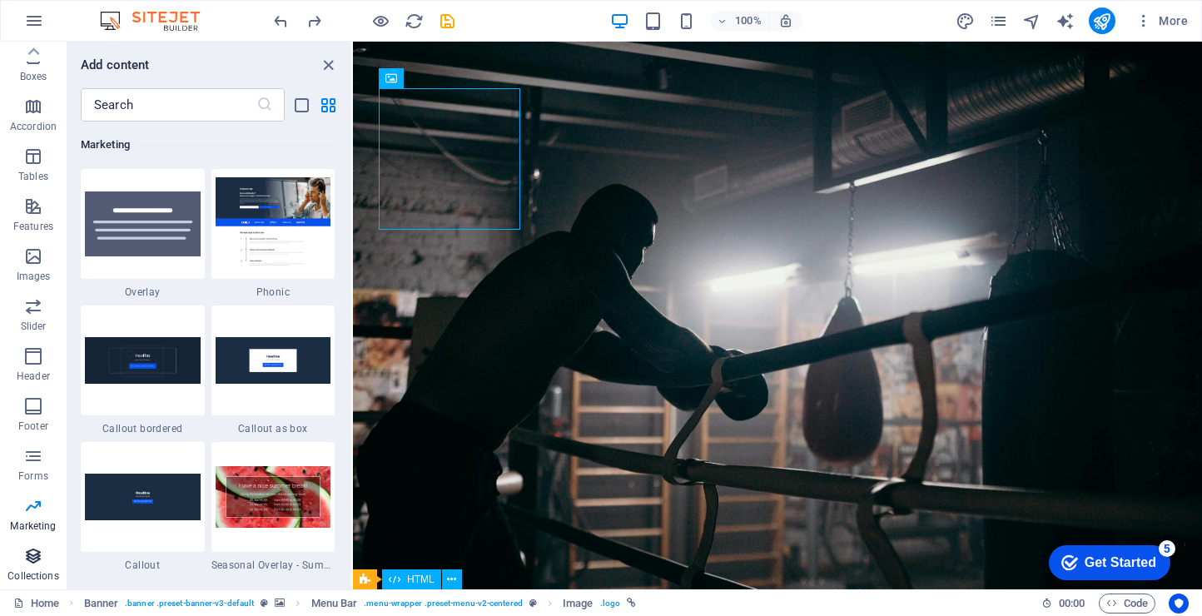
click at [23, 565] on icon "button" at bounding box center [33, 556] width 20 height 20
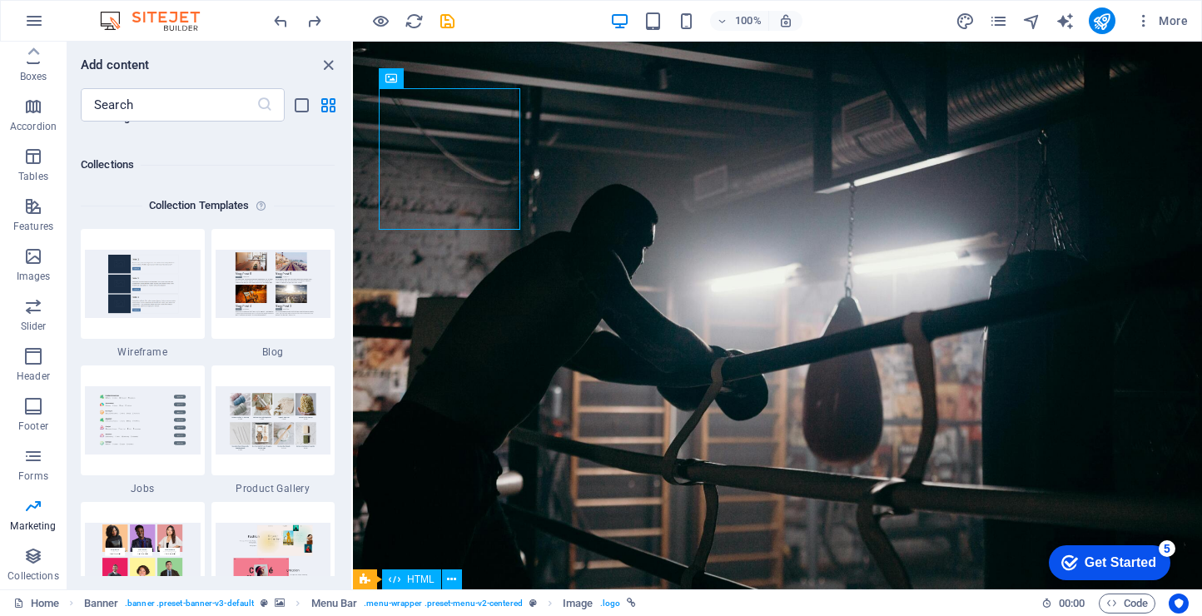
scroll to position [15215, 0]
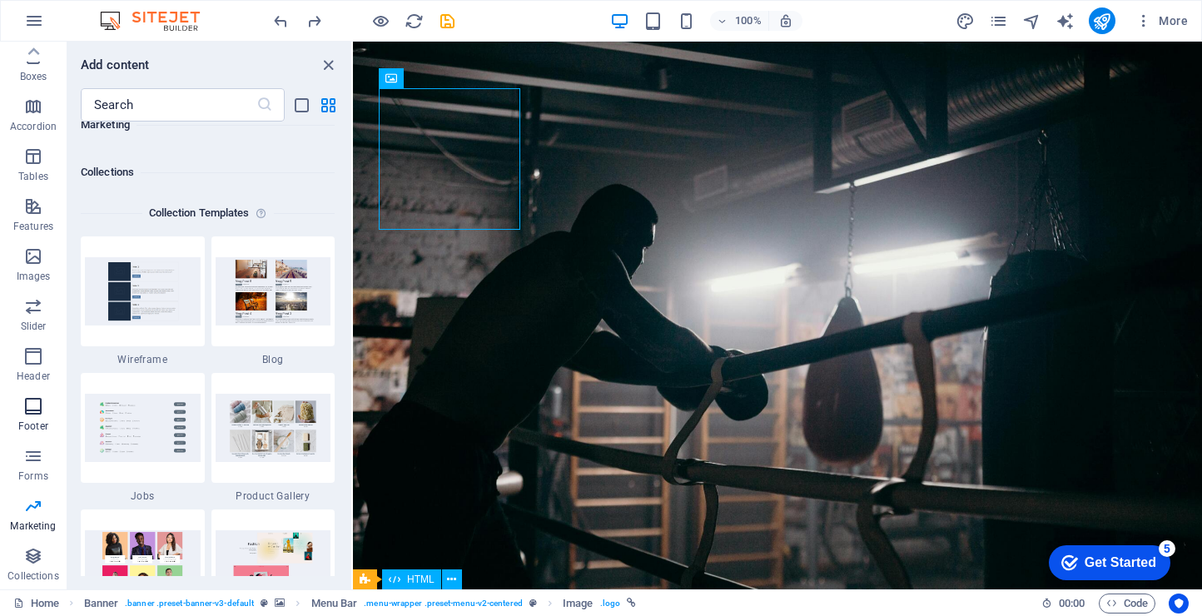
click at [34, 417] on span "Footer" at bounding box center [33, 416] width 67 height 40
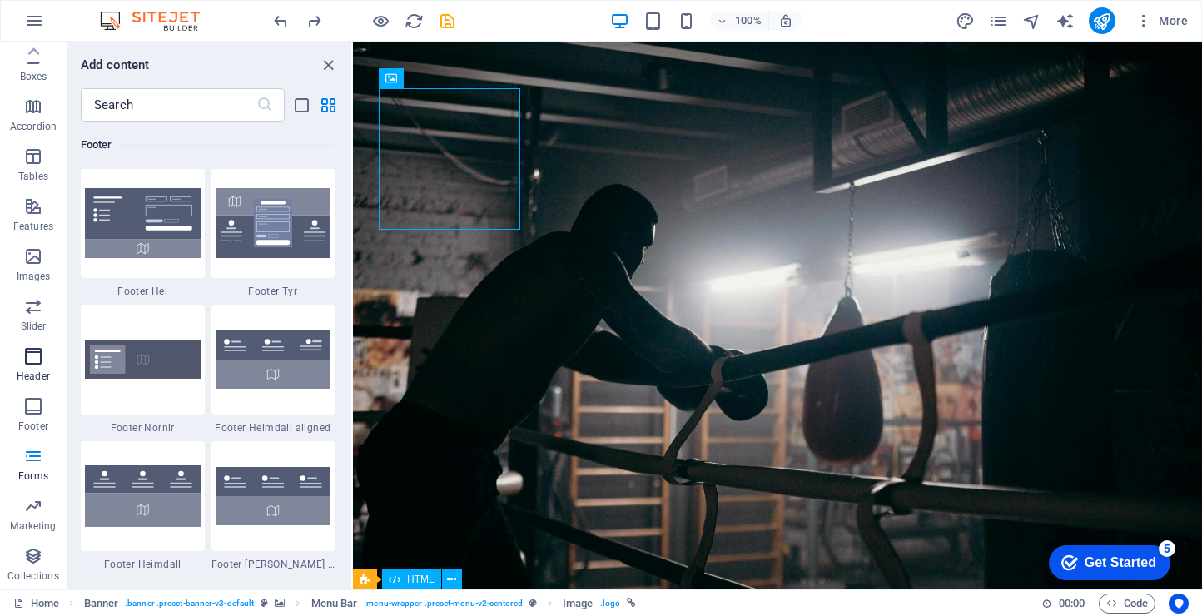
scroll to position [11024, 0]
click at [42, 374] on p "Header" at bounding box center [33, 376] width 33 height 13
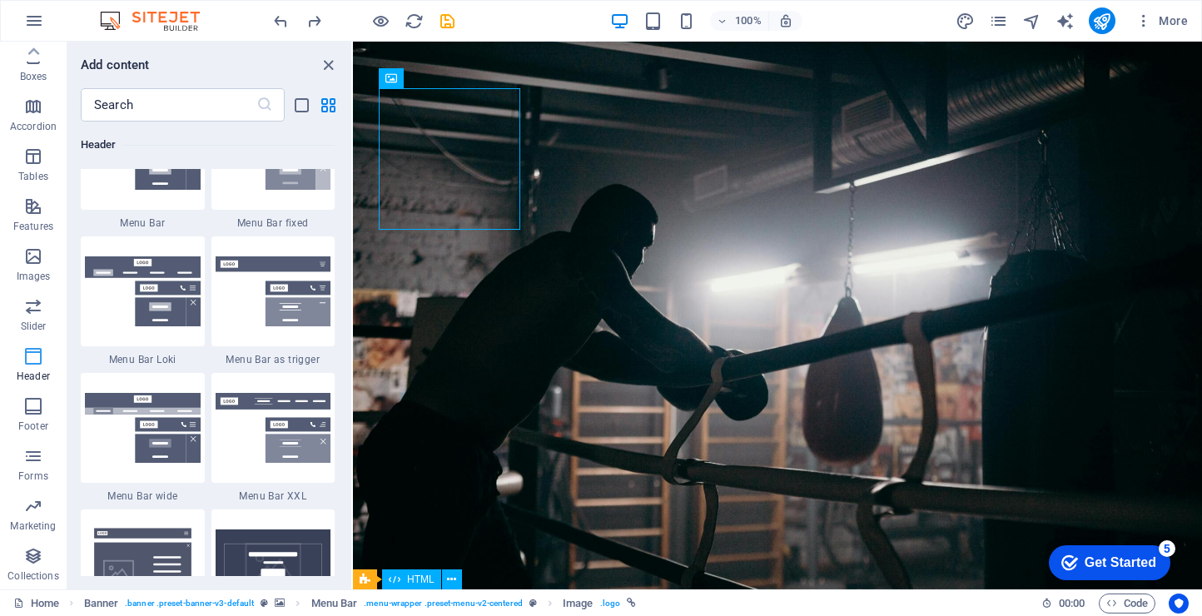
scroll to position [10027, 0]
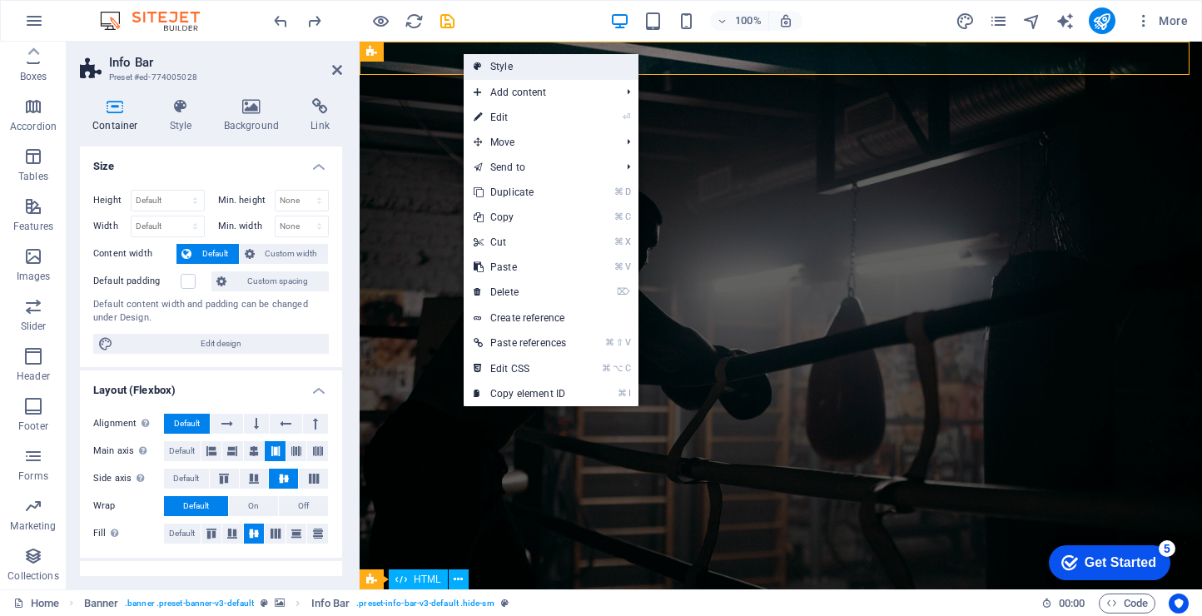
click at [483, 57] on link "Style" at bounding box center [551, 66] width 175 height 25
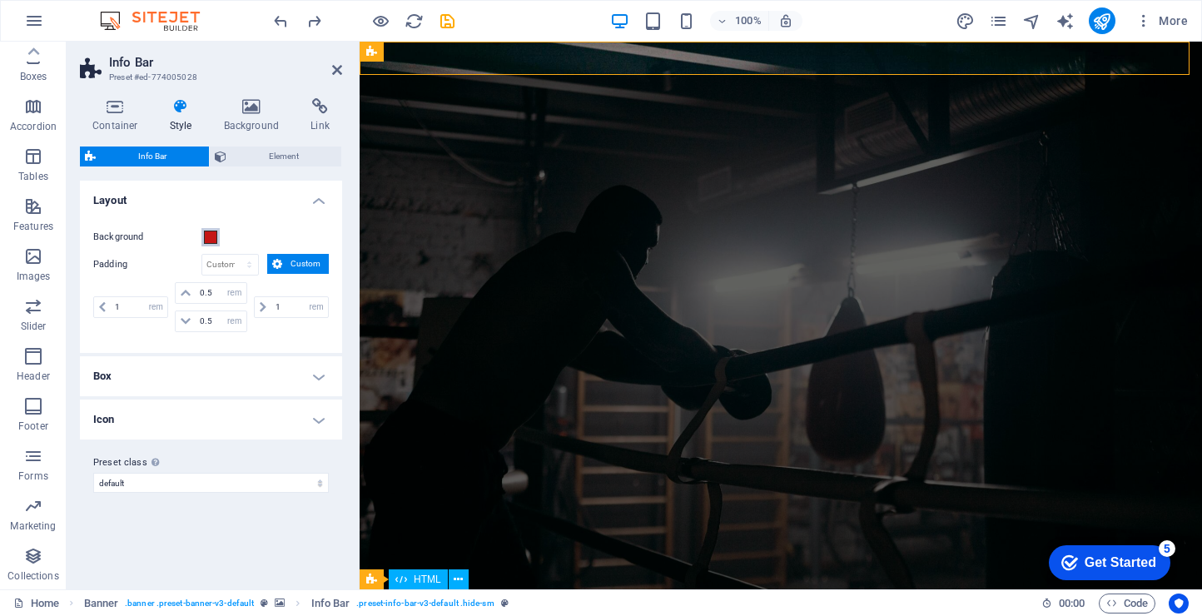
click at [205, 243] on span at bounding box center [210, 237] width 13 height 13
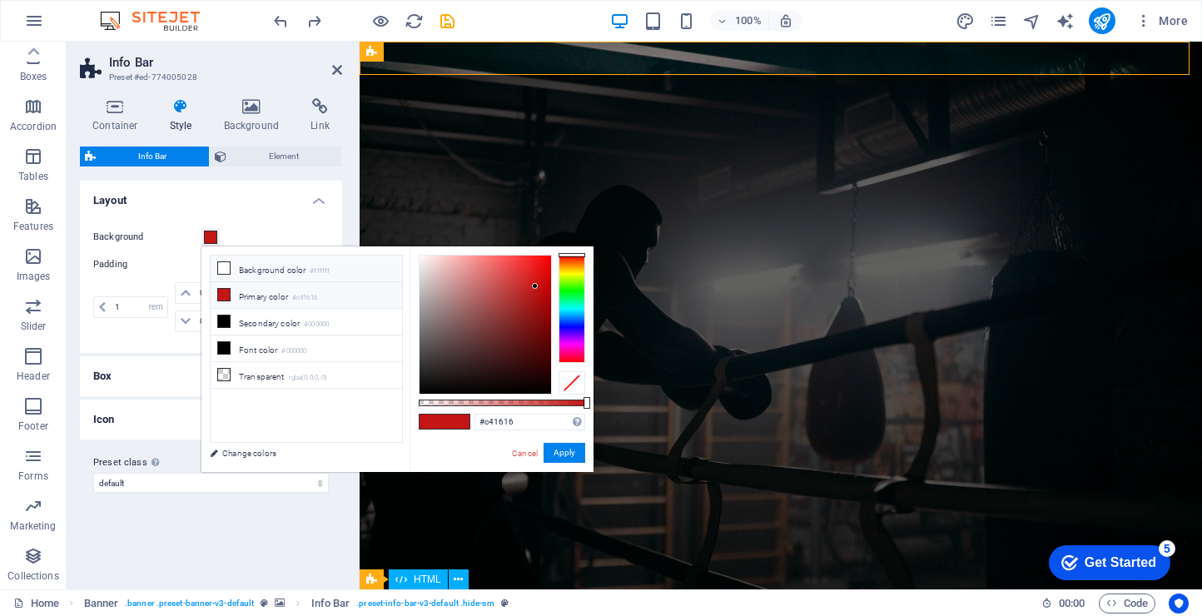
click at [237, 272] on li "Background color #ffffff" at bounding box center [307, 269] width 192 height 27
click at [568, 450] on button "Apply" at bounding box center [565, 453] width 42 height 20
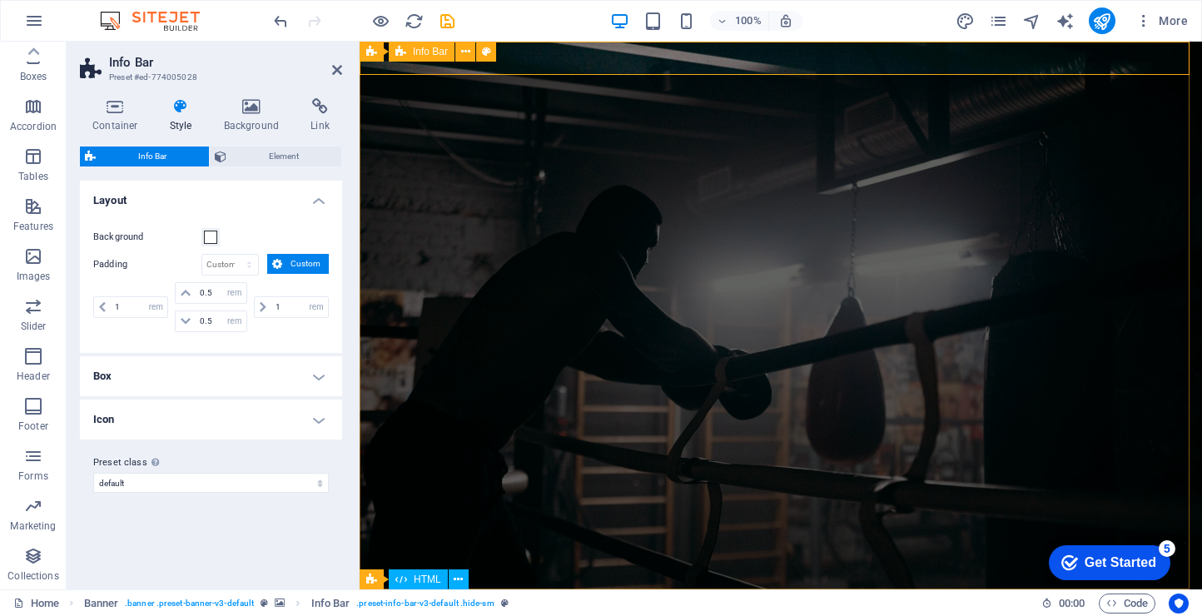
click at [215, 239] on span at bounding box center [210, 237] width 13 height 13
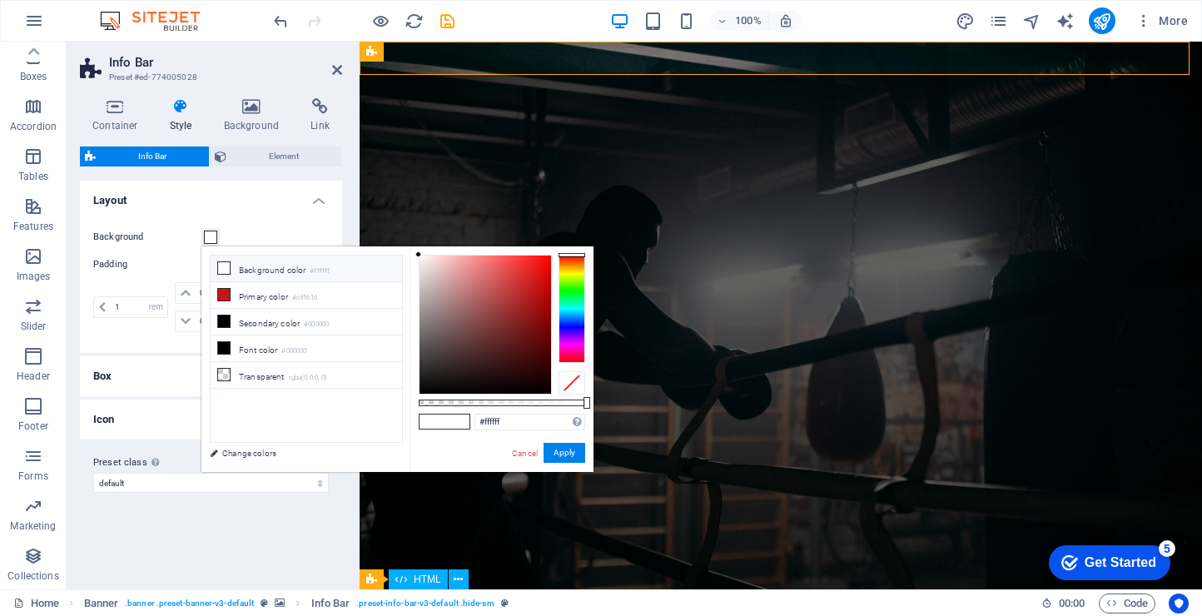
click at [286, 275] on li "Background color #ffffff" at bounding box center [307, 269] width 192 height 27
click at [280, 291] on li "Primary color #c41616" at bounding box center [307, 295] width 192 height 27
click at [431, 424] on span at bounding box center [432, 422] width 25 height 14
click at [256, 294] on li "Primary color #c41616" at bounding box center [307, 295] width 192 height 27
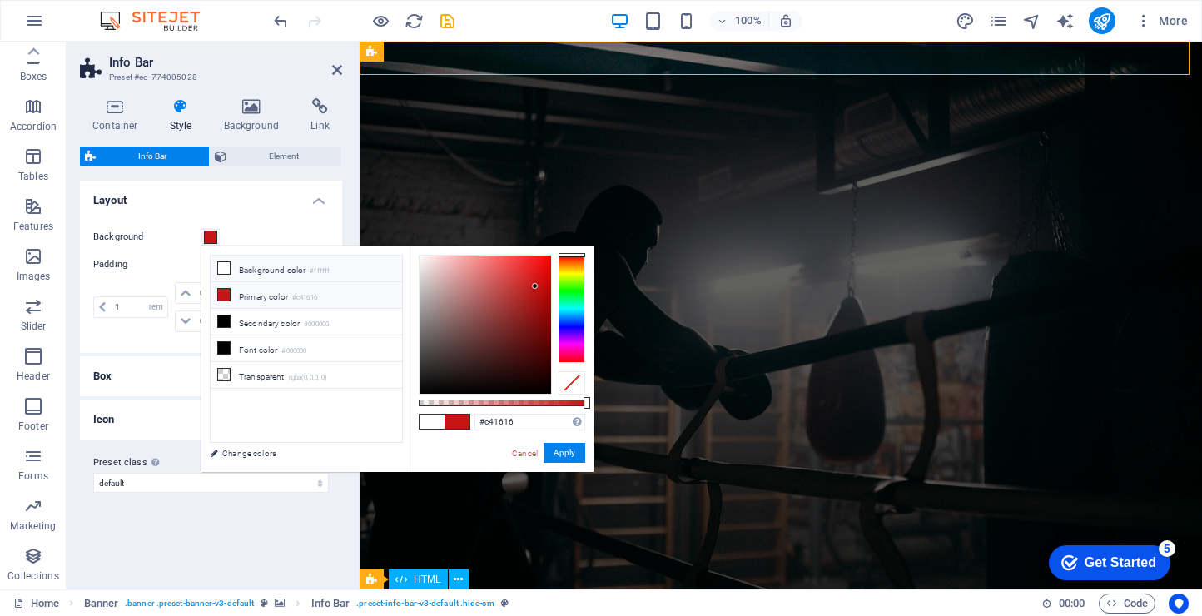
click at [276, 276] on li "Background color #ffffff" at bounding box center [307, 269] width 192 height 27
type input "#ffffff"
click at [574, 456] on button "Apply" at bounding box center [565, 453] width 42 height 20
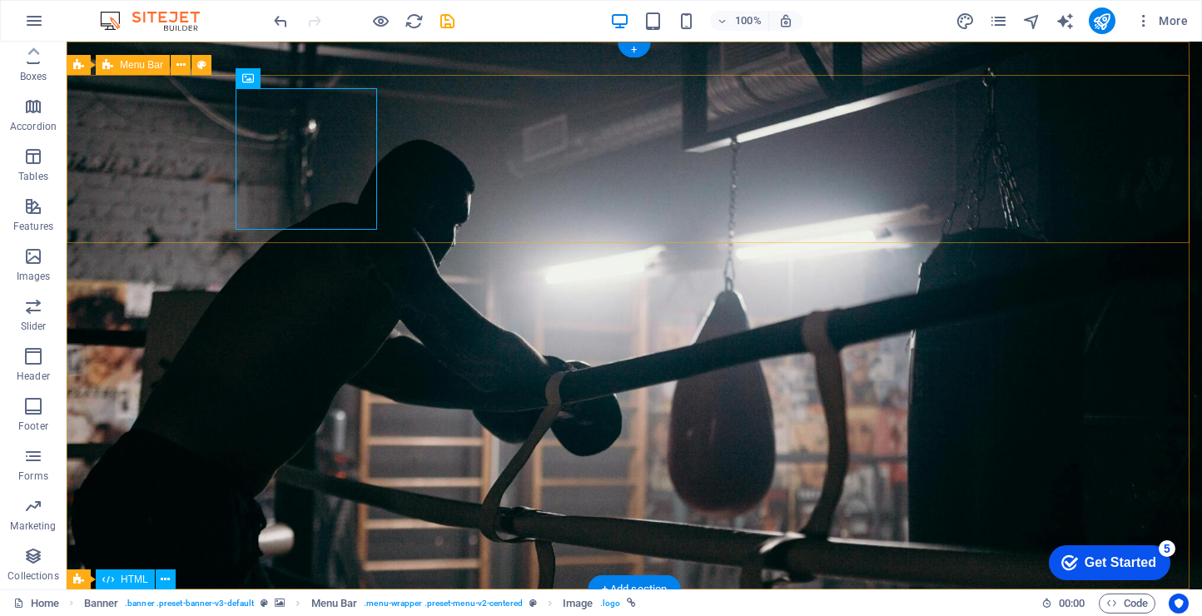
select select "header"
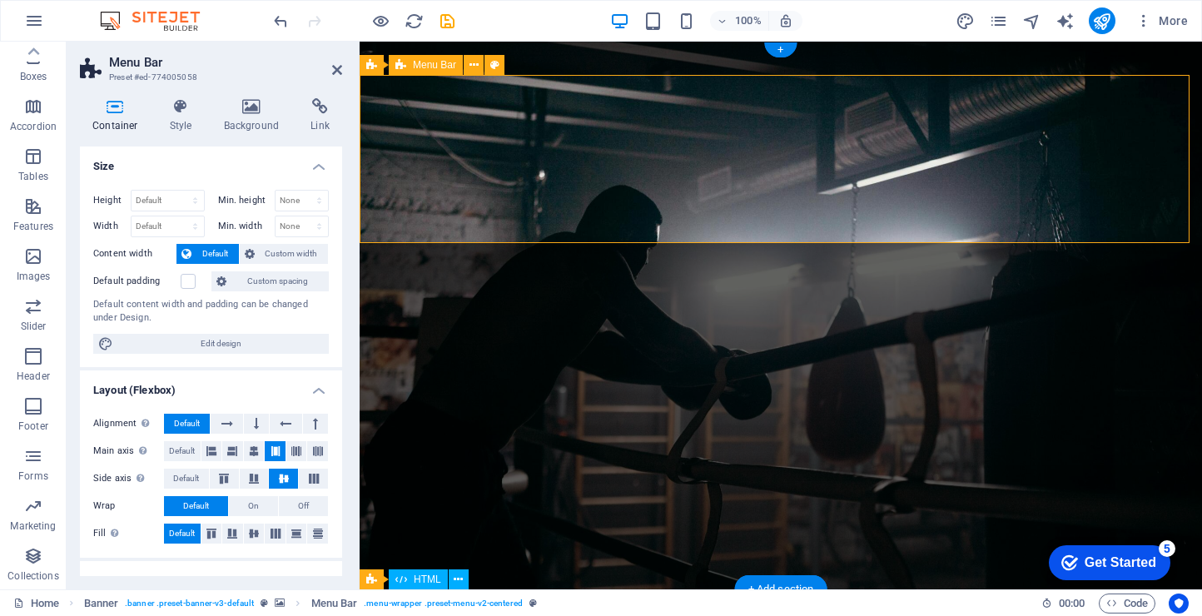
click at [226, 116] on h4 "Background" at bounding box center [254, 115] width 87 height 35
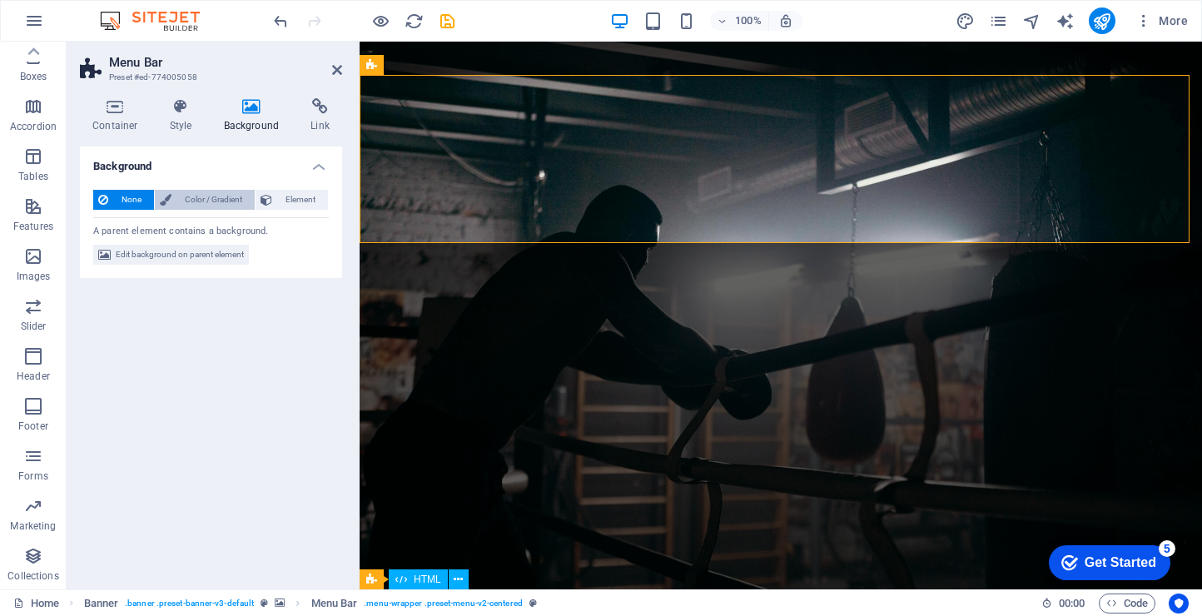
click at [192, 196] on span "Color / Gradient" at bounding box center [213, 200] width 73 height 20
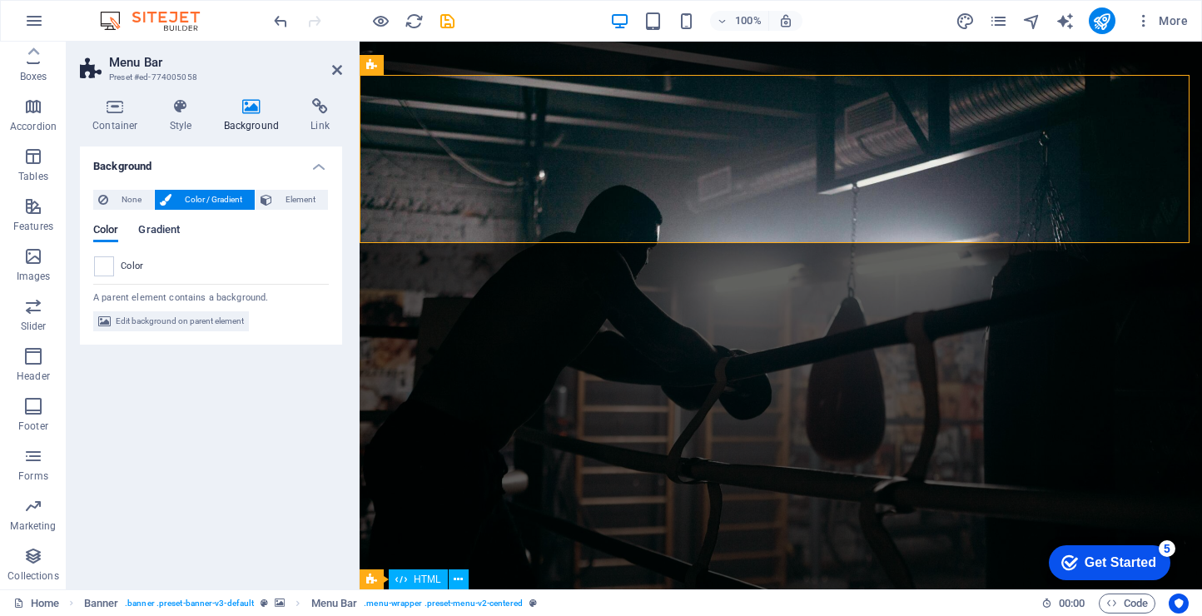
click at [175, 226] on span "Gradient" at bounding box center [159, 231] width 42 height 23
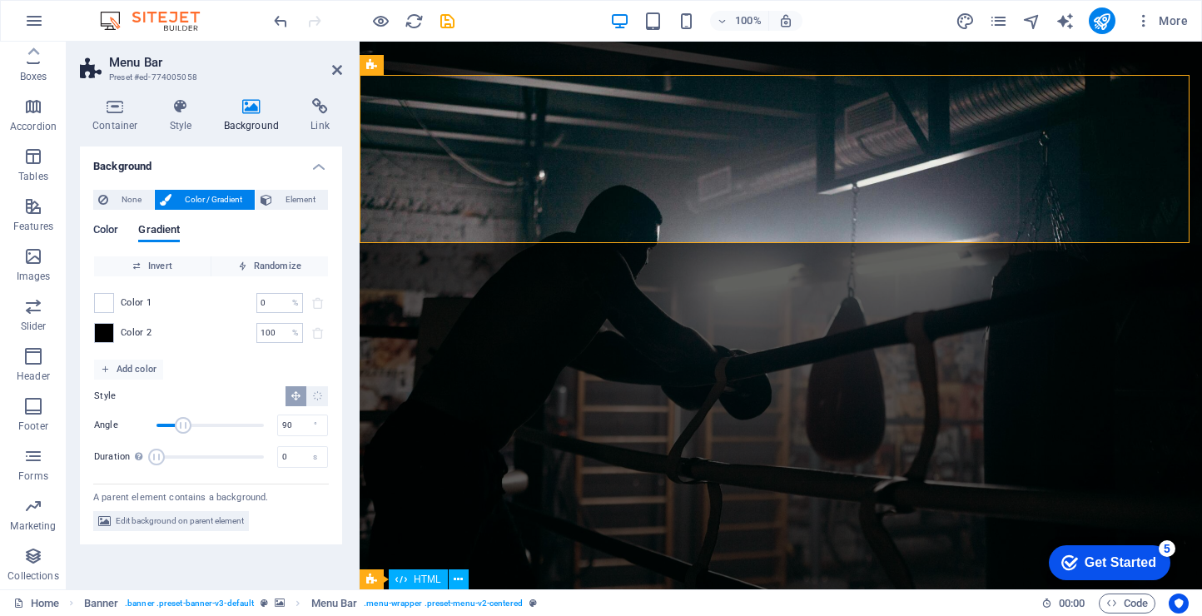
click at [117, 232] on span "Color" at bounding box center [105, 231] width 25 height 23
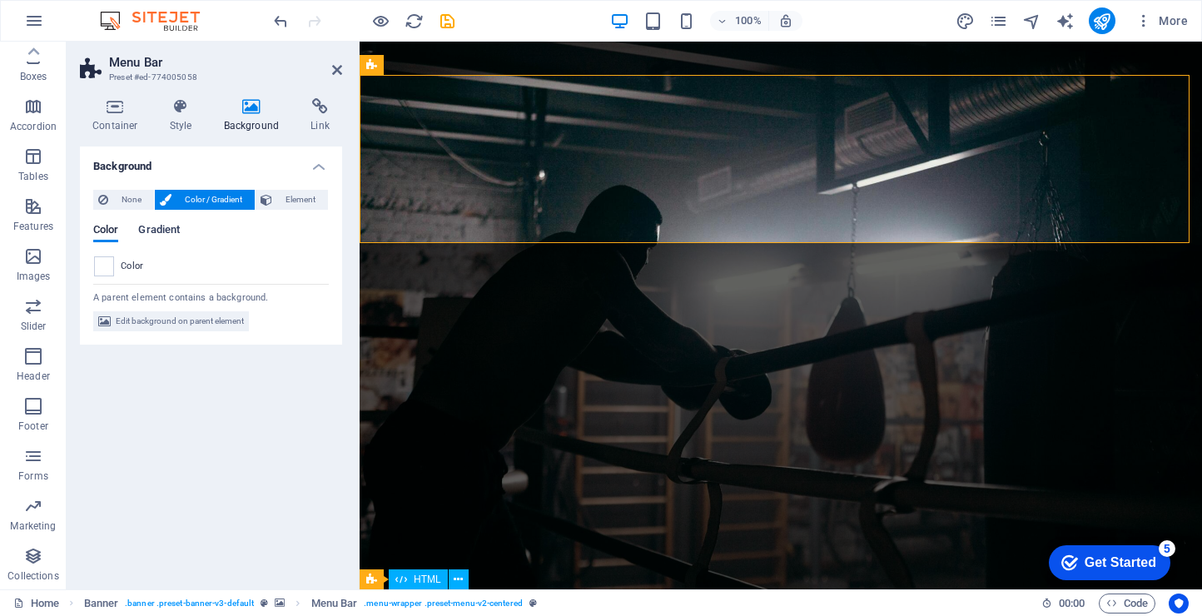
click at [147, 231] on span "Gradient" at bounding box center [159, 231] width 42 height 23
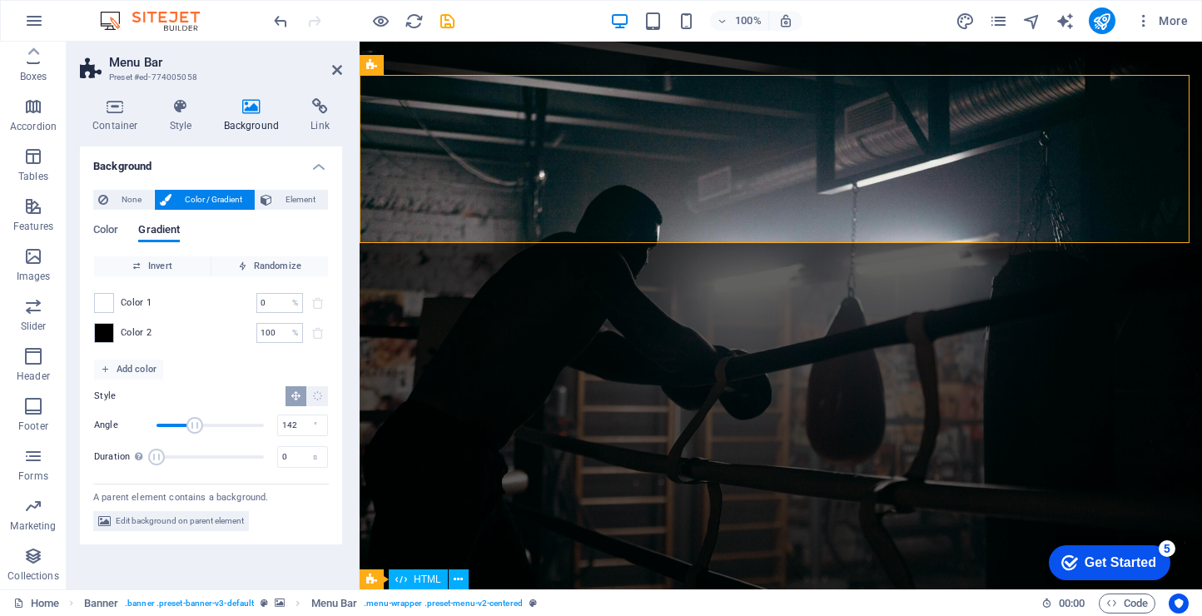
drag, startPoint x: 177, startPoint y: 429, endPoint x: 199, endPoint y: 428, distance: 22.5
click at [199, 428] on span "Angle" at bounding box center [195, 425] width 17 height 17
drag, startPoint x: 197, startPoint y: 429, endPoint x: 173, endPoint y: 428, distance: 24.2
click at [173, 428] on span "Angle" at bounding box center [175, 425] width 17 height 17
drag, startPoint x: 175, startPoint y: 425, endPoint x: 254, endPoint y: 432, distance: 79.4
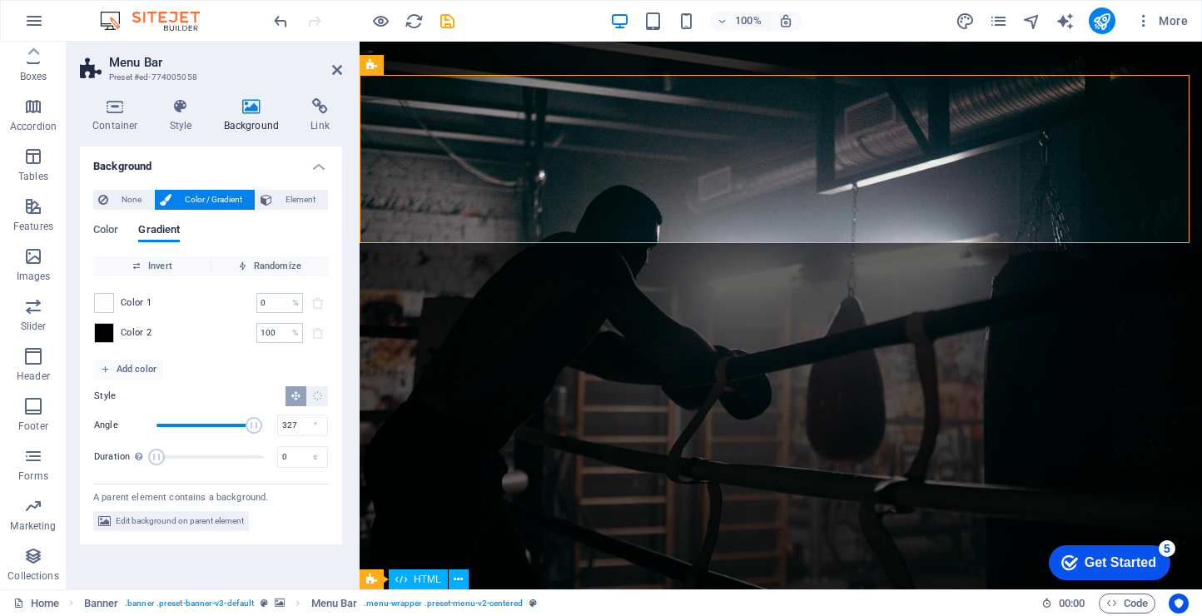
click at [254, 432] on span "Angle" at bounding box center [254, 425] width 17 height 17
drag, startPoint x: 251, startPoint y: 430, endPoint x: 231, endPoint y: 427, distance: 20.1
click at [231, 427] on span "Angle" at bounding box center [230, 425] width 17 height 17
drag, startPoint x: 231, startPoint y: 427, endPoint x: 206, endPoint y: 426, distance: 24.2
click at [206, 426] on span "Angle" at bounding box center [206, 425] width 17 height 17
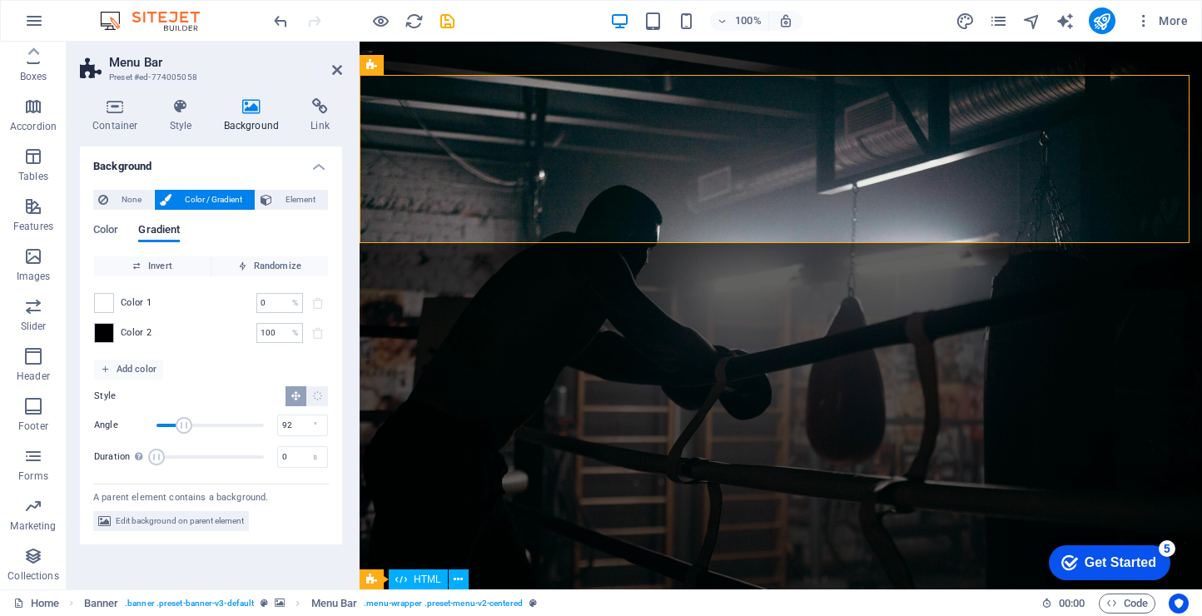
drag, startPoint x: 207, startPoint y: 425, endPoint x: 184, endPoint y: 427, distance: 23.4
click at [184, 427] on span "Angle" at bounding box center [184, 425] width 17 height 17
drag, startPoint x: 185, startPoint y: 426, endPoint x: 214, endPoint y: 431, distance: 29.6
click at [210, 431] on span "Angle" at bounding box center [201, 425] width 17 height 17
drag, startPoint x: 214, startPoint y: 429, endPoint x: 226, endPoint y: 428, distance: 12.5
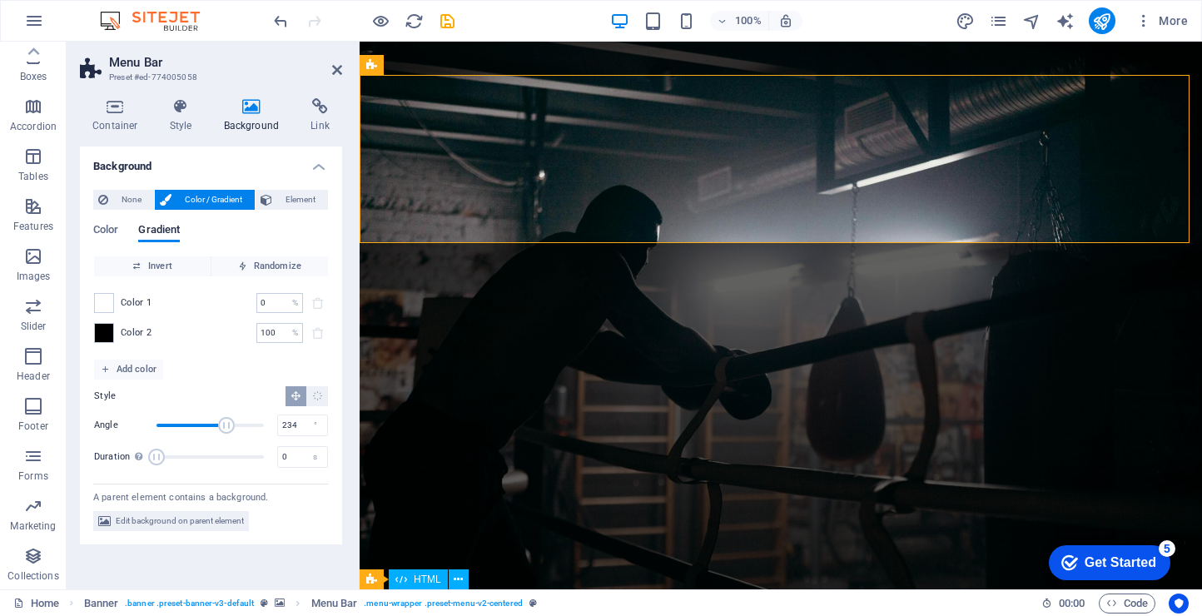
click at [226, 428] on span "Angle" at bounding box center [226, 425] width 17 height 17
drag, startPoint x: 226, startPoint y: 428, endPoint x: 241, endPoint y: 428, distance: 15.8
click at [241, 428] on span "Angle" at bounding box center [234, 425] width 17 height 17
type input "315"
drag, startPoint x: 241, startPoint y: 428, endPoint x: 251, endPoint y: 427, distance: 9.2
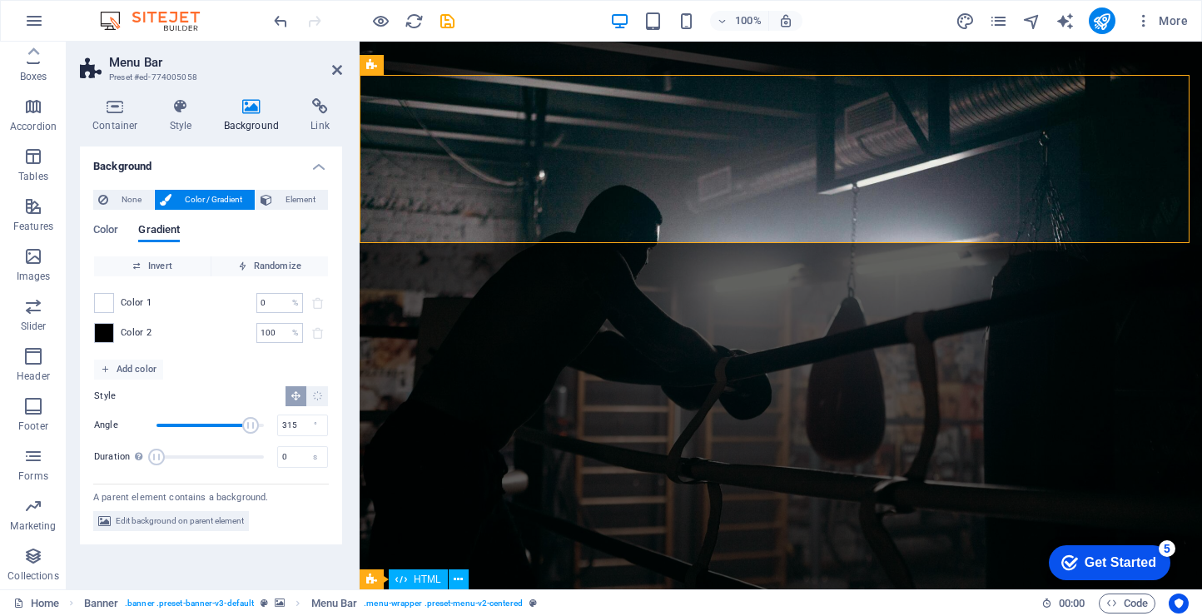
click at [251, 427] on span "Angle" at bounding box center [250, 425] width 17 height 17
drag, startPoint x: 165, startPoint y: 450, endPoint x: 211, endPoint y: 453, distance: 45.9
click at [211, 453] on span "Duration" at bounding box center [206, 457] width 17 height 17
type input "0"
drag, startPoint x: 211, startPoint y: 453, endPoint x: 116, endPoint y: 455, distance: 95.0
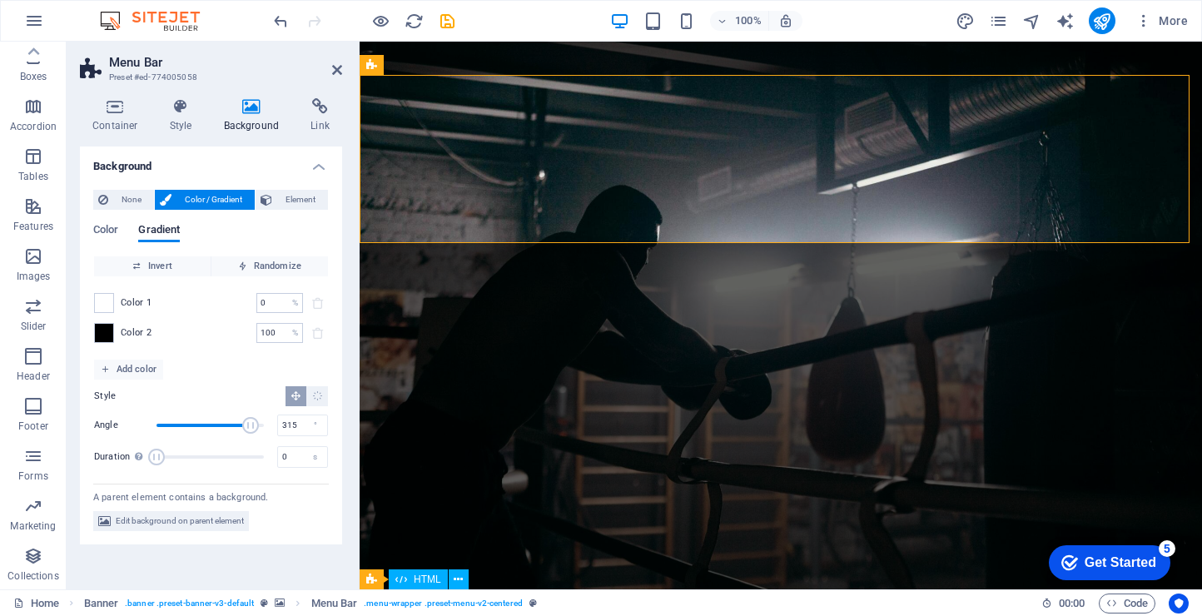
click at [116, 455] on div "Duration Duration of the background animation. A value of "0" disables the anim…" at bounding box center [211, 457] width 234 height 25
click at [295, 212] on div "Color Gradient Color Invert Randomize Color 1 0 % ​ Color 2 100 % ​ Add color S…" at bounding box center [211, 344] width 236 height 266
click at [196, 525] on span "Edit background on parent element" at bounding box center [180, 521] width 128 height 20
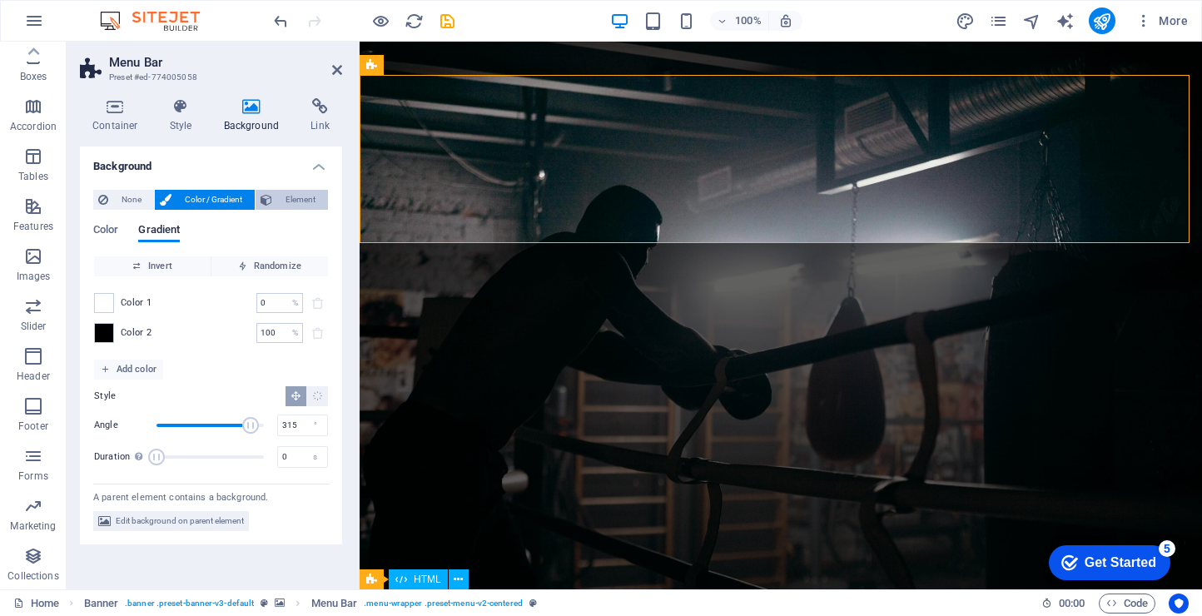
click at [288, 200] on span "Element" at bounding box center [300, 200] width 46 height 20
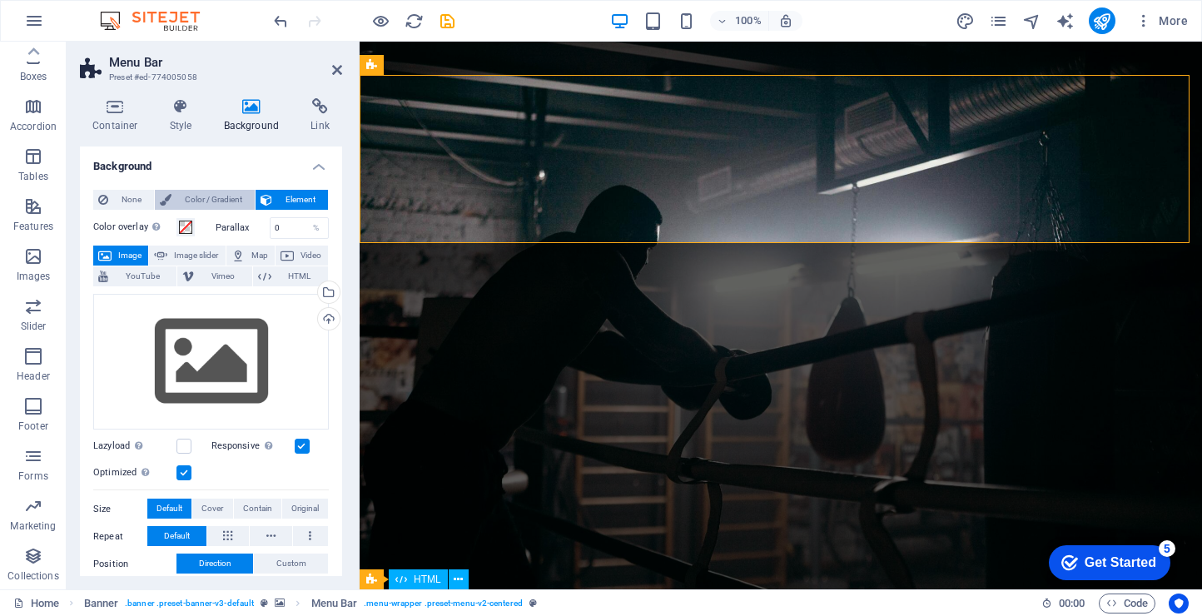
click at [178, 200] on span "Color / Gradient" at bounding box center [213, 200] width 73 height 20
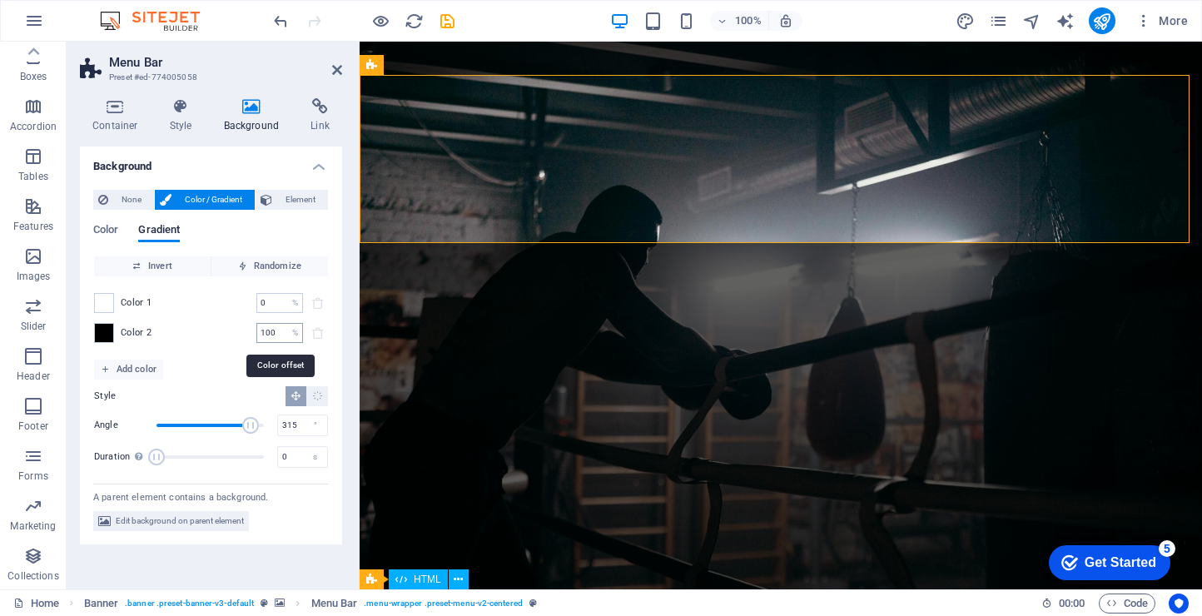
click at [281, 337] on input "100" at bounding box center [270, 333] width 29 height 20
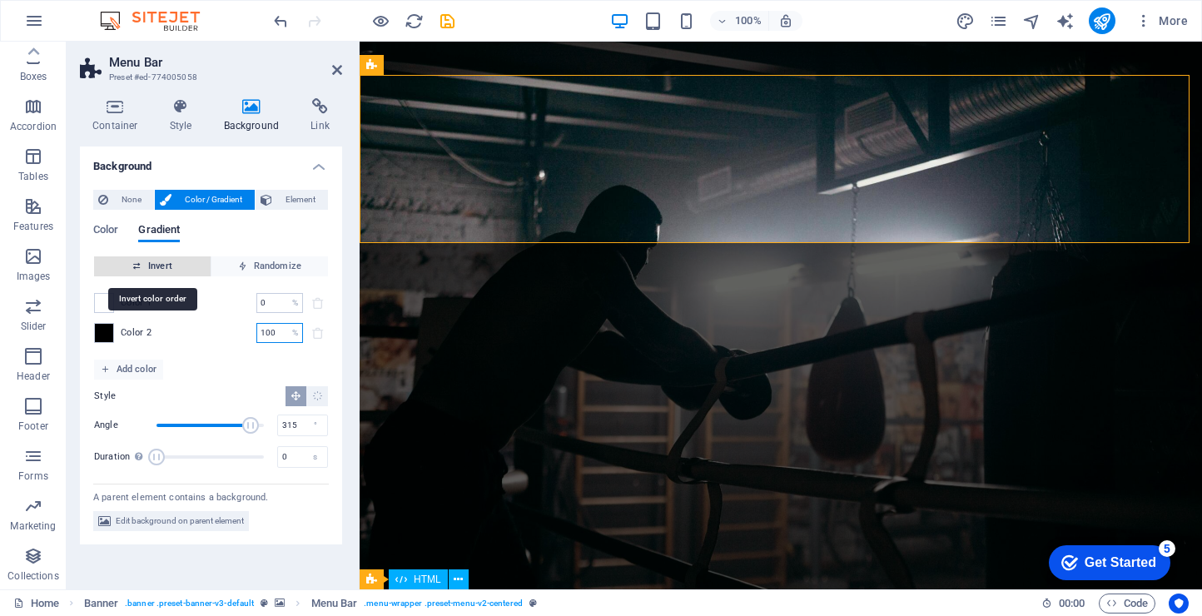
click at [169, 269] on span "Invert" at bounding box center [152, 266] width 103 height 20
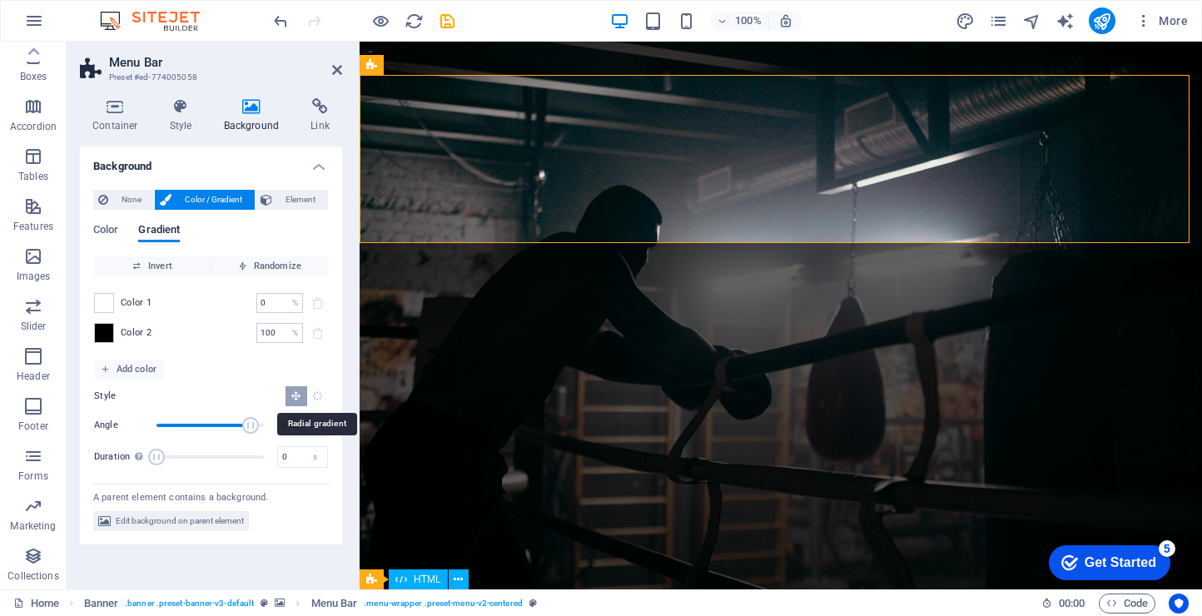
click at [316, 400] on icon "Radial gradient" at bounding box center [317, 396] width 11 height 11
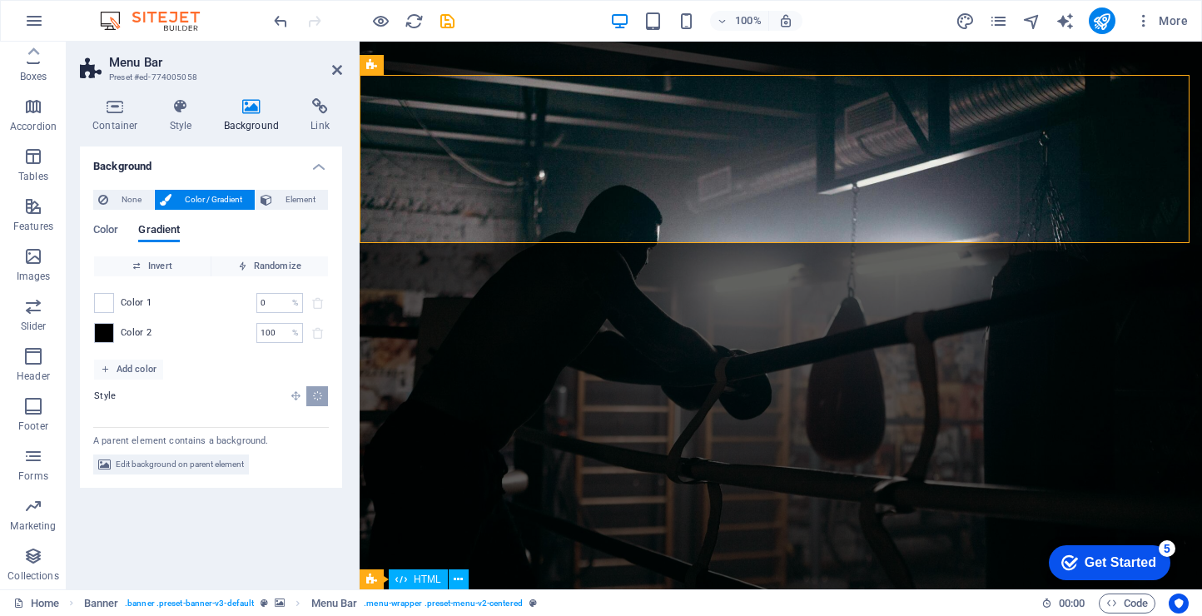
click at [296, 397] on icon "Linear gradient" at bounding box center [296, 396] width 11 height 11
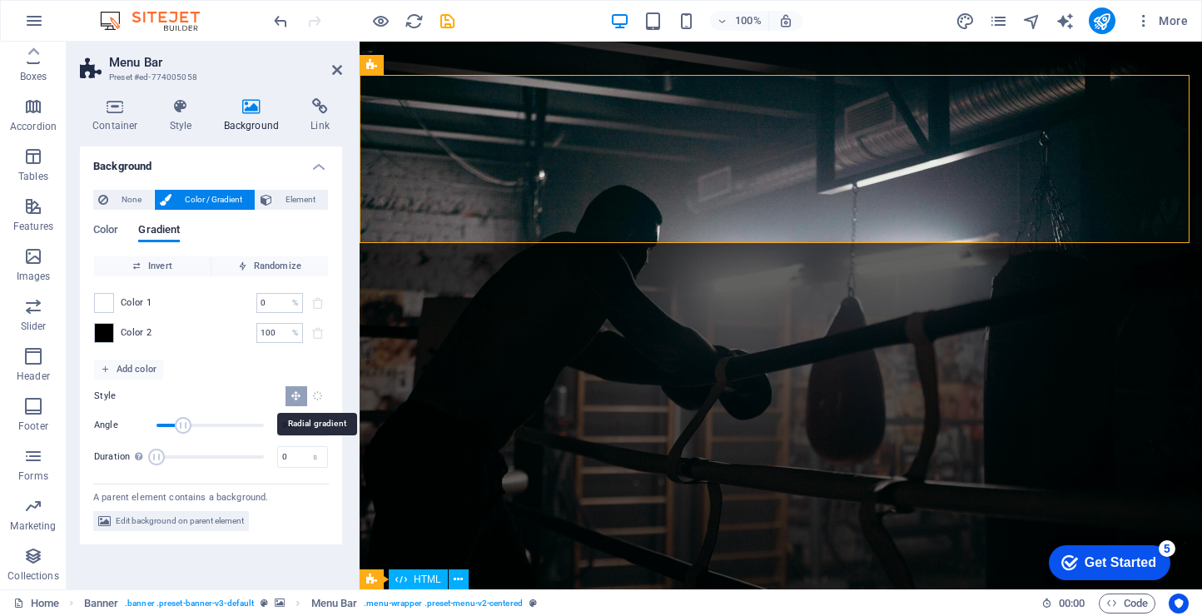
click at [316, 396] on icon "Radial gradient" at bounding box center [317, 396] width 11 height 11
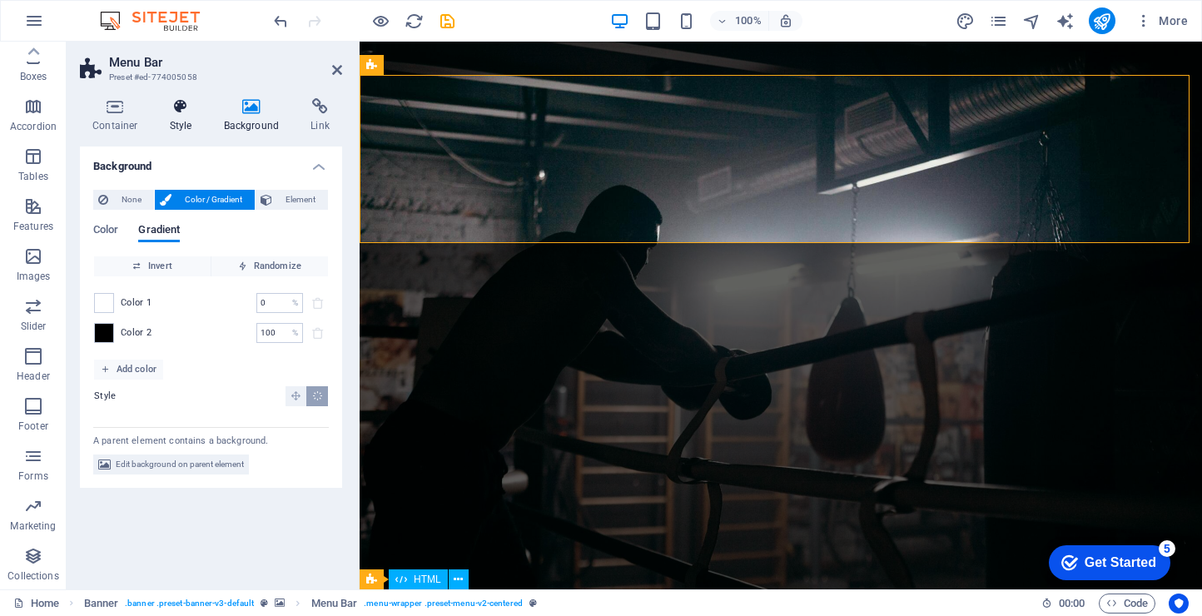
click at [180, 122] on h4 "Style" at bounding box center [184, 115] width 54 height 35
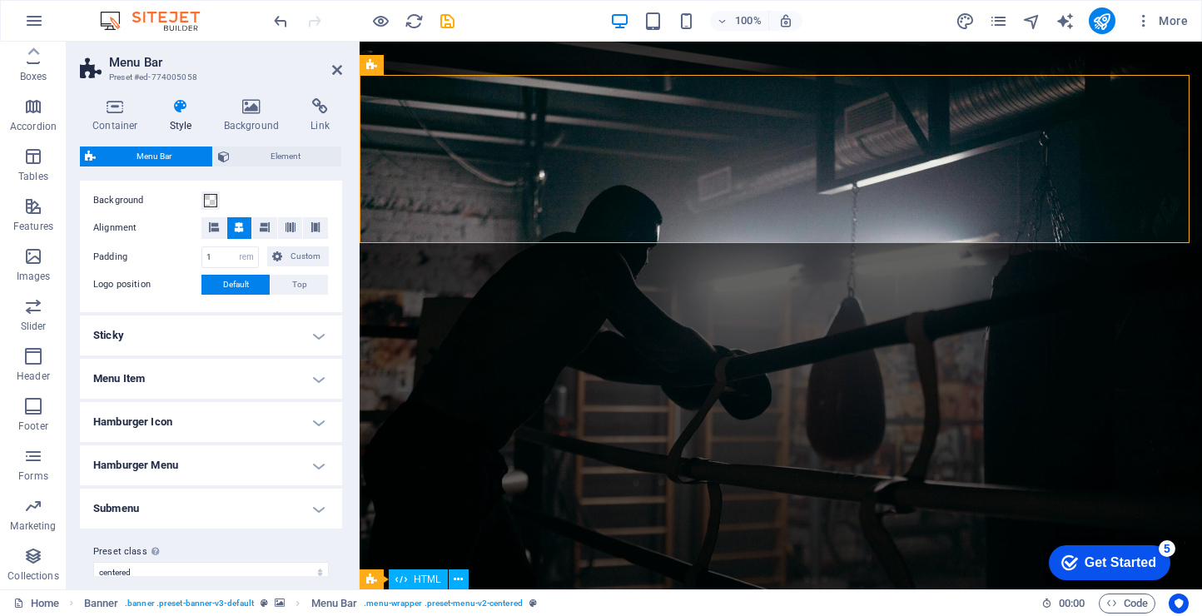
scroll to position [336, 0]
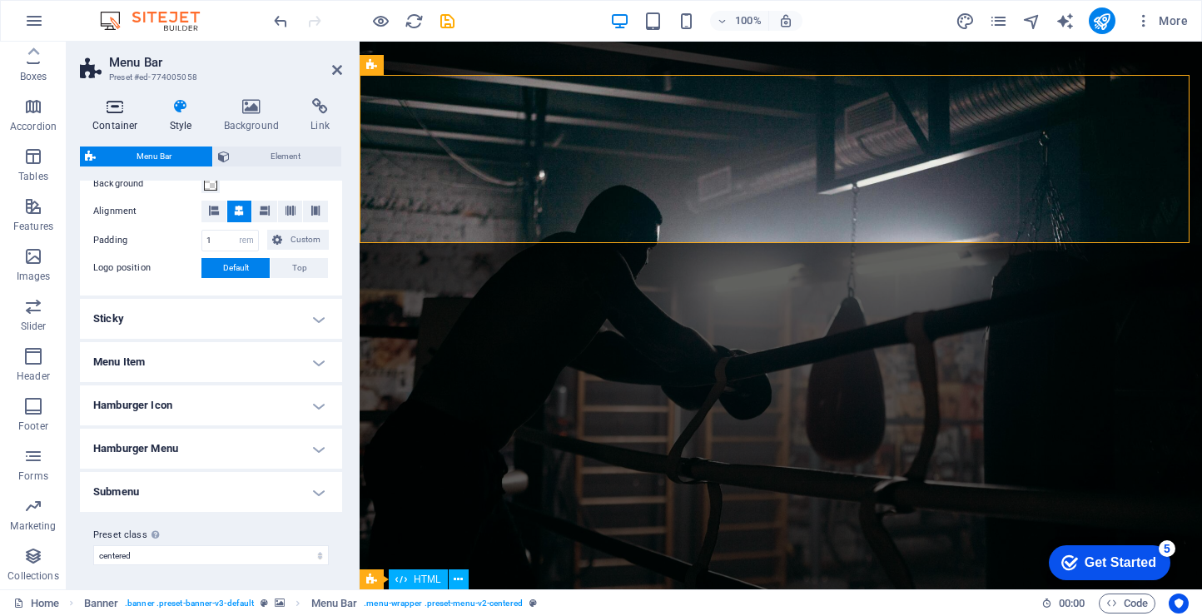
click at [142, 129] on h4 "Container" at bounding box center [118, 115] width 77 height 35
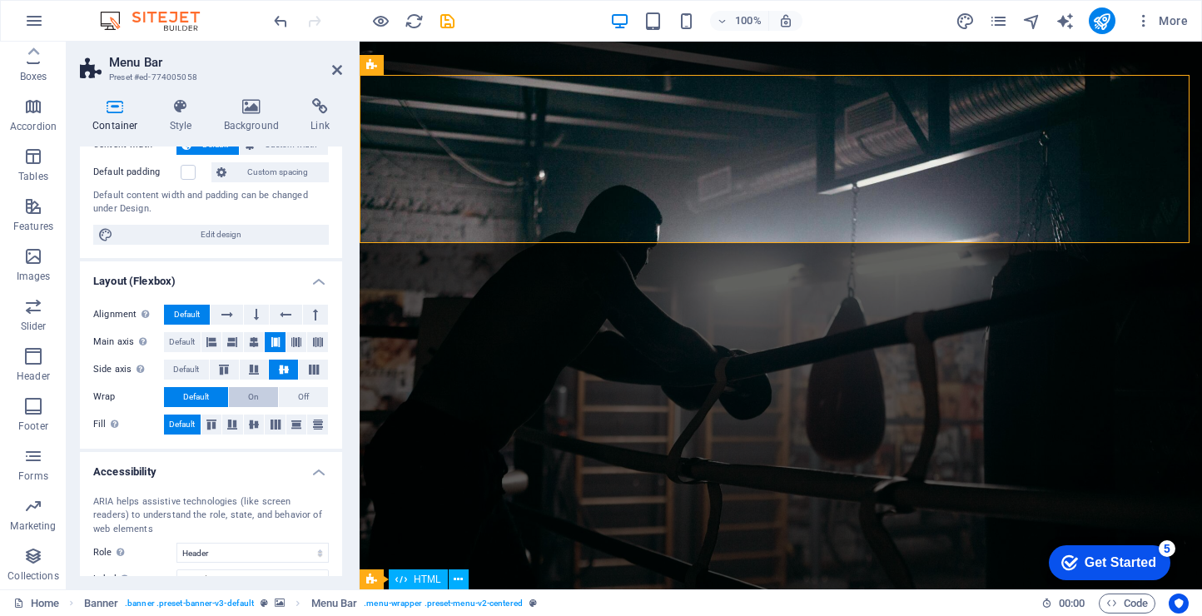
scroll to position [216, 0]
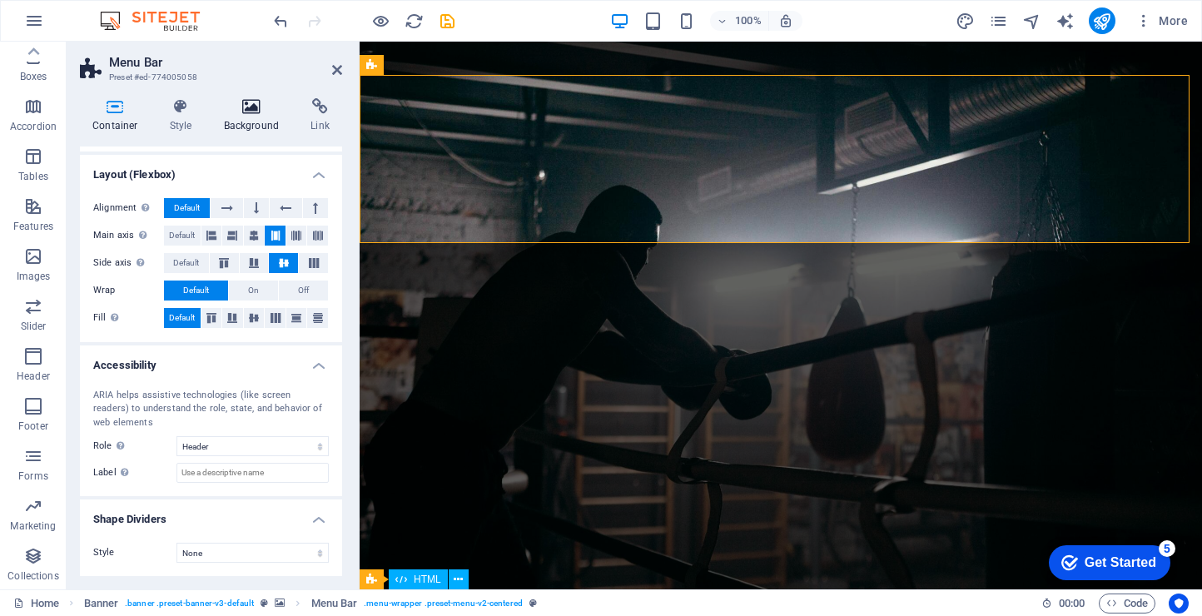
click at [246, 108] on icon at bounding box center [251, 106] width 81 height 17
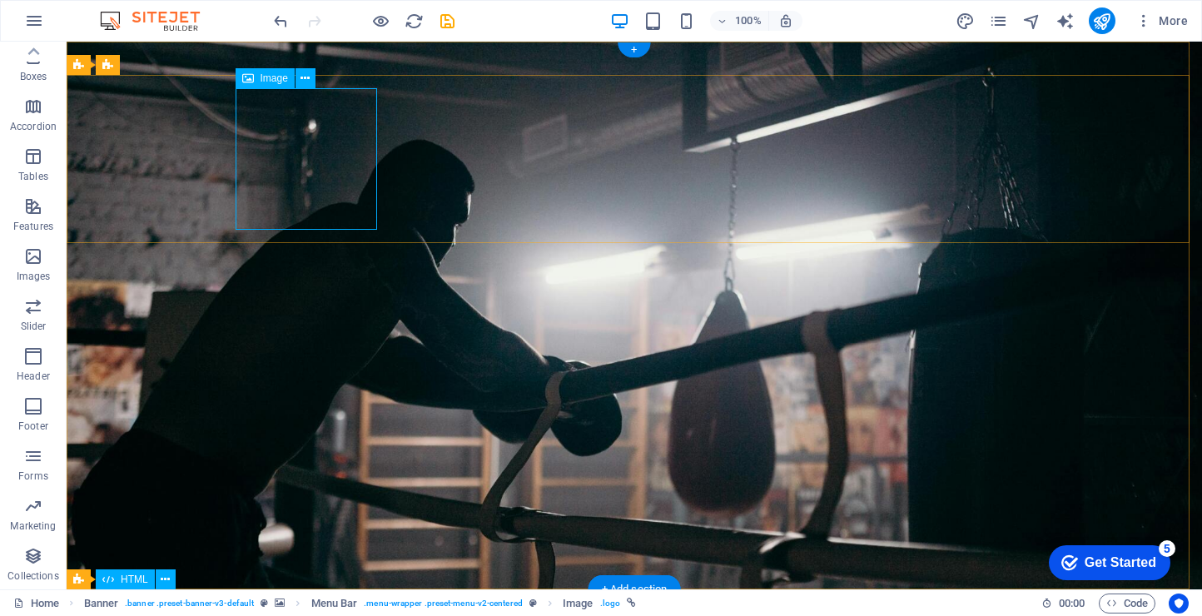
select select "px"
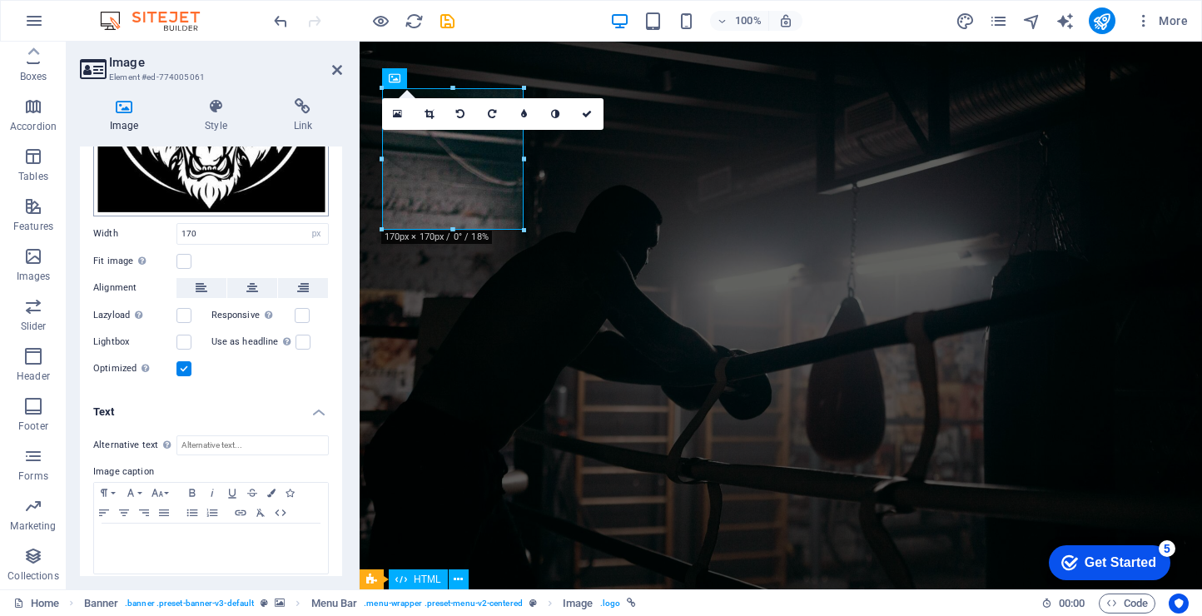
scroll to position [217, 0]
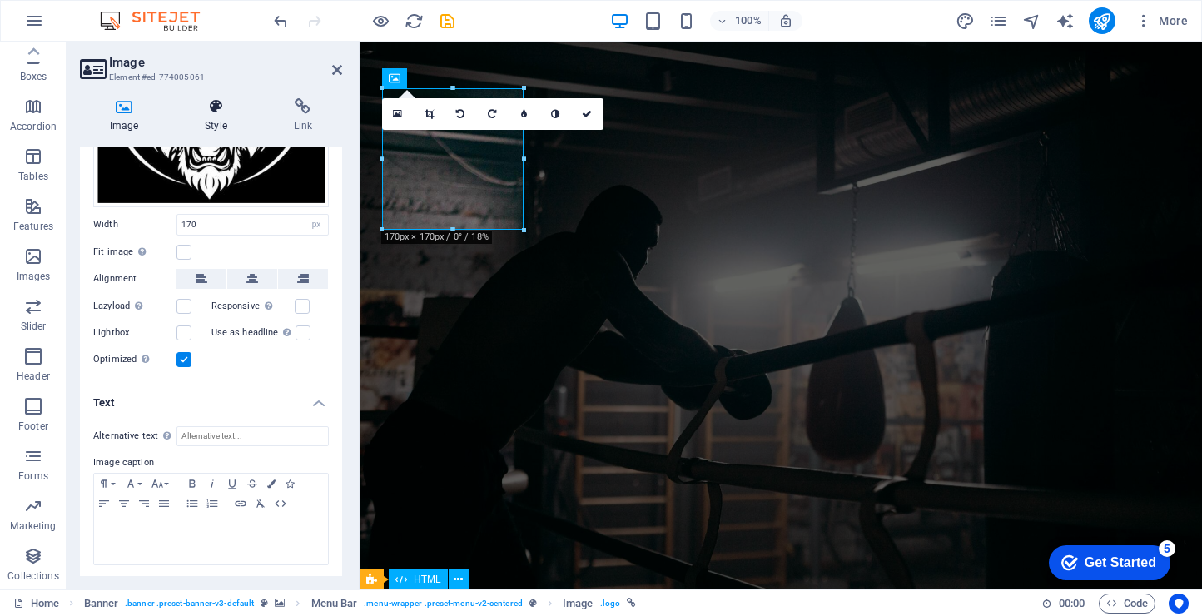
click at [215, 120] on h4 "Style" at bounding box center [219, 115] width 88 height 35
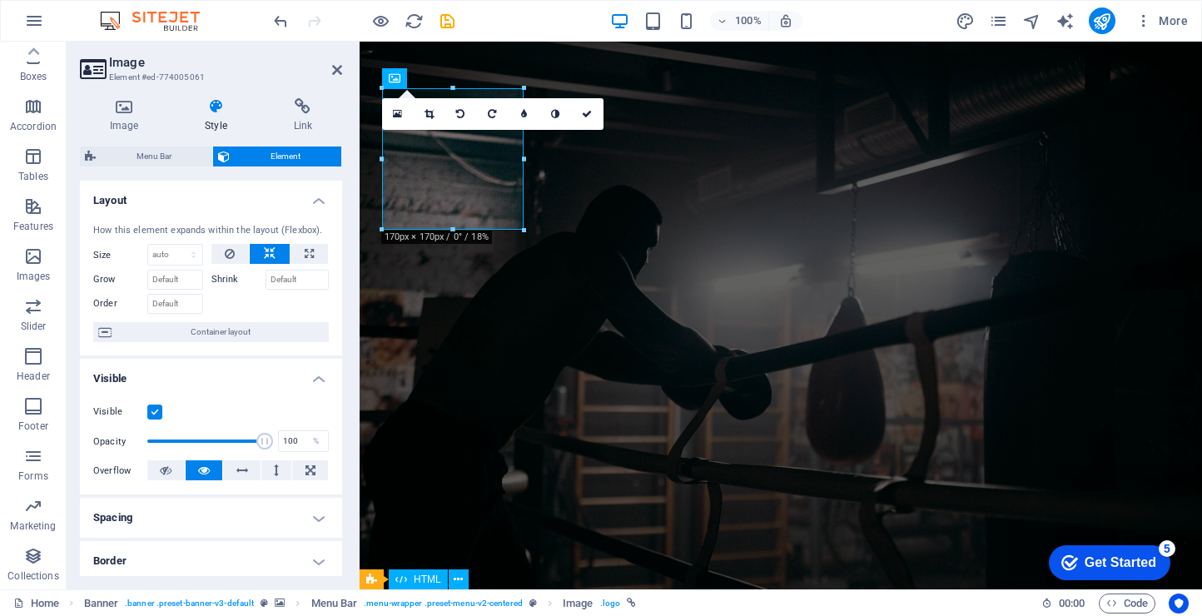
click at [214, 514] on h4 "Spacing" at bounding box center [211, 518] width 262 height 40
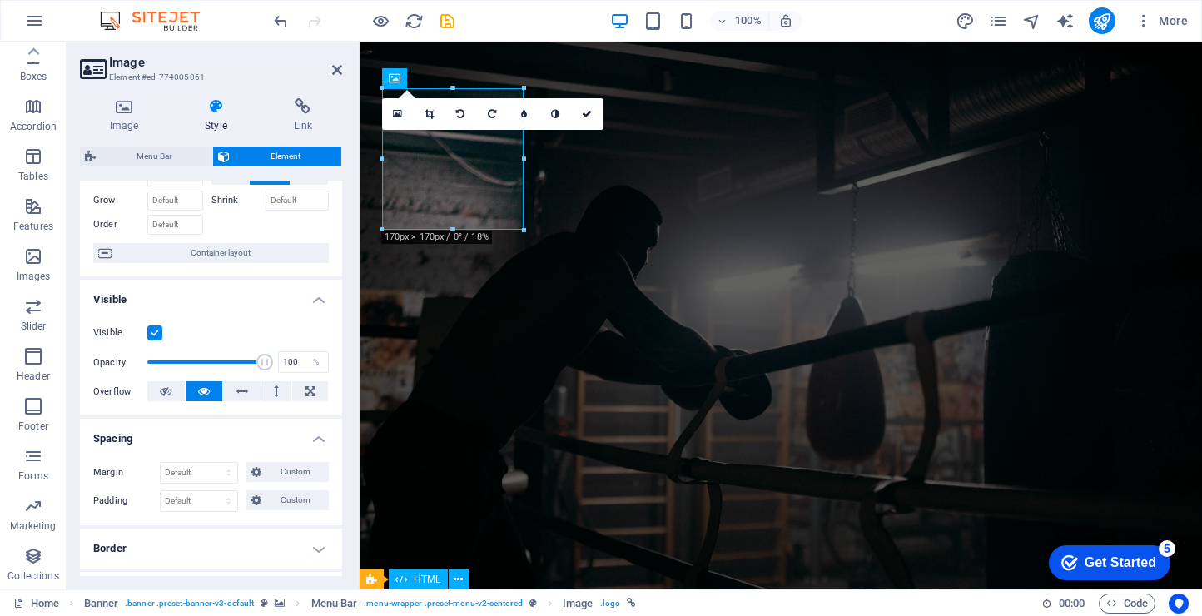
scroll to position [151, 0]
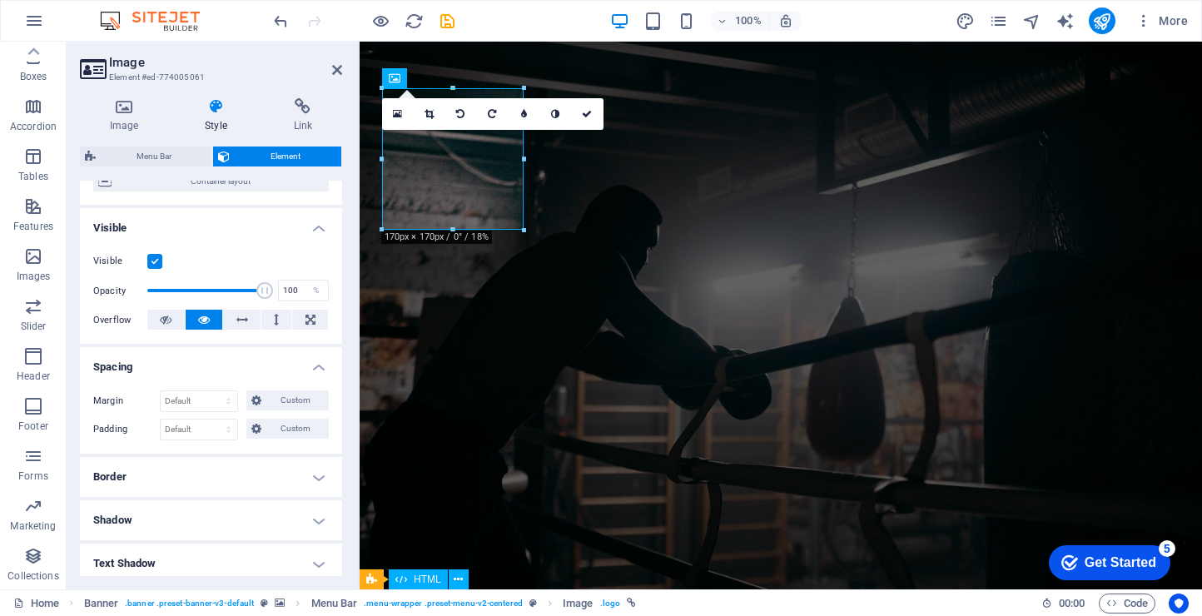
click at [217, 477] on h4 "Border" at bounding box center [211, 477] width 262 height 40
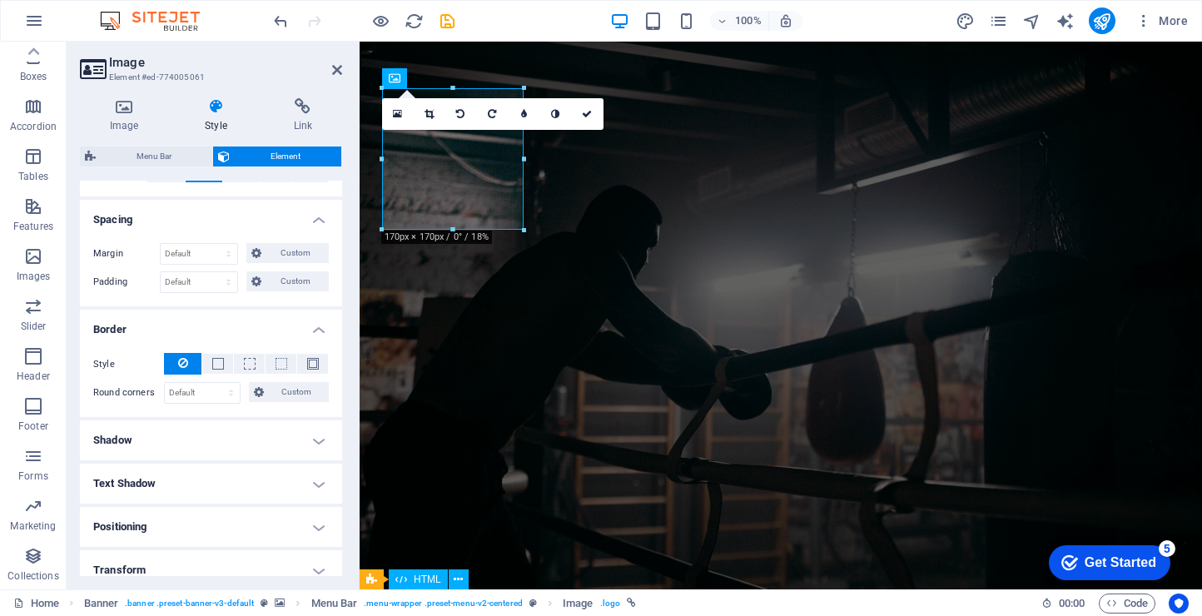
scroll to position [442, 0]
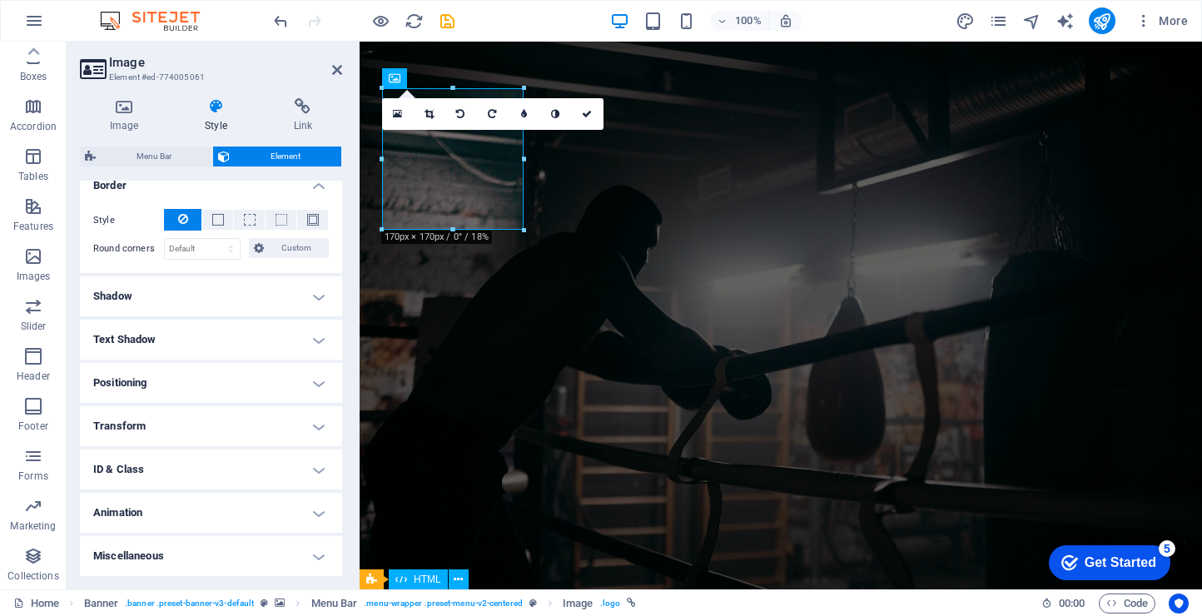
click at [187, 382] on h4 "Positioning" at bounding box center [211, 383] width 262 height 40
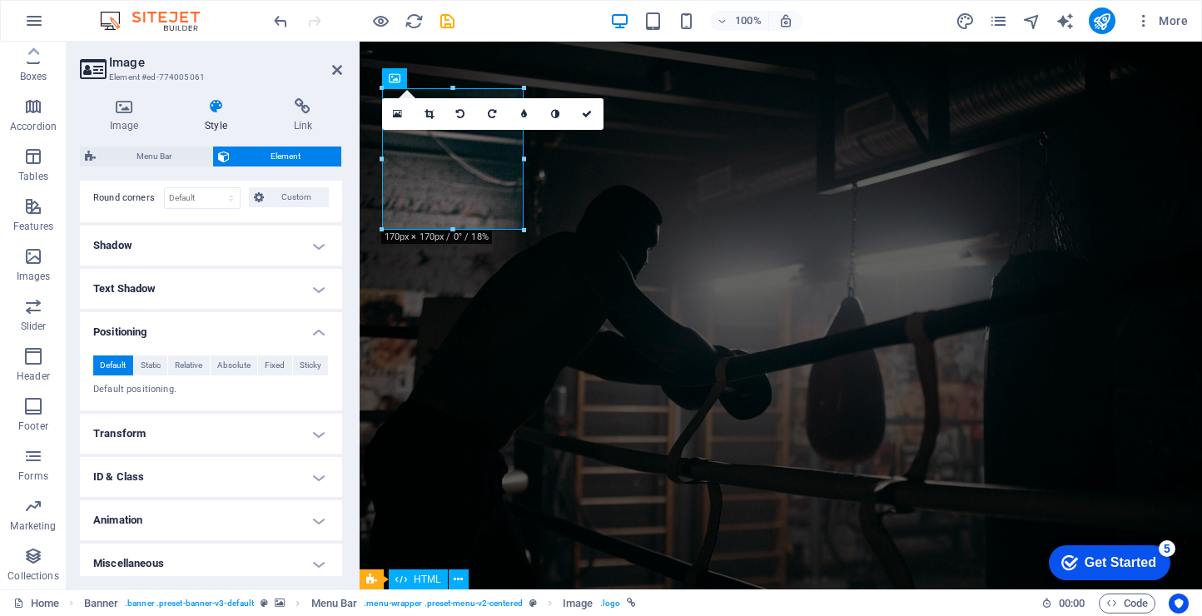
scroll to position [500, 0]
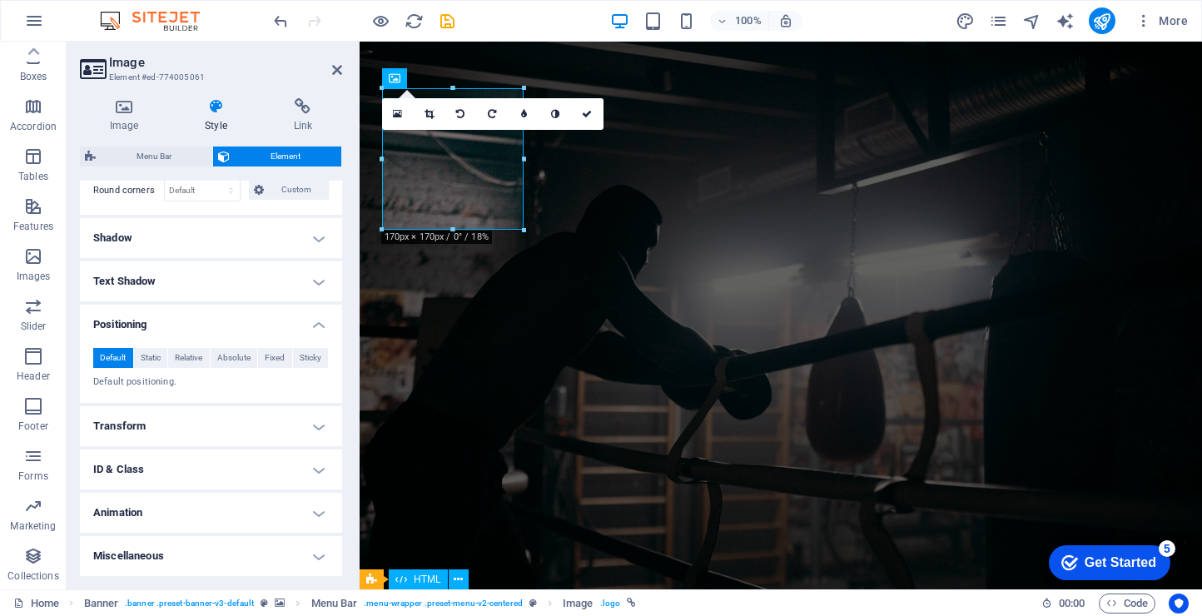
click at [194, 415] on h4 "Transform" at bounding box center [211, 426] width 262 height 40
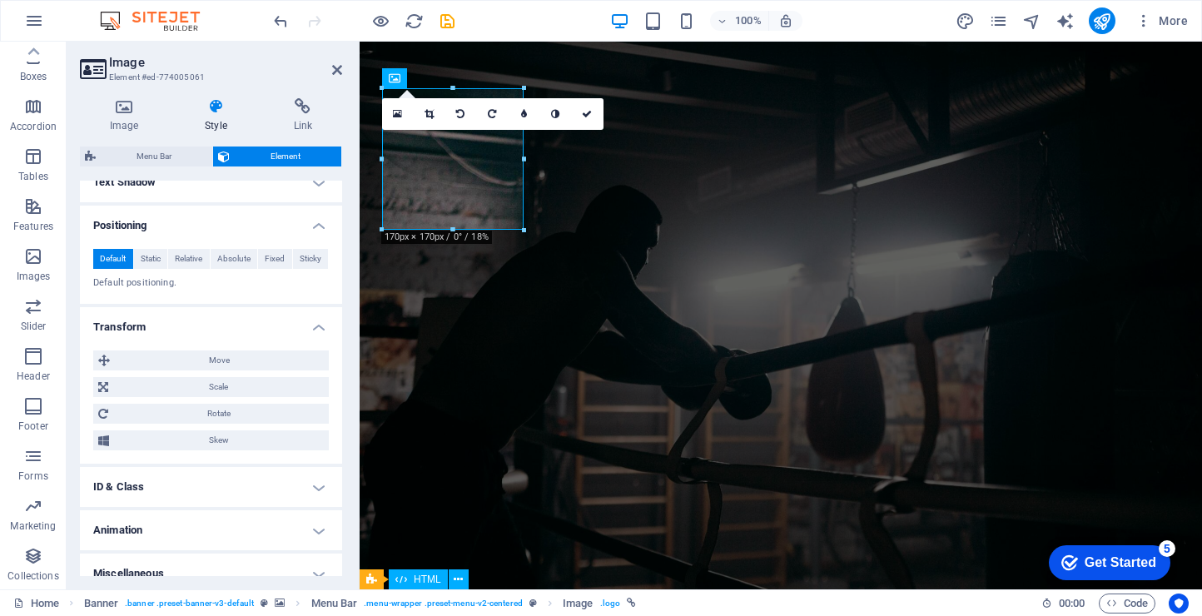
scroll to position [600, 0]
click at [206, 391] on span "Scale" at bounding box center [218, 386] width 211 height 20
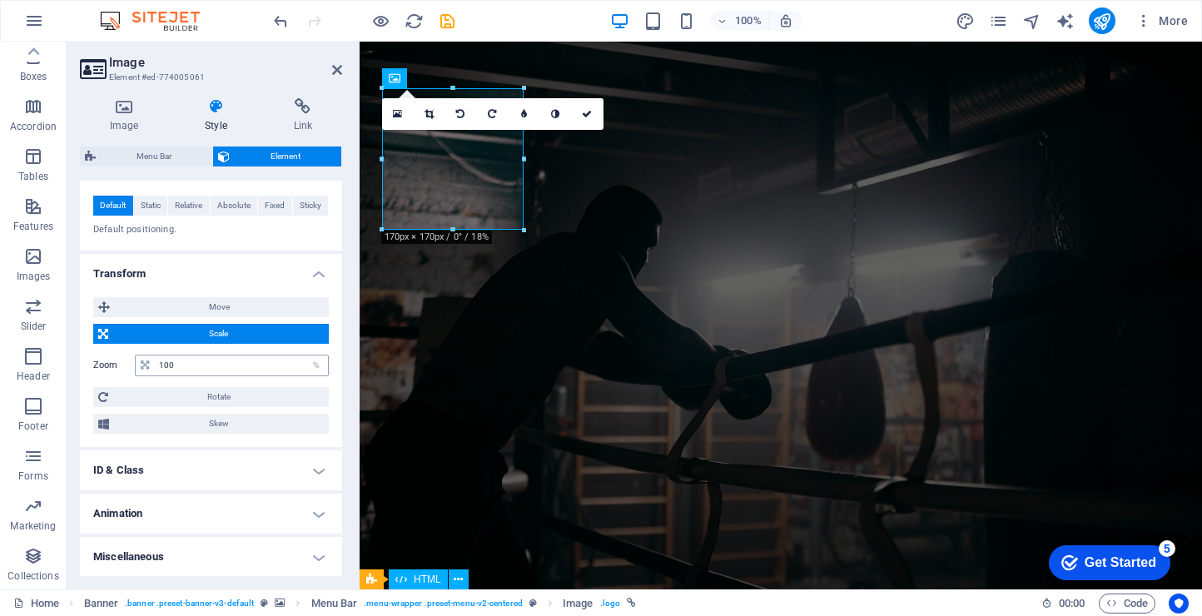
scroll to position [654, 0]
click at [202, 515] on h4 "Animation" at bounding box center [211, 513] width 262 height 40
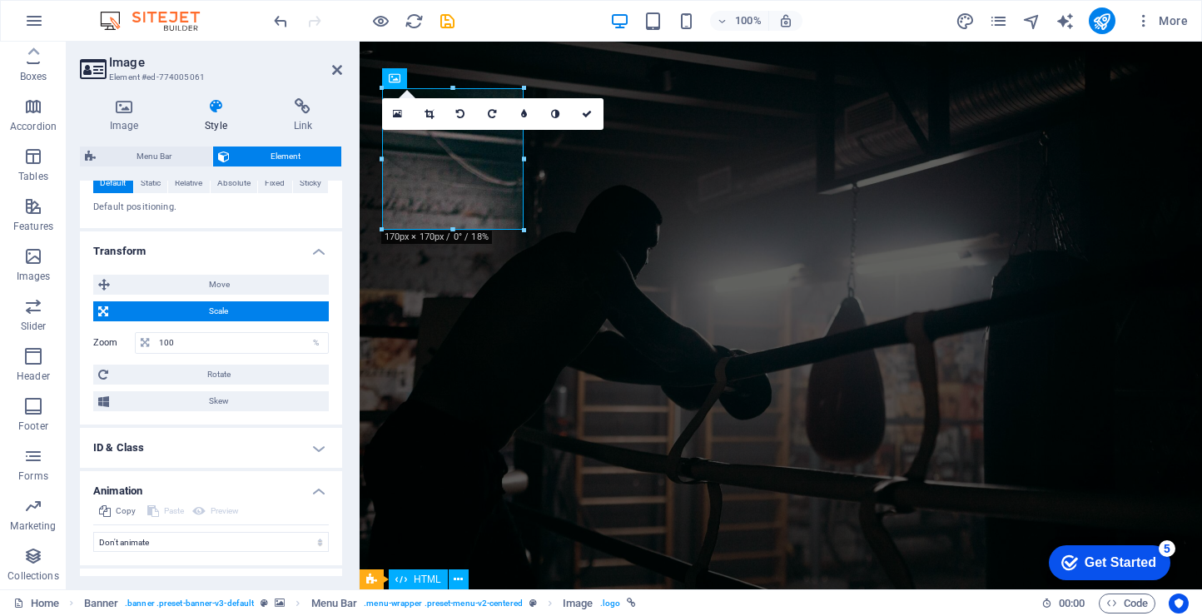
scroll to position [677, 0]
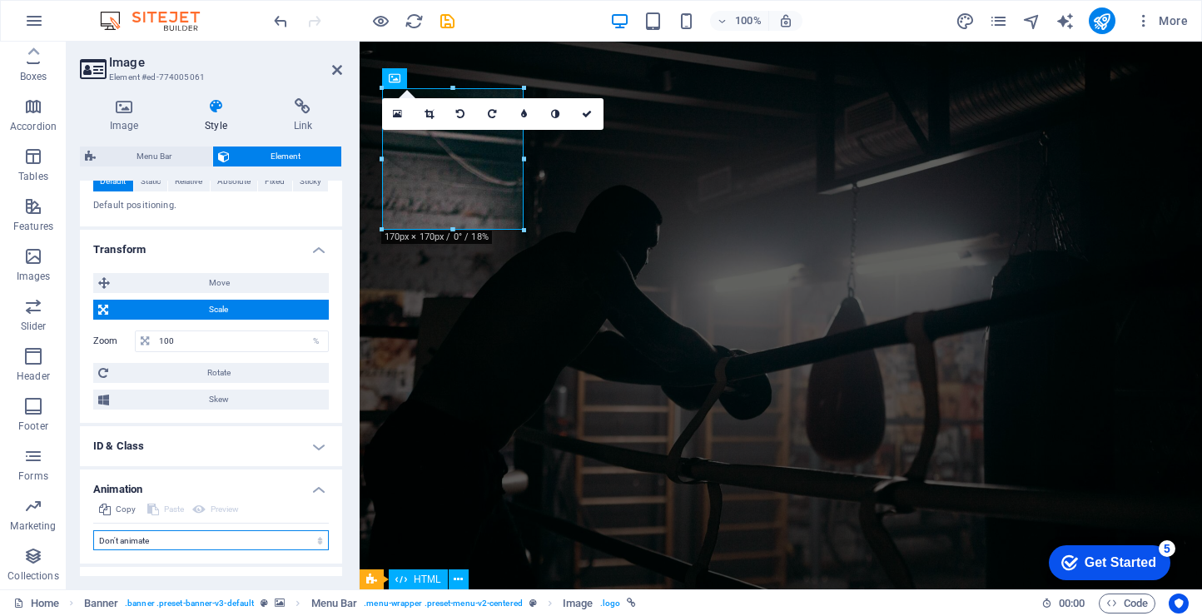
click at [192, 540] on select "Don't animate Show / Hide Slide up/down Zoom in/out Slide left to right Slide r…" at bounding box center [211, 540] width 236 height 20
select select "fade"
click at [93, 530] on select "Don't animate Show / Hide Slide up/down Zoom in/out Slide left to right Slide r…" at bounding box center [211, 540] width 236 height 20
select select "scroll"
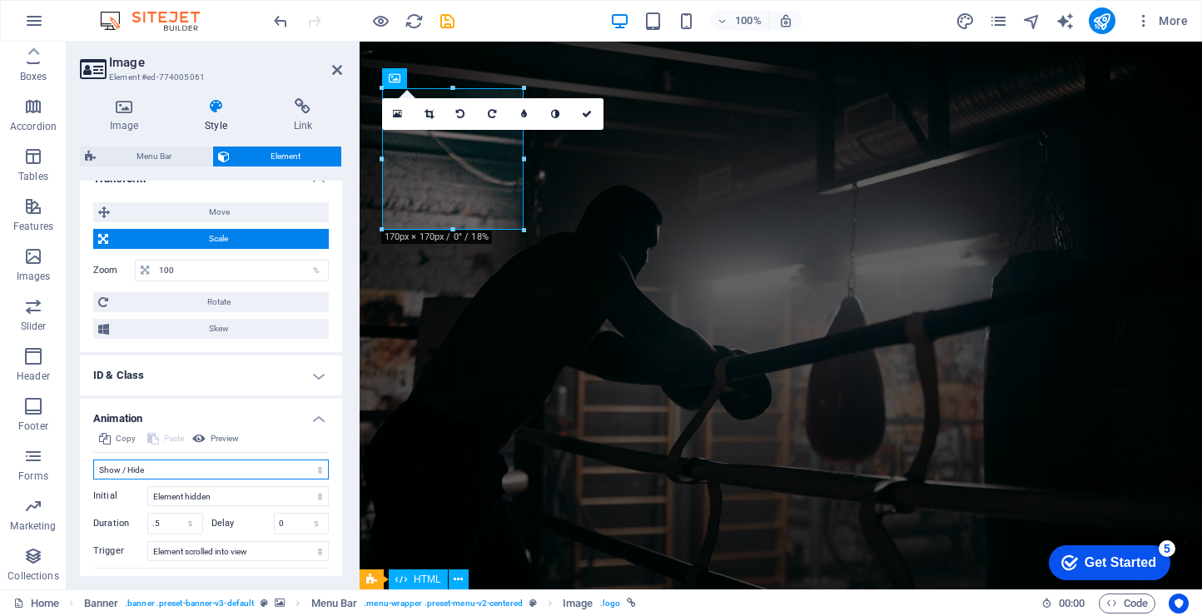
scroll to position [717, 0]
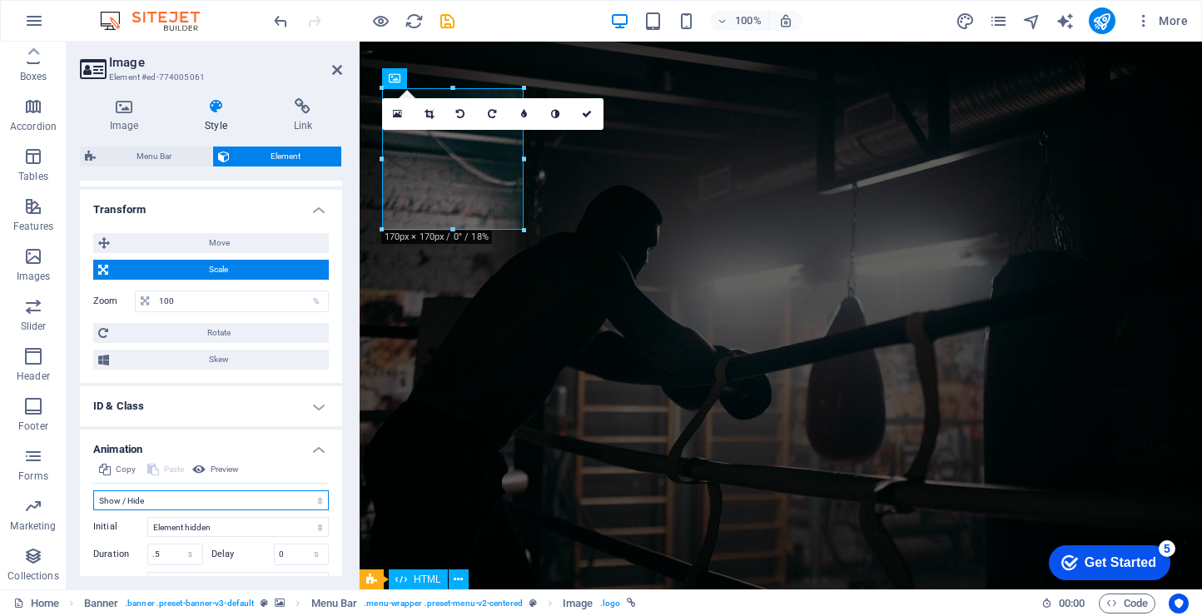
click at [236, 506] on select "Don't animate Show / Hide Slide up/down Zoom in/out Slide left to right Slide r…" at bounding box center [211, 500] width 236 height 20
click at [93, 490] on select "Don't animate Show / Hide Slide up/down Zoom in/out Slide left to right Slide r…" at bounding box center [211, 500] width 236 height 20
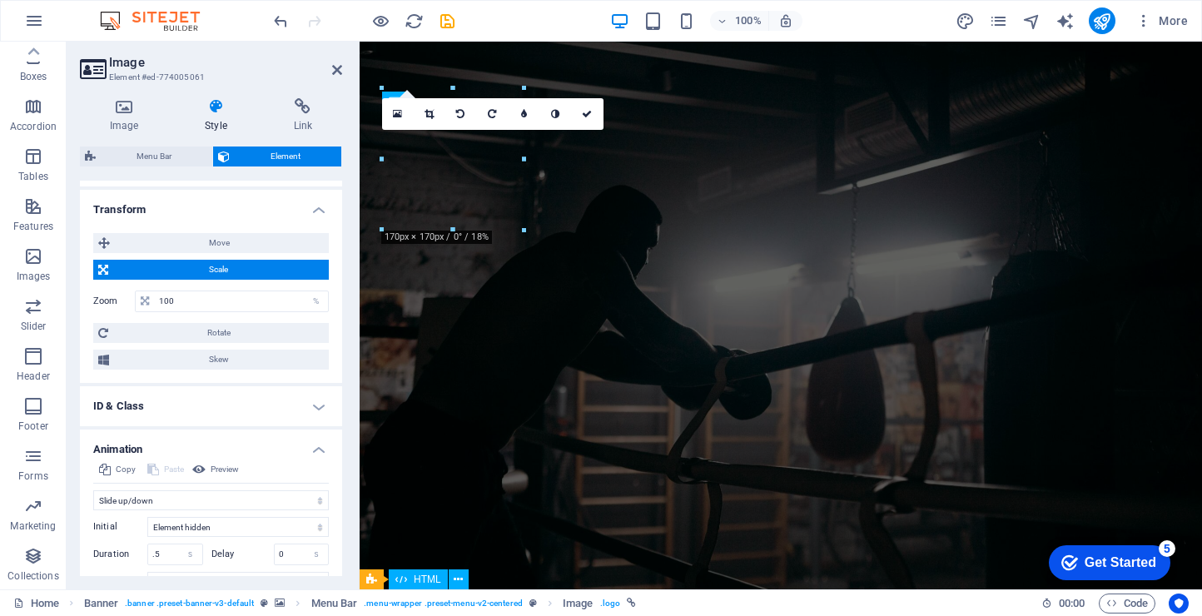
click at [201, 512] on div "Initial Element hidden Element shown Duration .5 s [PERSON_NAME] 0 s ms [PERSON…" at bounding box center [211, 568] width 236 height 117
click at [200, 510] on div "Initial Element hidden Element shown Duration .5 s [PERSON_NAME] 0 s ms [PERSON…" at bounding box center [211, 568] width 236 height 117
click at [202, 504] on select "Don't animate Show / Hide Slide up/down Zoom in/out Slide left to right Slide r…" at bounding box center [211, 500] width 236 height 20
click at [93, 490] on select "Don't animate Show / Hide Slide up/down Zoom in/out Slide left to right Slide r…" at bounding box center [211, 500] width 236 height 20
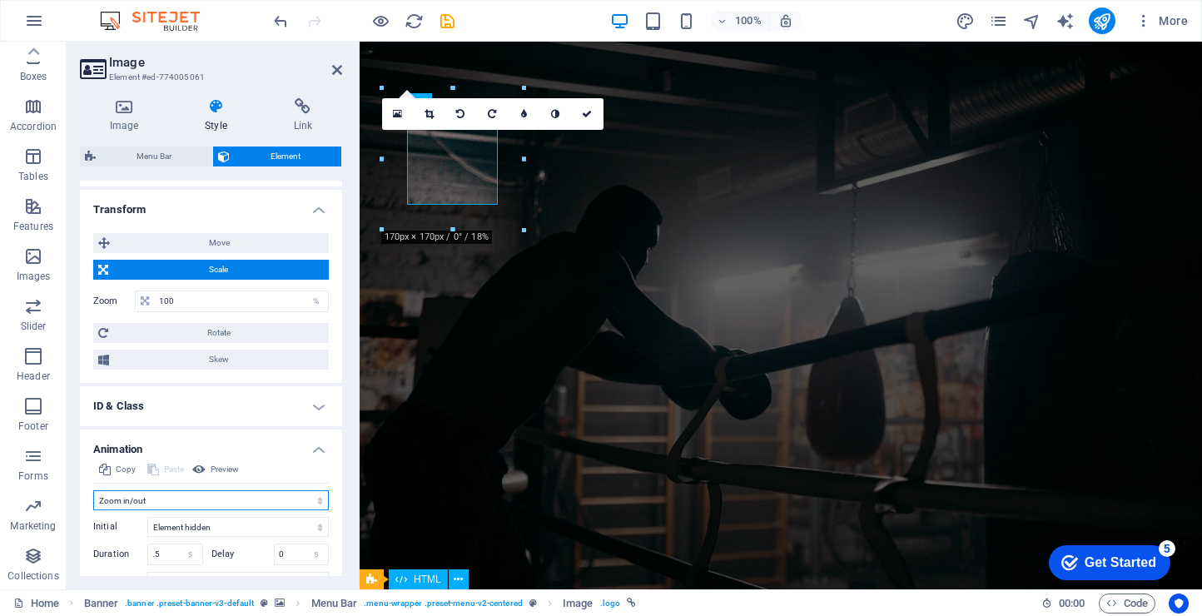
click at [200, 506] on select "Don't animate Show / Hide Slide up/down Zoom in/out Slide left to right Slide r…" at bounding box center [211, 500] width 236 height 20
click at [93, 490] on select "Don't animate Show / Hide Slide up/down Zoom in/out Slide left to right Slide r…" at bounding box center [211, 500] width 236 height 20
click at [199, 503] on select "Don't animate Show / Hide Slide up/down Zoom in/out Slide left to right Slide r…" at bounding box center [211, 500] width 236 height 20
click at [93, 490] on select "Don't animate Show / Hide Slide up/down Zoom in/out Slide left to right Slide r…" at bounding box center [211, 500] width 236 height 20
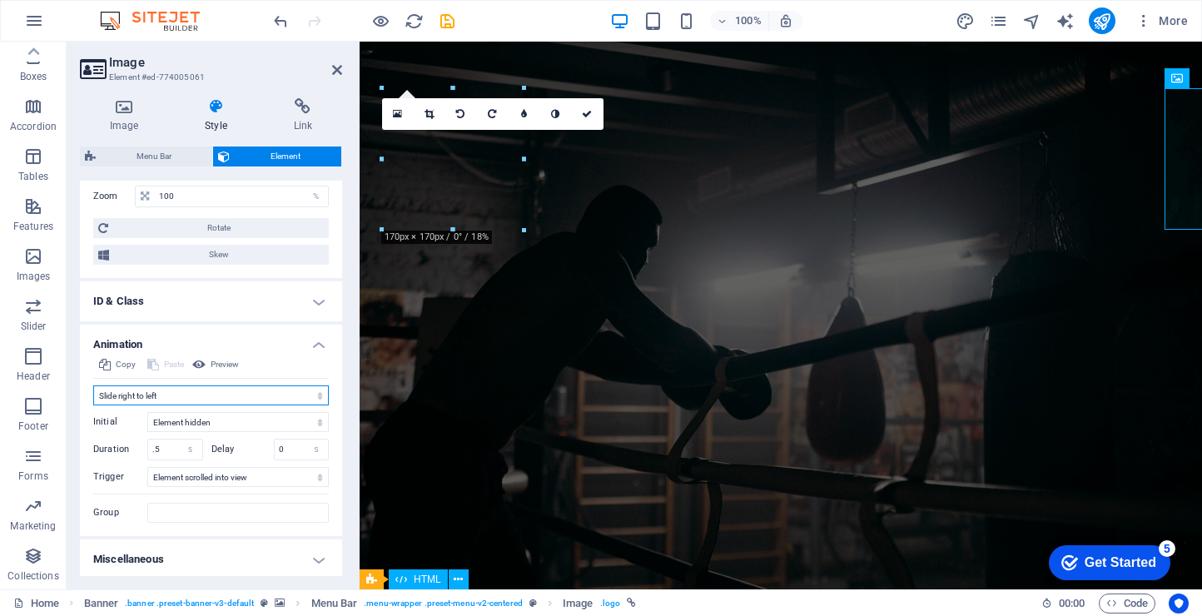
scroll to position [825, 0]
click at [224, 385] on select "Don't animate Show / Hide Slide up/down Zoom in/out Slide left to right Slide r…" at bounding box center [211, 392] width 236 height 20
click at [93, 382] on select "Don't animate Show / Hide Slide up/down Zoom in/out Slide left to right Slide r…" at bounding box center [211, 392] width 236 height 20
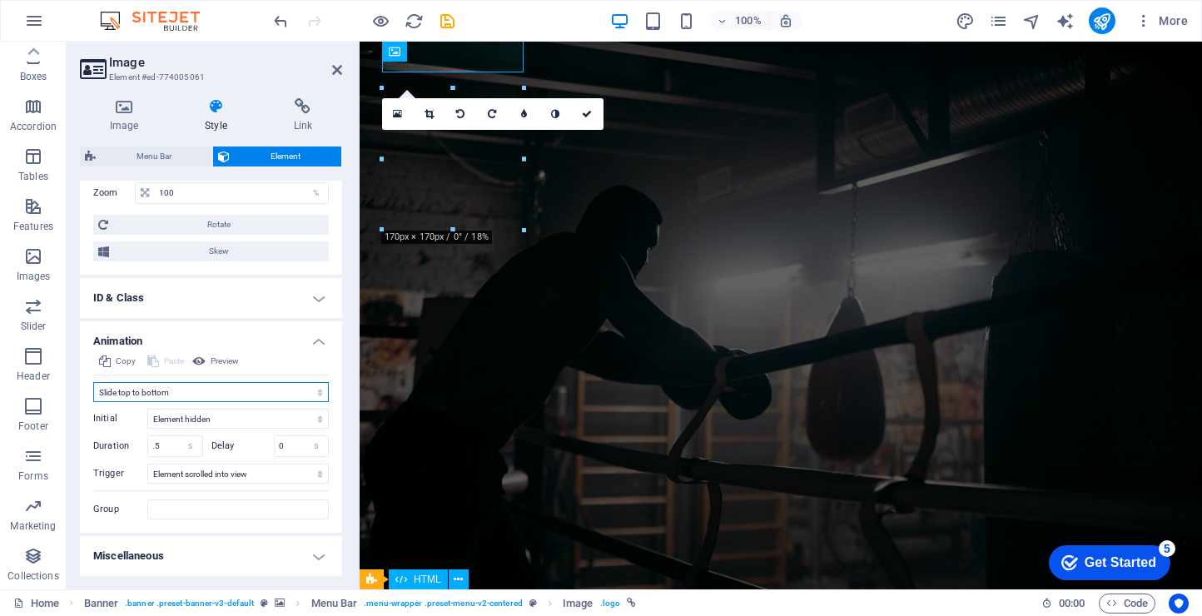
click at [211, 396] on select "Don't animate Show / Hide Slide up/down Zoom in/out Slide left to right Slide r…" at bounding box center [211, 392] width 236 height 20
select select "move-right-to-left"
click at [93, 382] on select "Don't animate Show / Hide Slide up/down Zoom in/out Slide left to right Slide r…" at bounding box center [211, 392] width 236 height 20
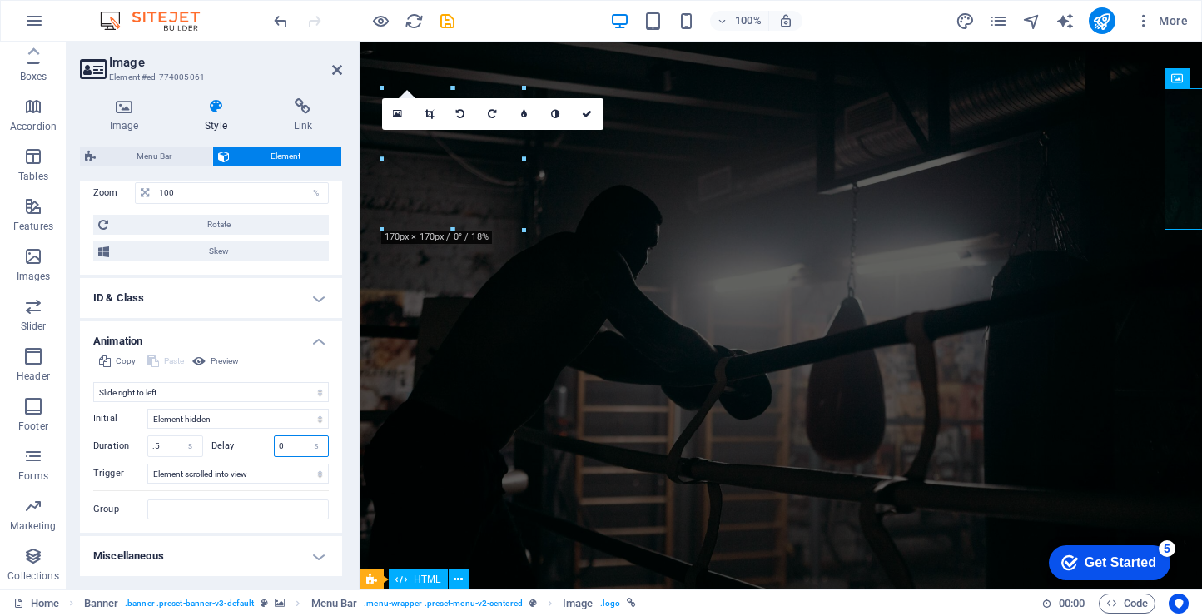
click at [276, 445] on input "0" at bounding box center [302, 446] width 54 height 20
click at [281, 447] on input "0" at bounding box center [302, 446] width 54 height 20
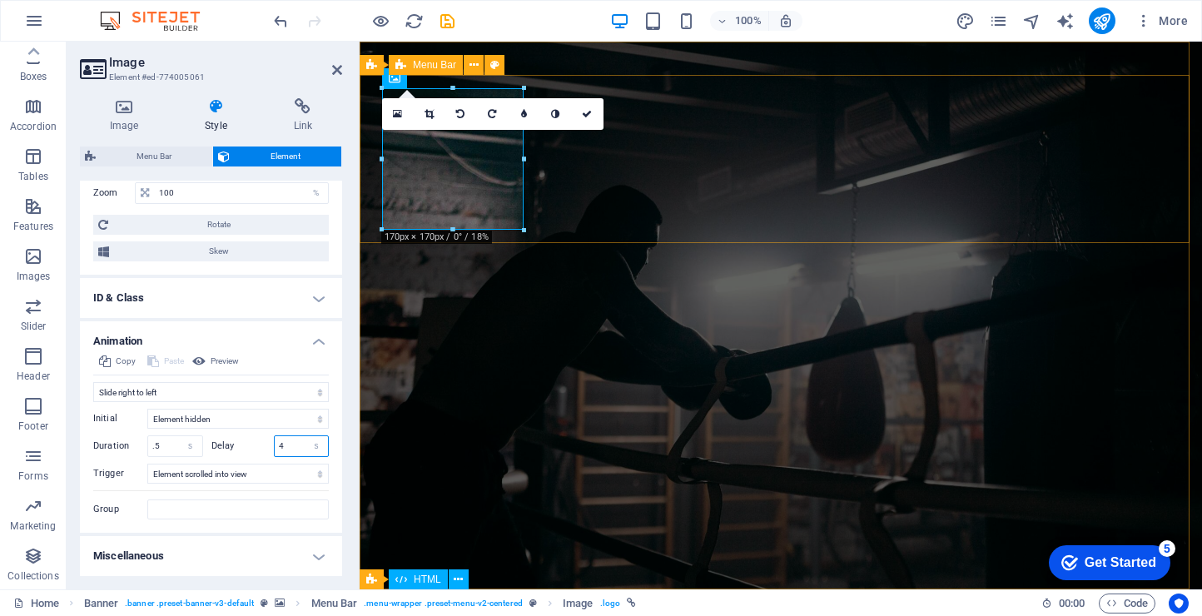
type input "4"
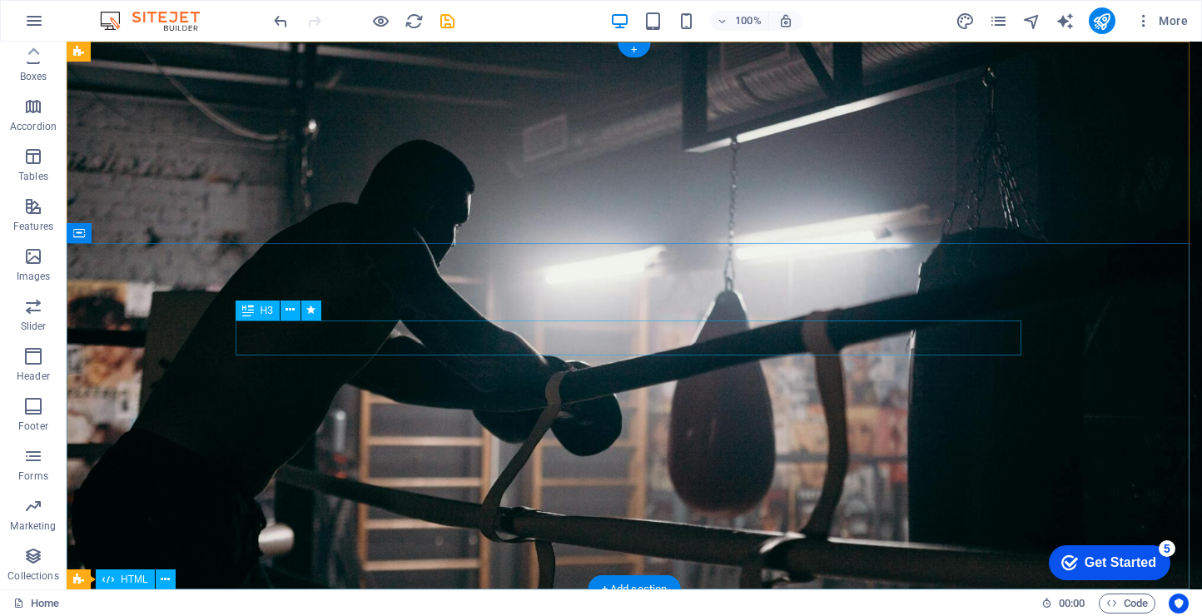
scroll to position [110, 0]
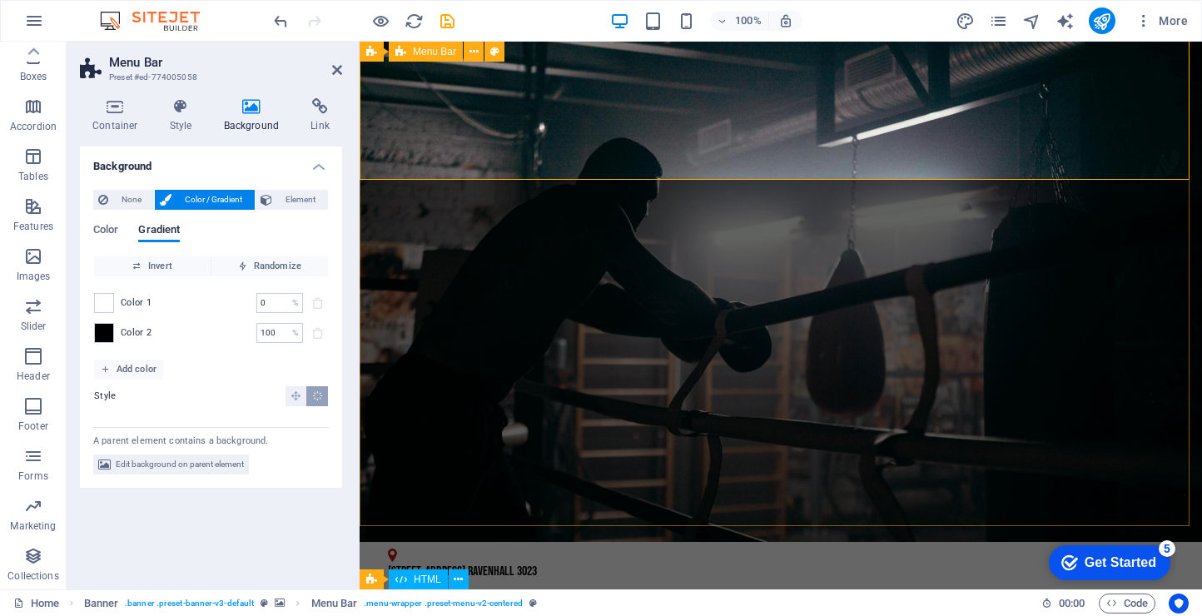
scroll to position [0, 0]
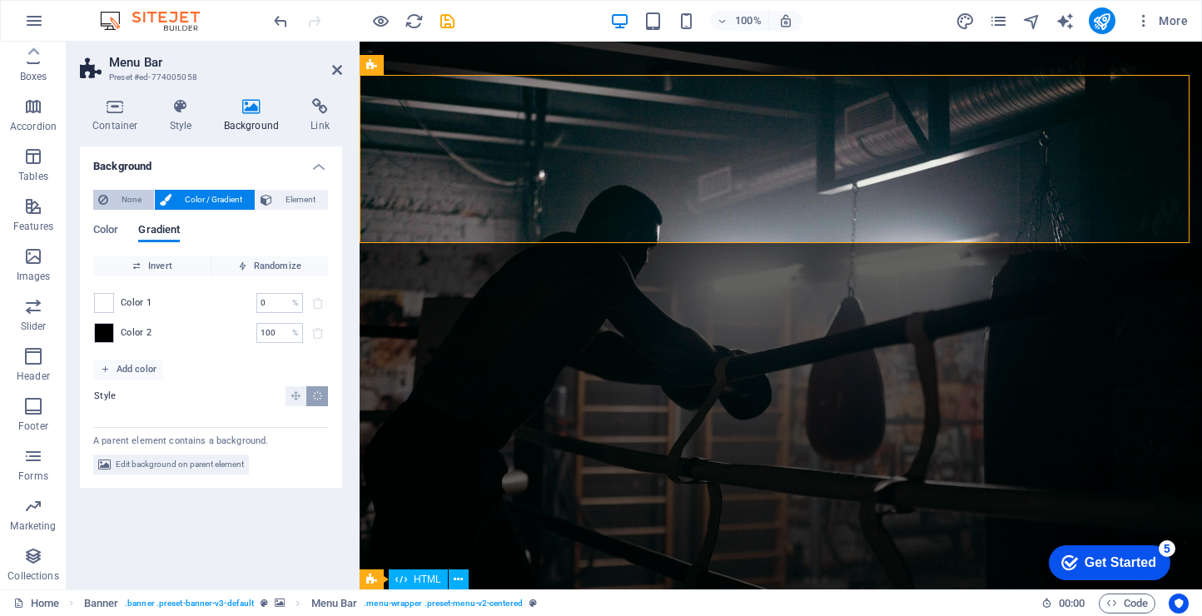
click at [129, 197] on span "None" at bounding box center [131, 200] width 36 height 20
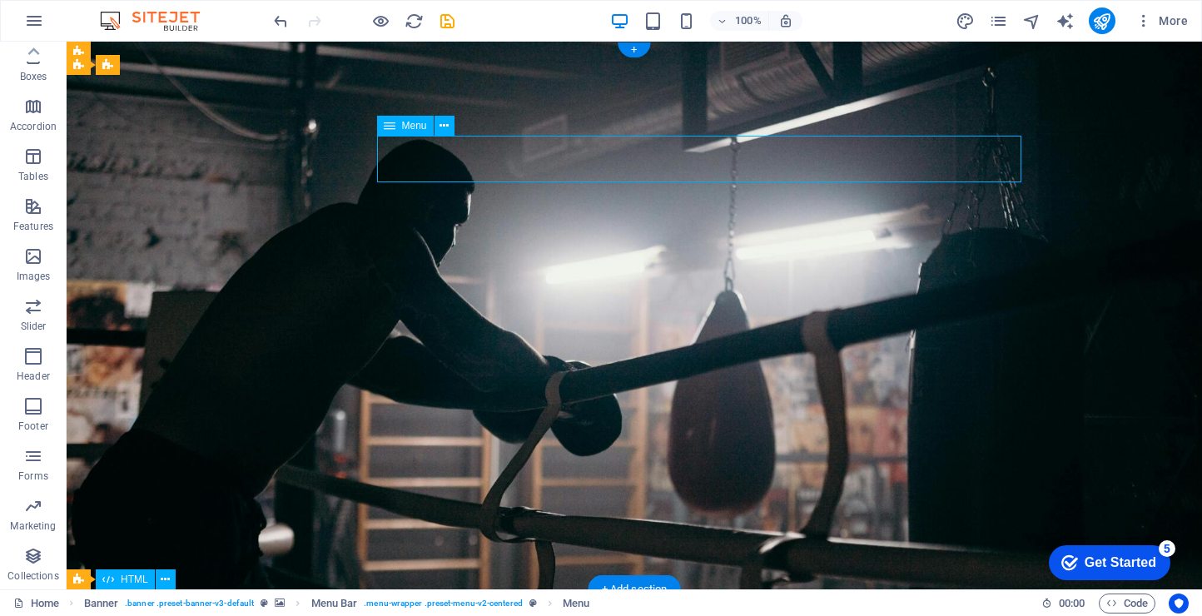
drag, startPoint x: 542, startPoint y: 166, endPoint x: 544, endPoint y: 137, distance: 29.2
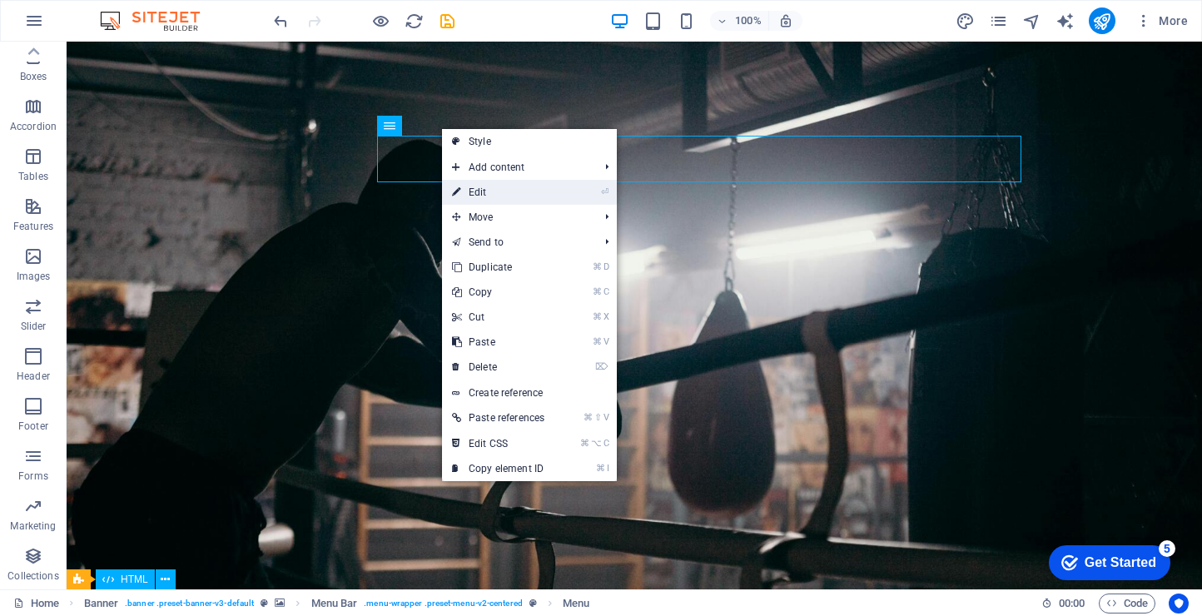
click at [480, 192] on link "⏎ Edit" at bounding box center [498, 192] width 112 height 25
select select
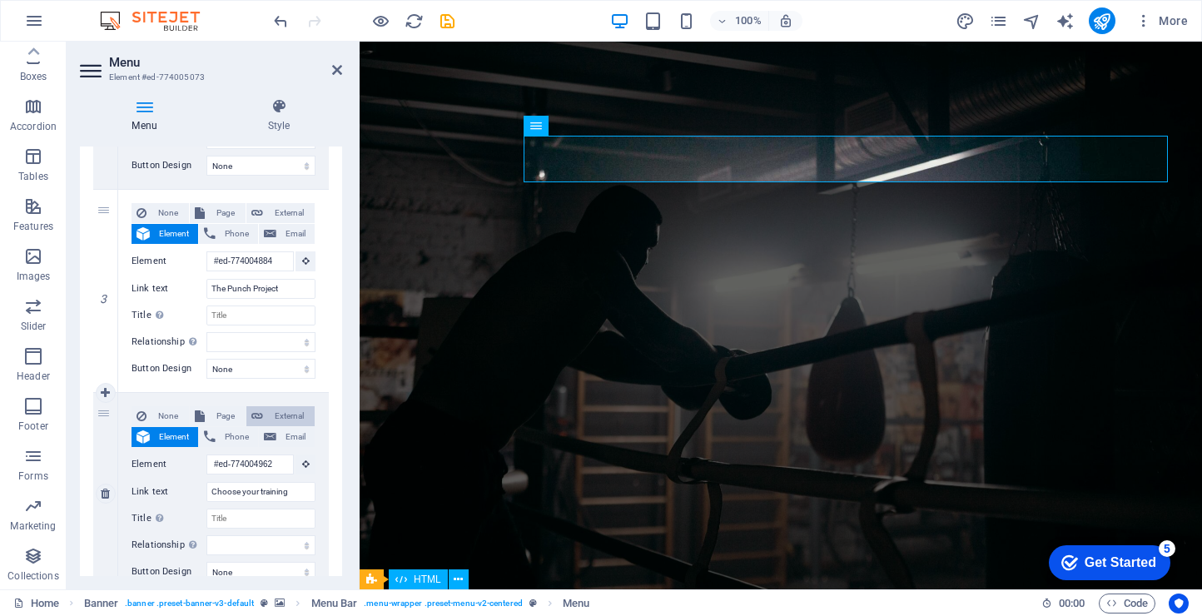
scroll to position [613, 0]
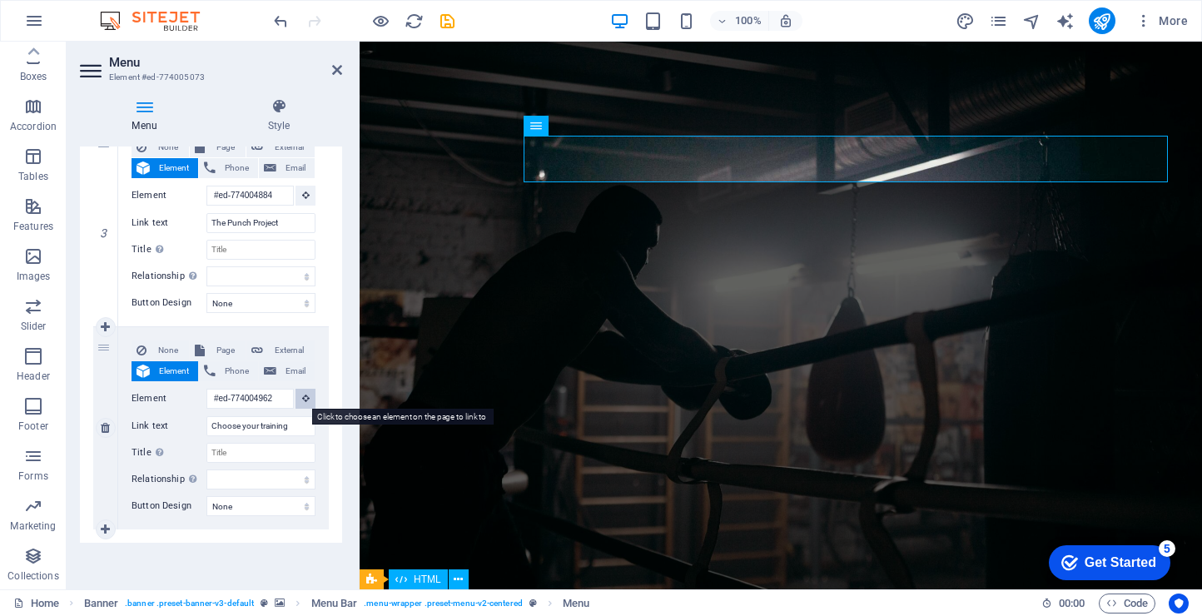
click at [297, 403] on button at bounding box center [306, 399] width 20 height 20
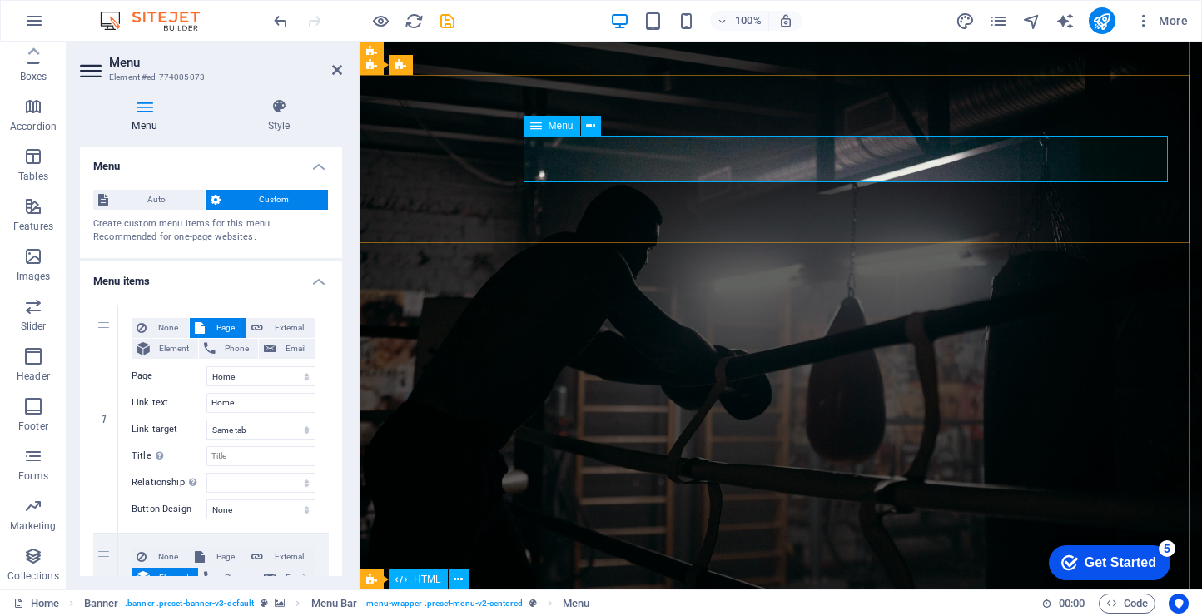
select select
type input "#ed-774005073"
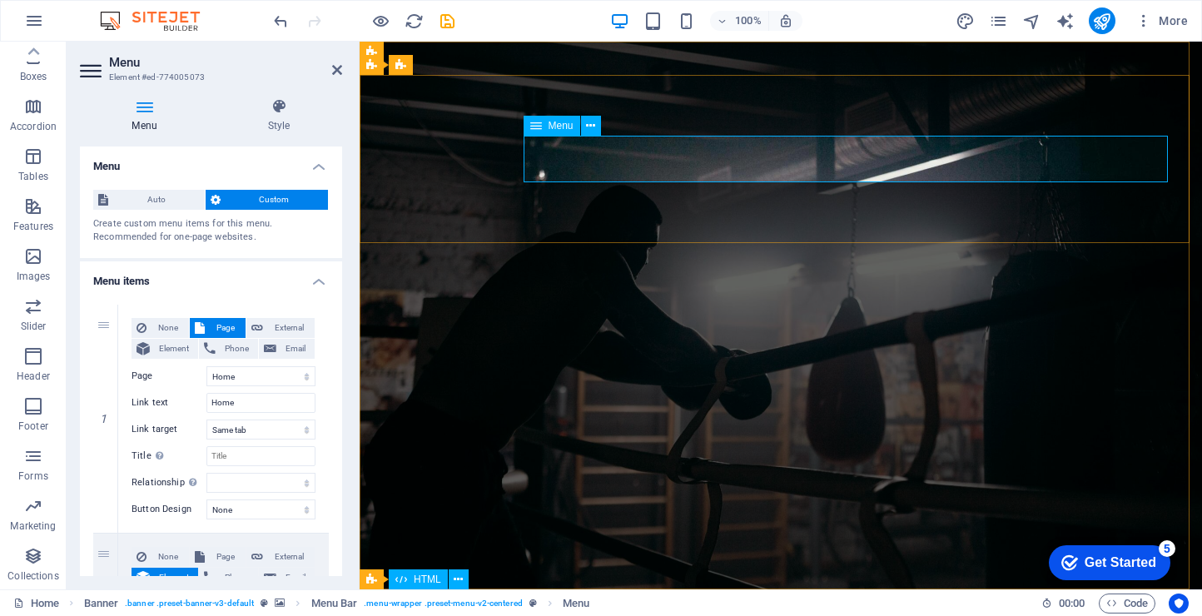
select select
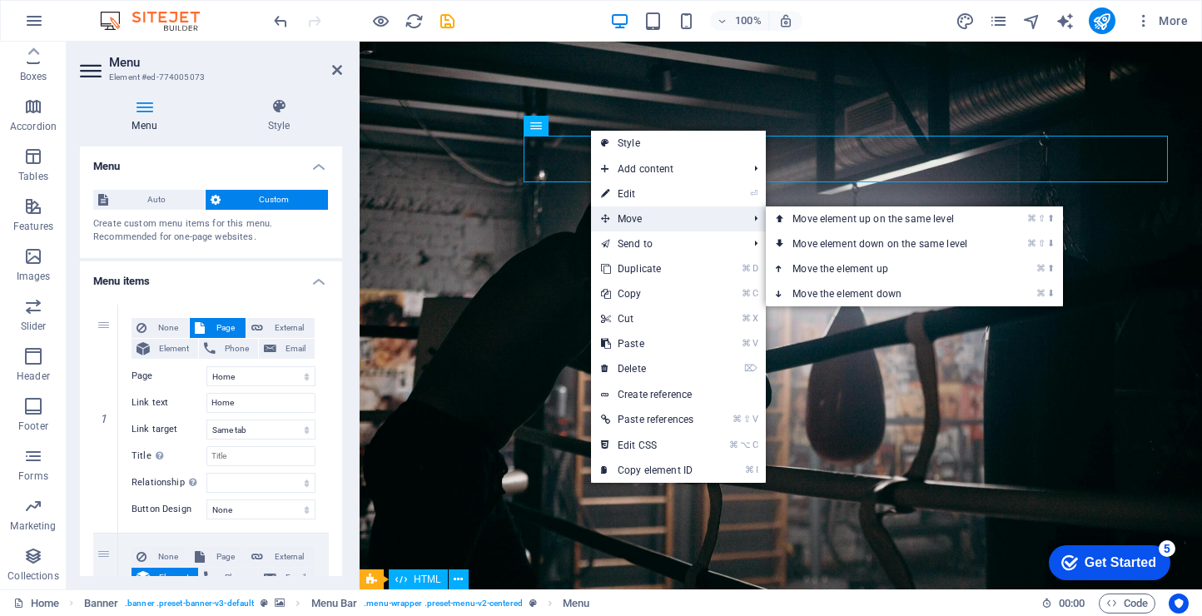
click at [629, 217] on span "Move" at bounding box center [666, 218] width 150 height 25
click at [814, 226] on link "⌘ ⇧ ⬆ Move element up on the same level" at bounding box center [883, 218] width 235 height 25
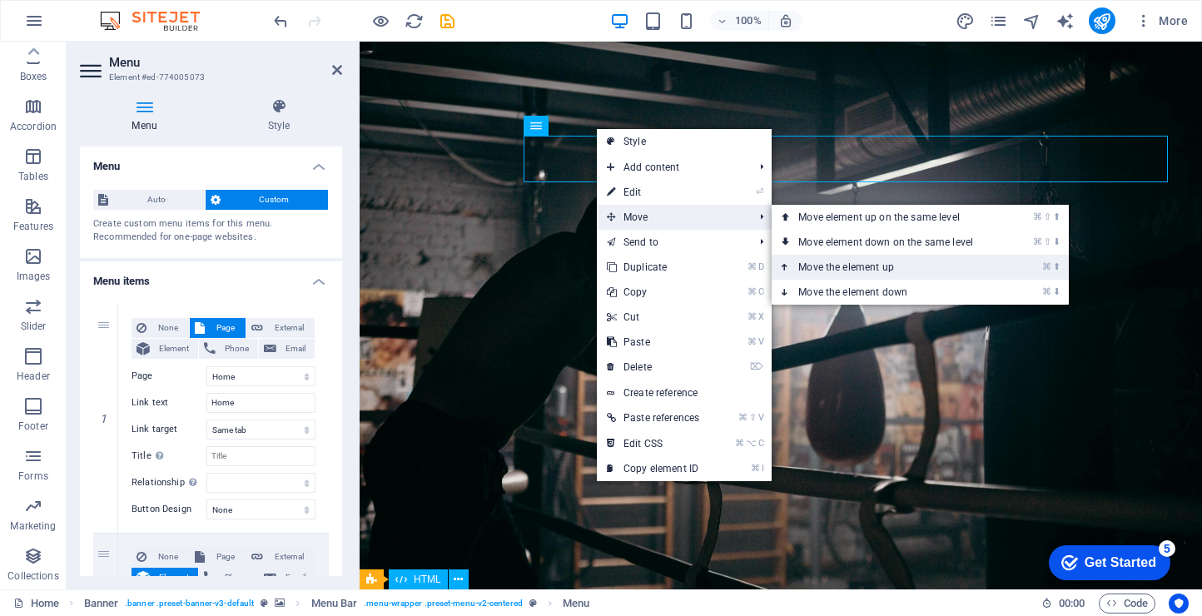
click at [831, 274] on link "⌘ ⬆ Move the element up" at bounding box center [889, 267] width 235 height 25
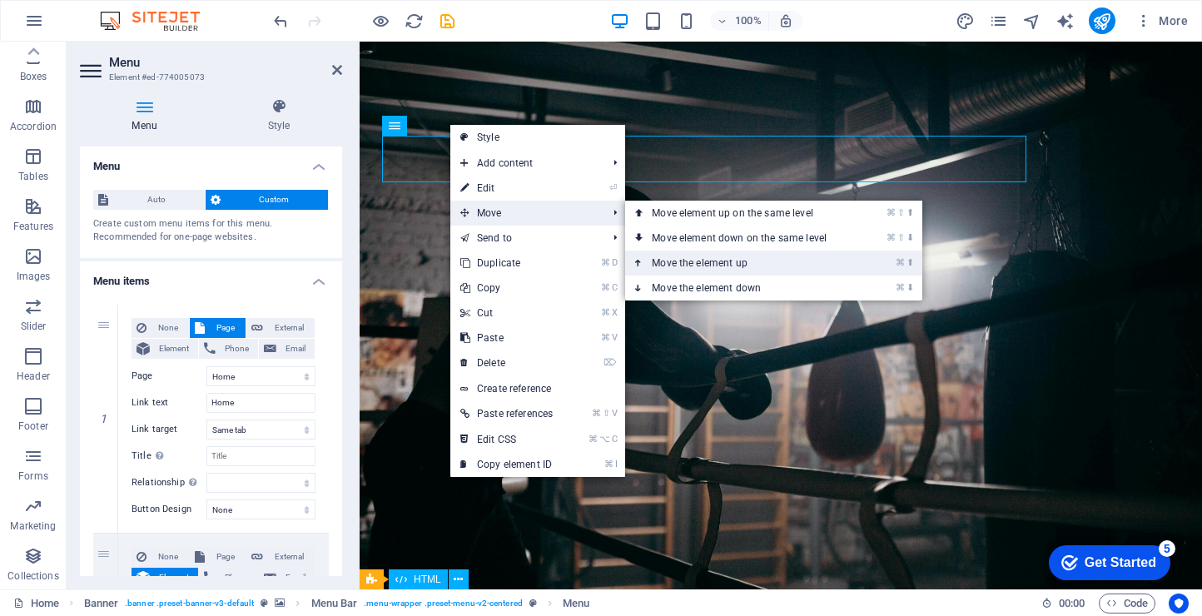
click at [689, 261] on link "⌘ ⬆ Move the element up" at bounding box center [742, 263] width 235 height 25
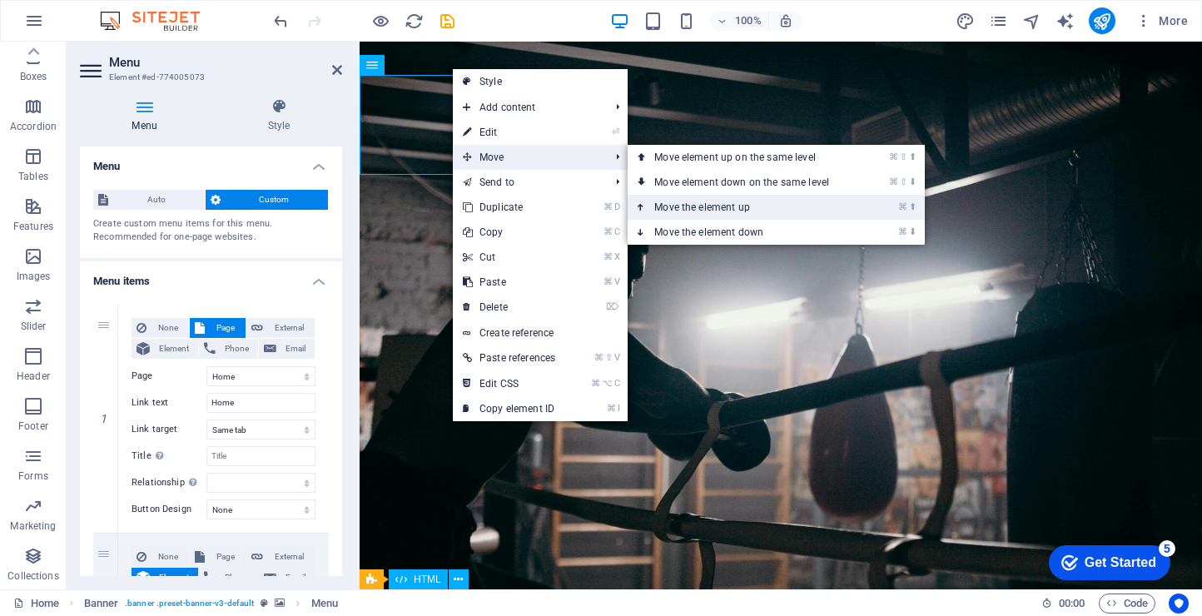
click at [690, 204] on link "⌘ ⬆ Move the element up" at bounding box center [745, 207] width 235 height 25
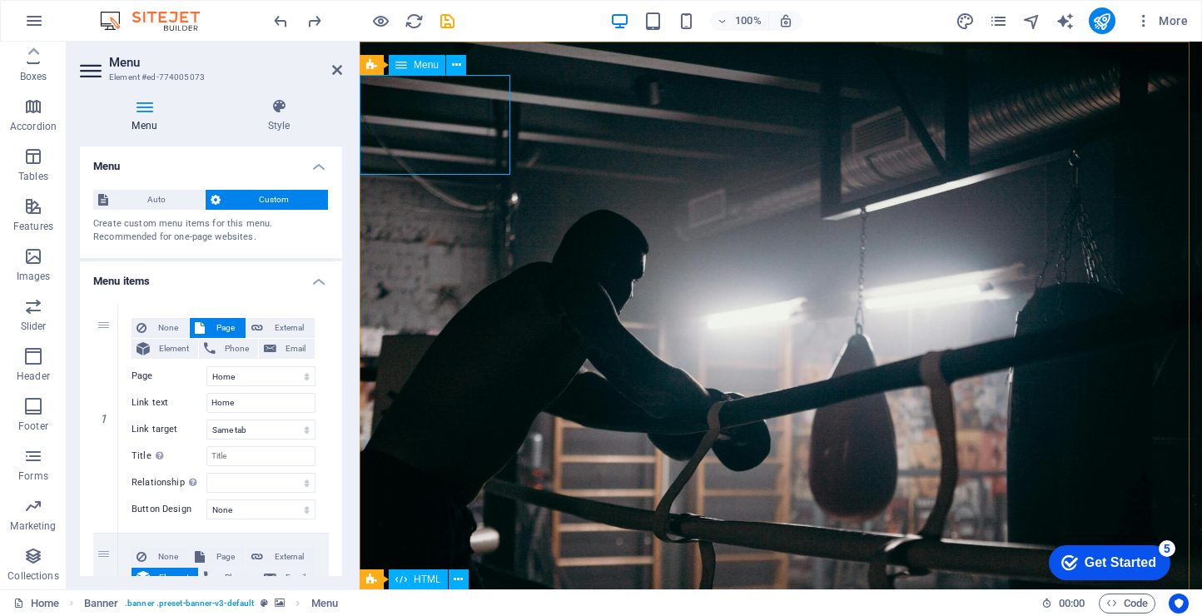
click at [342, 76] on aside "Menu Element #ed-774005073 Menu Style Menu Auto Custom Create custom menu items…" at bounding box center [213, 316] width 293 height 548
click at [337, 70] on icon at bounding box center [337, 69] width 10 height 13
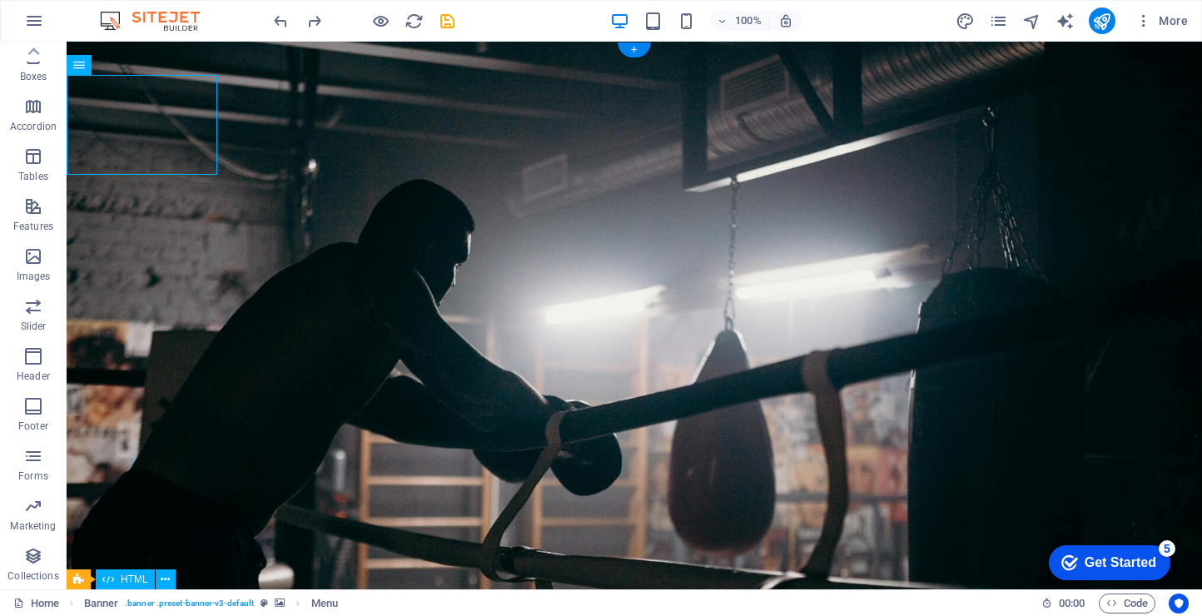
click at [233, 110] on figure at bounding box center [635, 355] width 1136 height 627
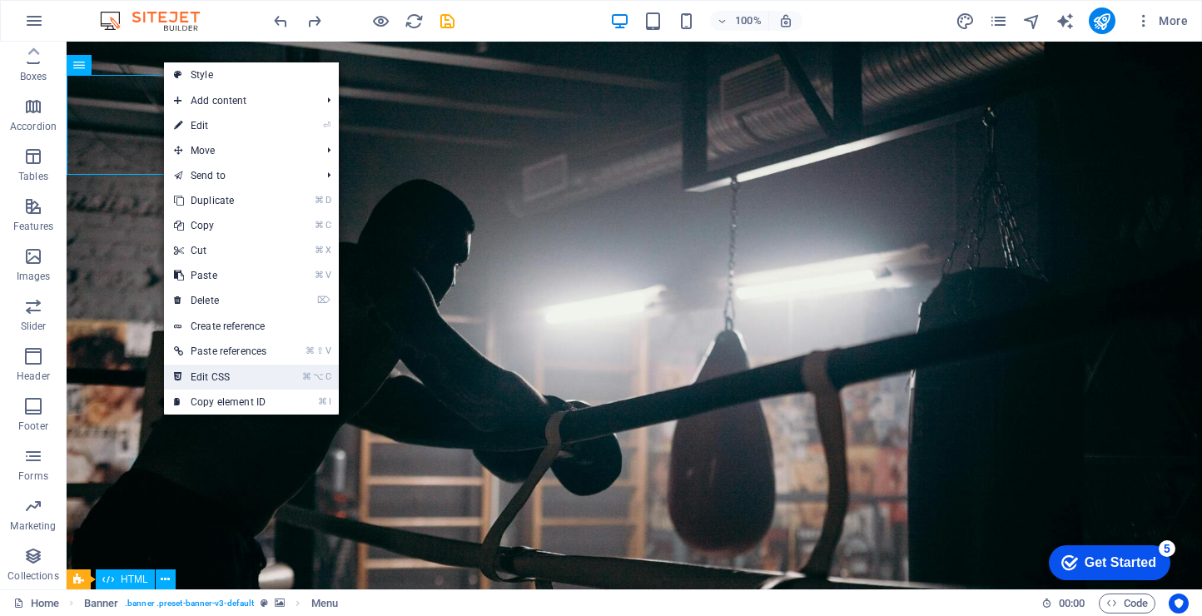
click at [259, 370] on link "⌘ ⌥ C Edit CSS" at bounding box center [220, 377] width 112 height 25
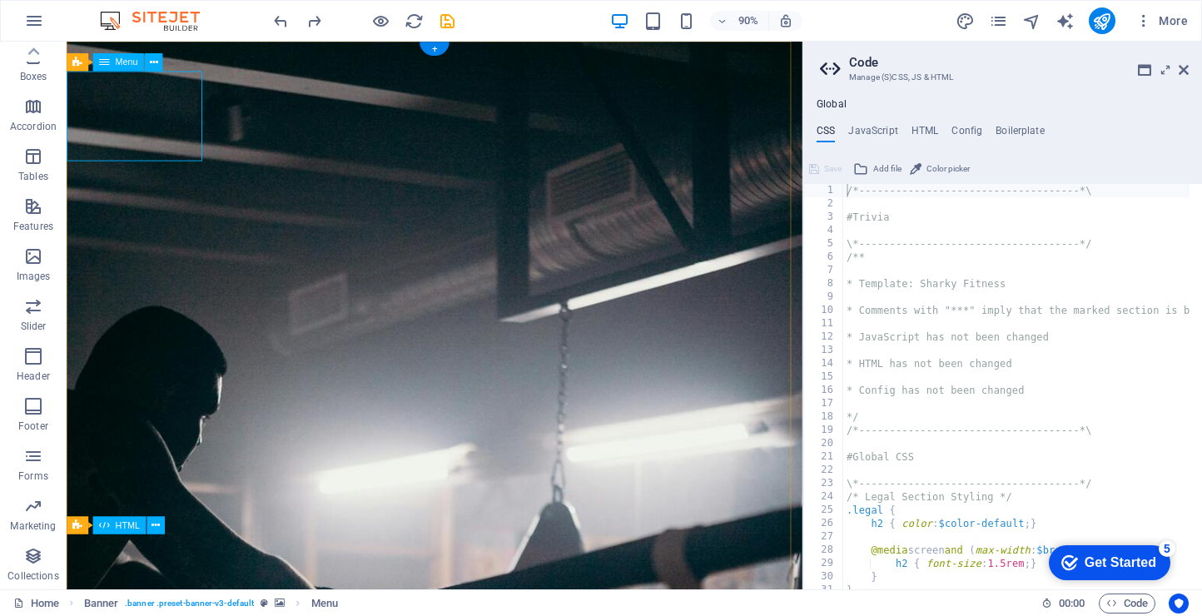
select select
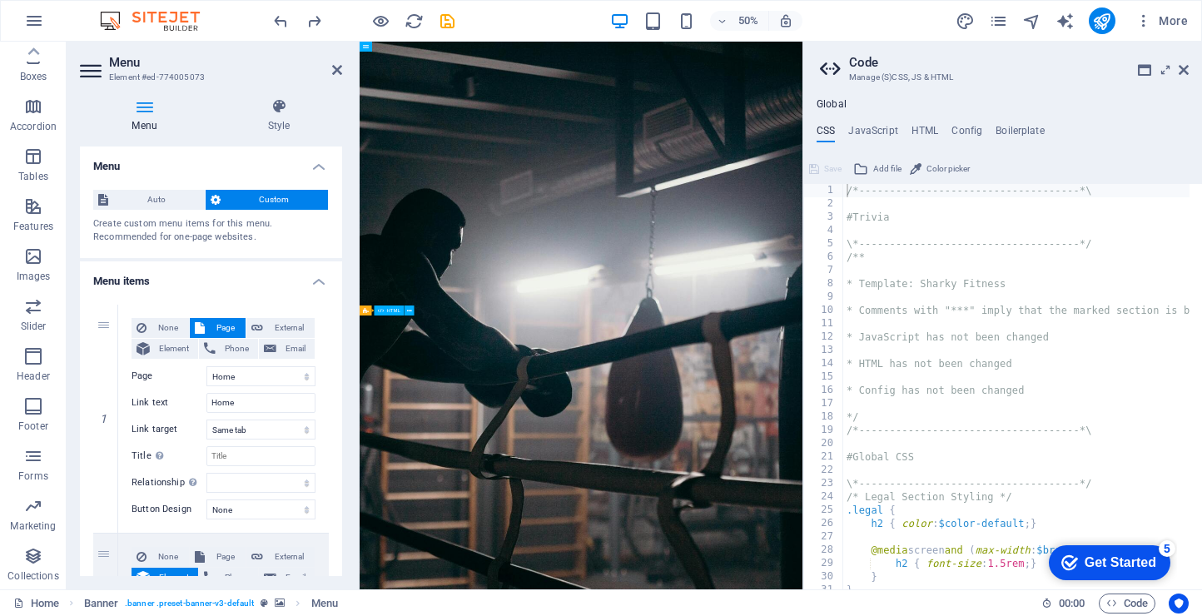
drag, startPoint x: 491, startPoint y: 348, endPoint x: 611, endPoint y: 478, distance: 176.8
click at [643, 507] on figure at bounding box center [803, 590] width 886 height 1096
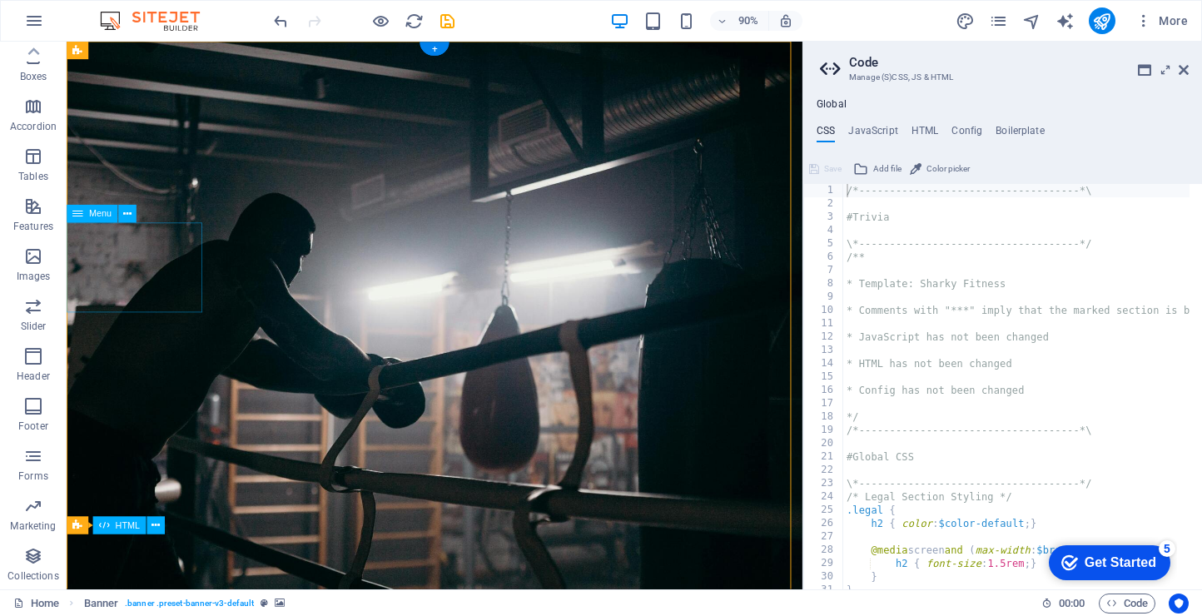
drag, startPoint x: 146, startPoint y: 296, endPoint x: 389, endPoint y: 182, distance: 268.6
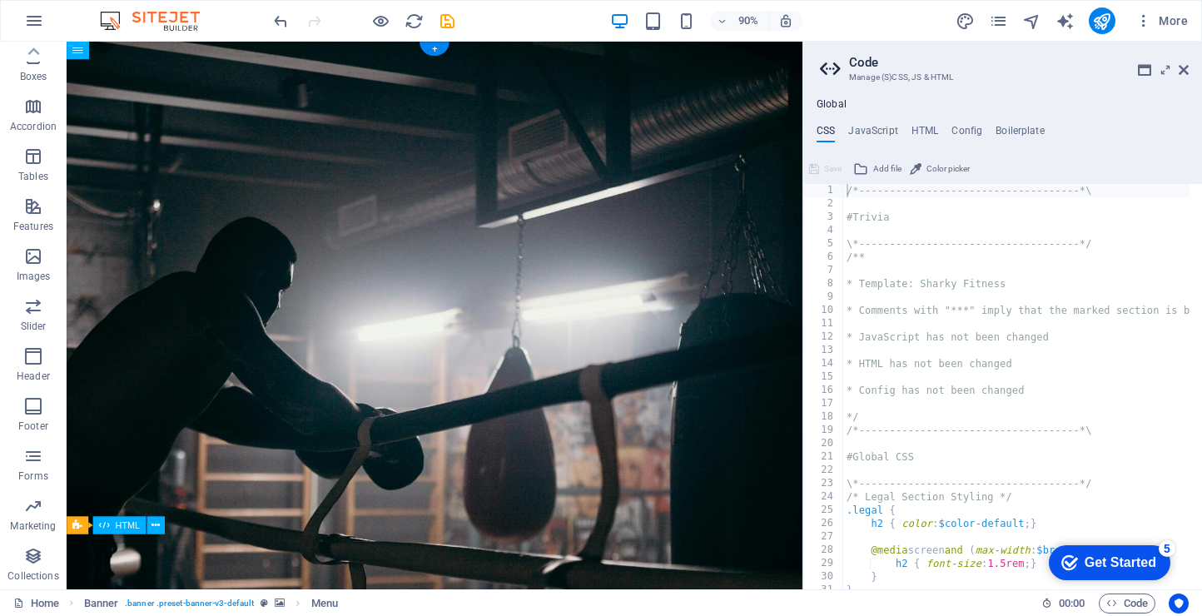
drag, startPoint x: 193, startPoint y: 171, endPoint x: 391, endPoint y: 280, distance: 226.2
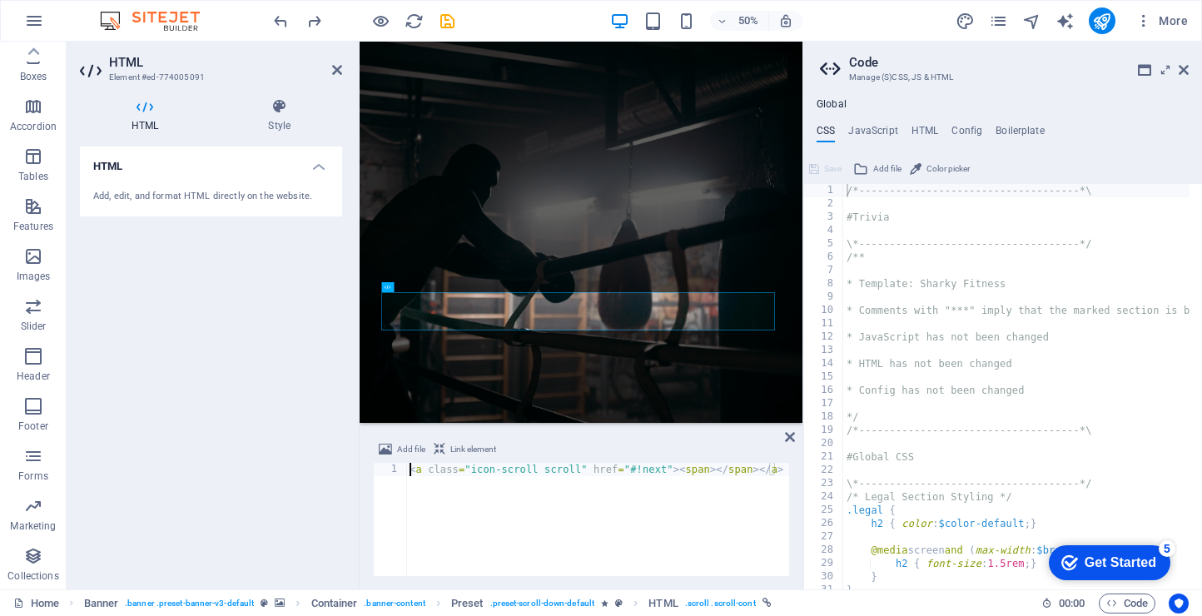
click at [316, 168] on h4 "HTML" at bounding box center [211, 162] width 262 height 30
click at [316, 168] on h4 "HTML" at bounding box center [211, 167] width 262 height 40
click at [279, 120] on h4 "Style" at bounding box center [279, 115] width 126 height 35
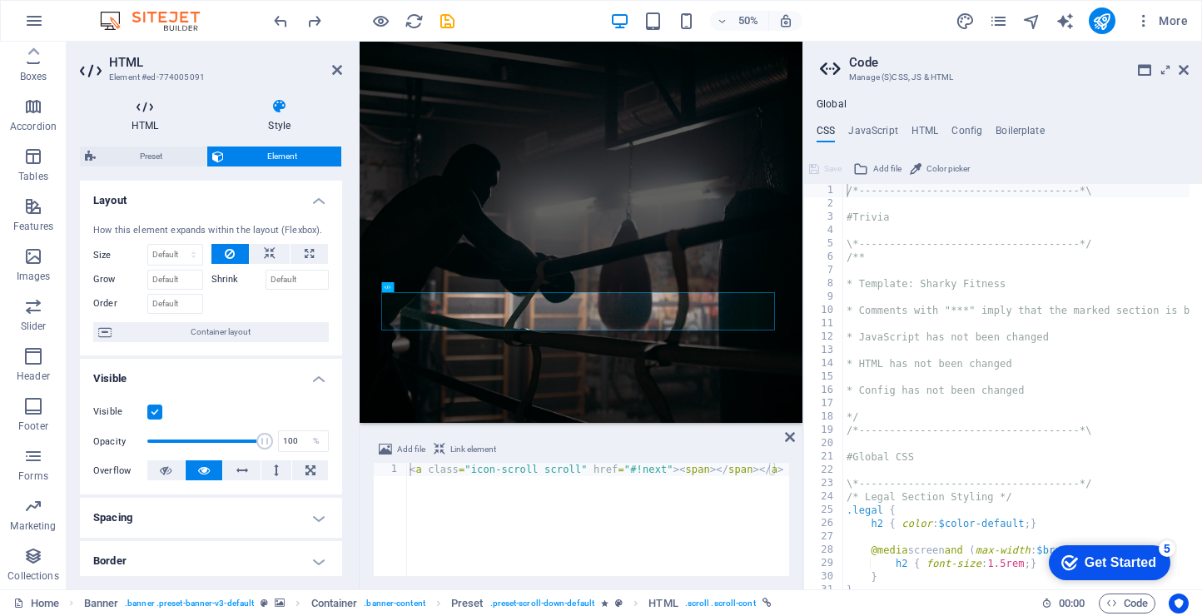
click at [166, 125] on h4 "HTML" at bounding box center [148, 115] width 137 height 35
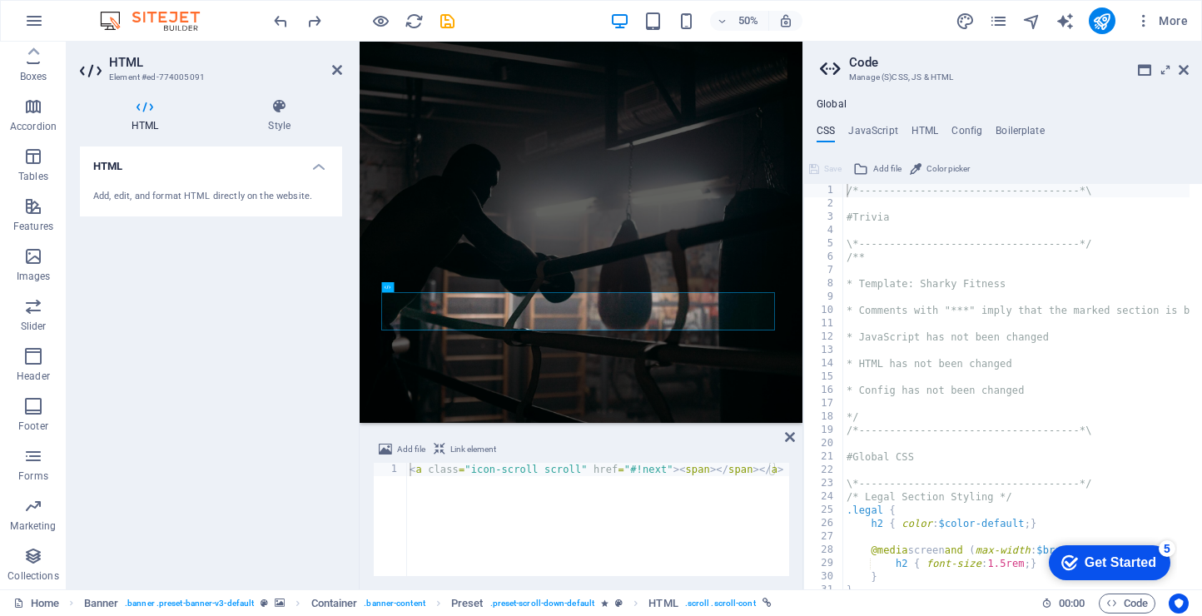
click at [136, 181] on div "Add, edit, and format HTML directly on the website." at bounding box center [211, 197] width 262 height 41
click at [132, 209] on div "Add, edit, and format HTML directly on the website." at bounding box center [211, 197] width 262 height 41
click at [320, 158] on h4 "HTML" at bounding box center [211, 162] width 262 height 30
click at [334, 72] on icon at bounding box center [337, 69] width 10 height 13
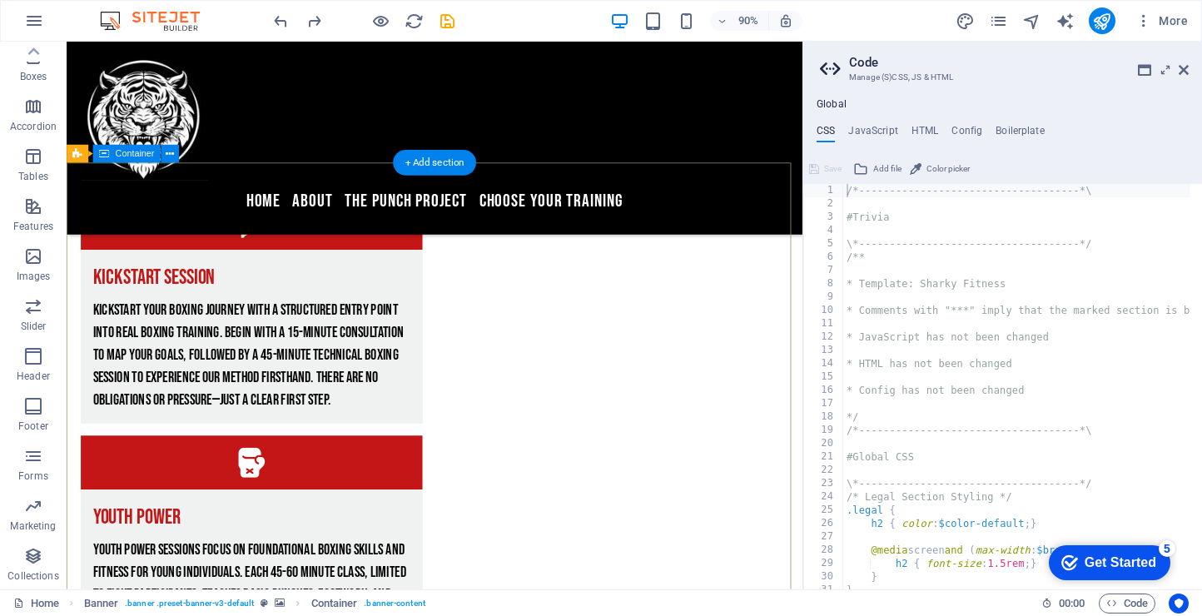
scroll to position [3798, 0]
